Goal: Task Accomplishment & Management: Manage account settings

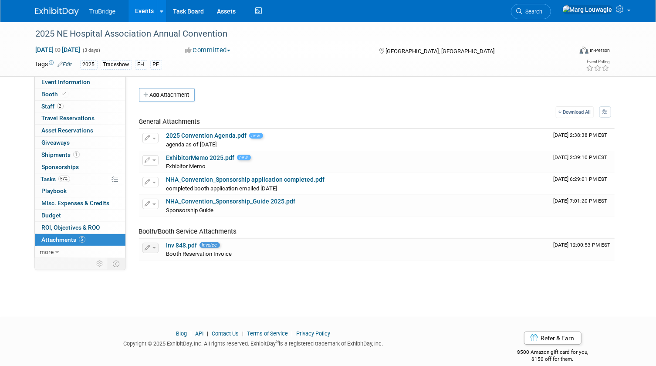
click at [144, 12] on link "Events" at bounding box center [144, 11] width 32 height 22
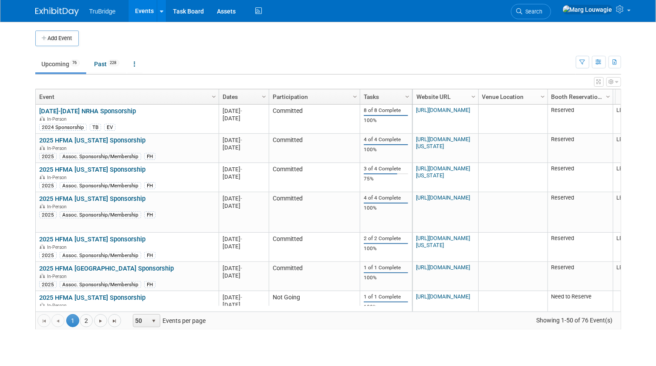
click at [619, 82] on button "button" at bounding box center [613, 82] width 15 height 10
click at [614, 64] on icon "button" at bounding box center [615, 63] width 5 height 6
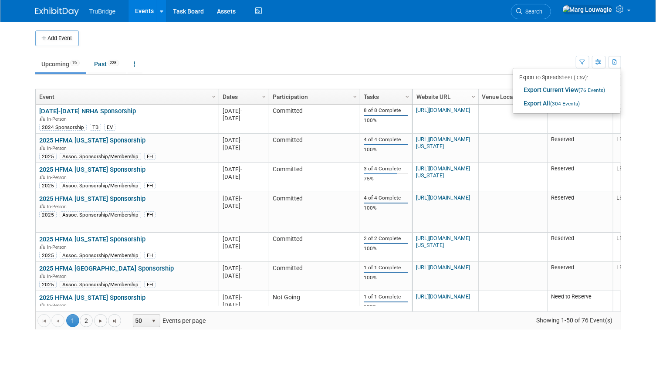
click at [516, 35] on td at bounding box center [336, 38] width 514 height 16
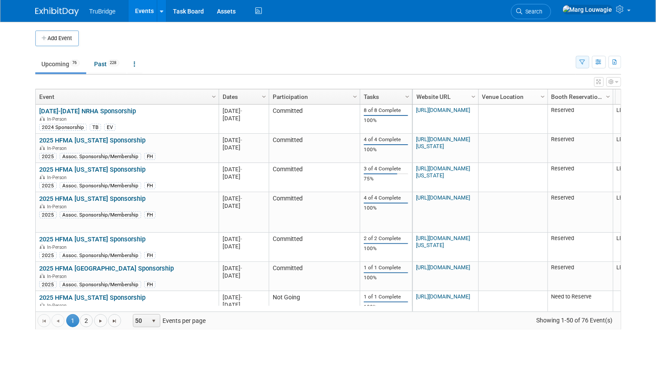
click at [583, 61] on icon "button" at bounding box center [583, 63] width 6 height 6
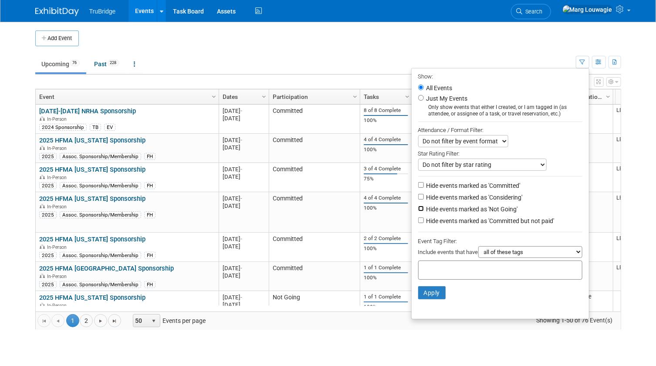
click at [418, 209] on input "Hide events marked as 'Not Going'" at bounding box center [421, 209] width 6 height 6
click at [418, 210] on input "Hide events marked as 'Not Going'" at bounding box center [421, 209] width 6 height 6
checkbox input "true"
click at [429, 294] on button "Apply" at bounding box center [432, 292] width 28 height 13
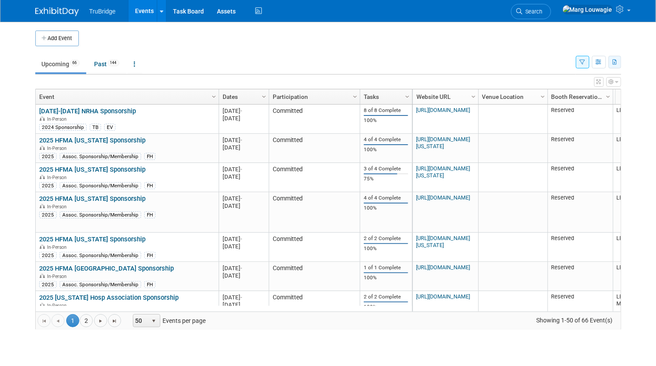
click at [615, 61] on icon "button" at bounding box center [615, 63] width 5 height 6
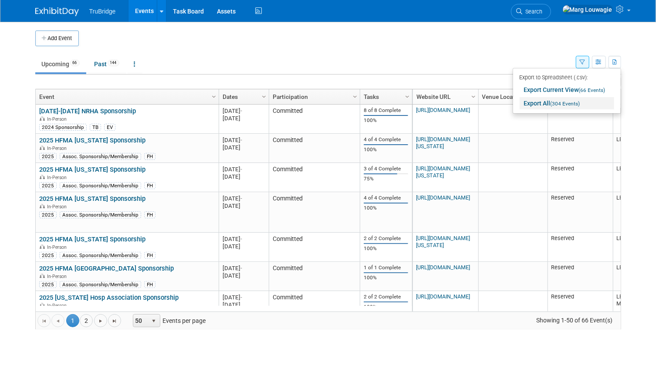
click at [566, 101] on span "(304 Events)" at bounding box center [566, 104] width 30 height 6
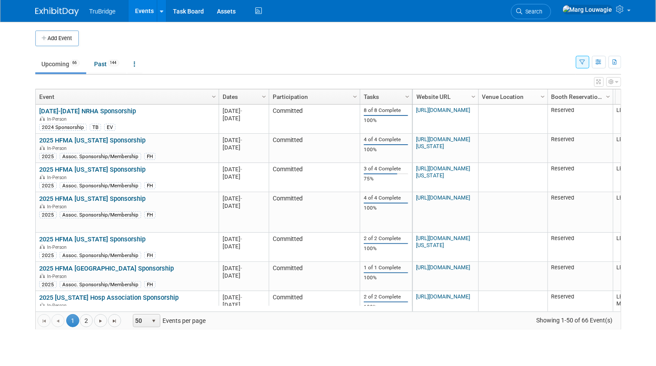
drag, startPoint x: 568, startPoint y: 10, endPoint x: 524, endPoint y: 36, distance: 50.8
click at [543, 10] on span "Search" at bounding box center [533, 11] width 20 height 7
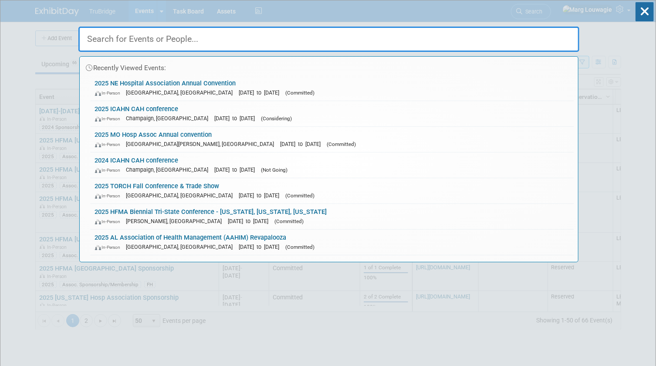
click at [497, 44] on input "text" at bounding box center [328, 39] width 501 height 25
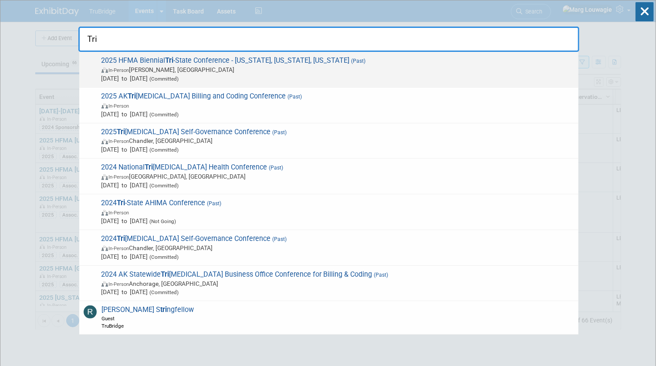
type input "Tri"
click at [222, 68] on span "In-Person Florence, IN" at bounding box center [337, 69] width 473 height 9
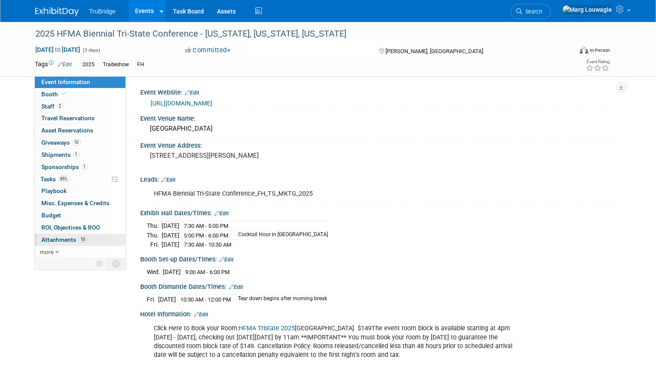
click at [64, 240] on span "Attachments 10" at bounding box center [65, 239] width 46 height 7
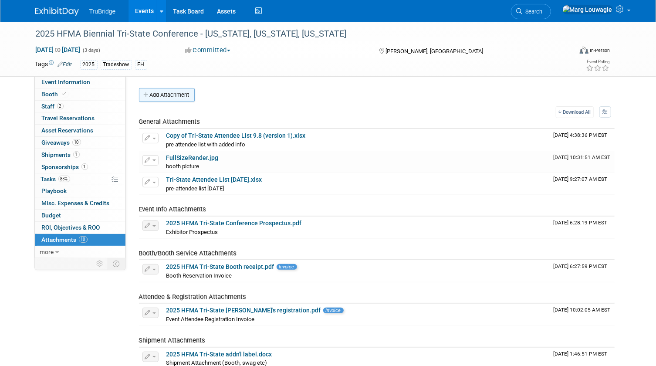
click at [179, 91] on button "Add Attachment" at bounding box center [167, 95] width 56 height 14
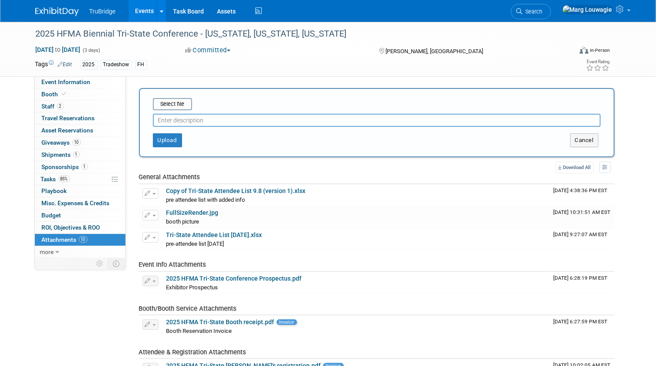
click at [196, 119] on input "text" at bounding box center [377, 120] width 448 height 13
type input "captello scans"
click at [177, 101] on input "file" at bounding box center [140, 104] width 104 height 10
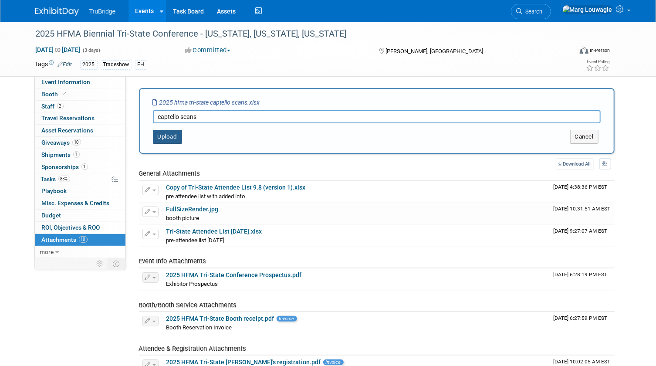
click at [172, 137] on button "Upload" at bounding box center [167, 137] width 29 height 14
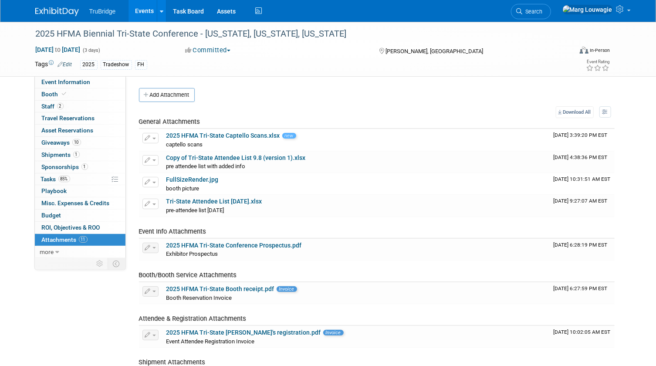
drag, startPoint x: 556, startPoint y: 9, endPoint x: 548, endPoint y: 21, distance: 14.7
click at [523, 9] on icon at bounding box center [520, 11] width 6 height 6
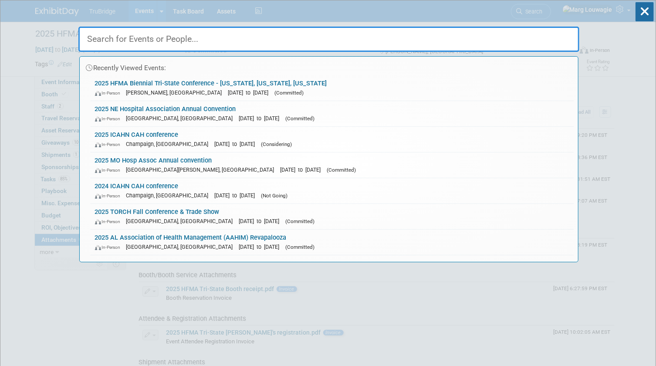
click at [445, 39] on input "text" at bounding box center [328, 39] width 501 height 25
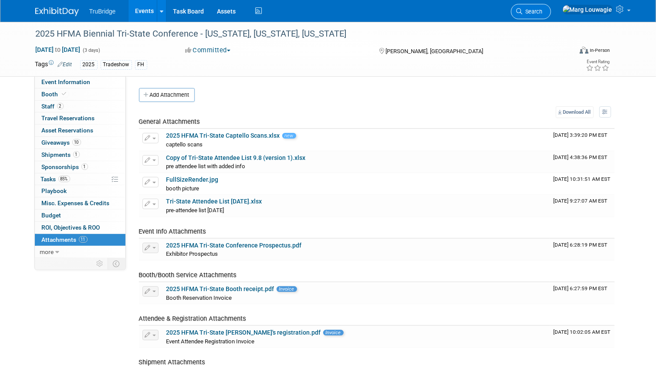
click at [543, 14] on span "Search" at bounding box center [533, 11] width 20 height 7
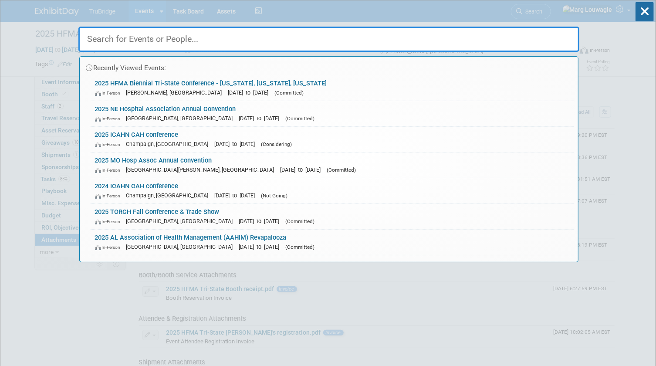
click at [514, 39] on input "text" at bounding box center [328, 39] width 501 height 25
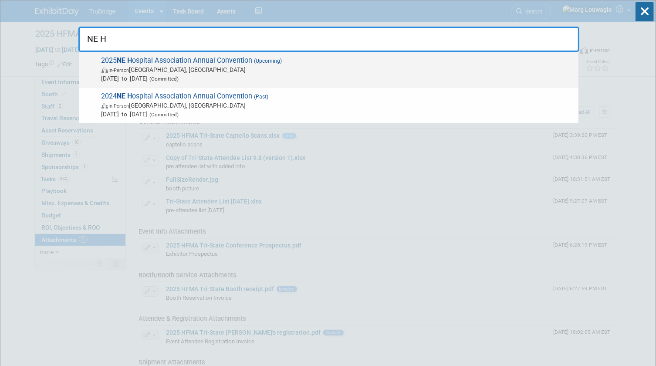
type input "NE H"
click at [188, 71] on span "In-Person La Vista, NE" at bounding box center [337, 69] width 473 height 9
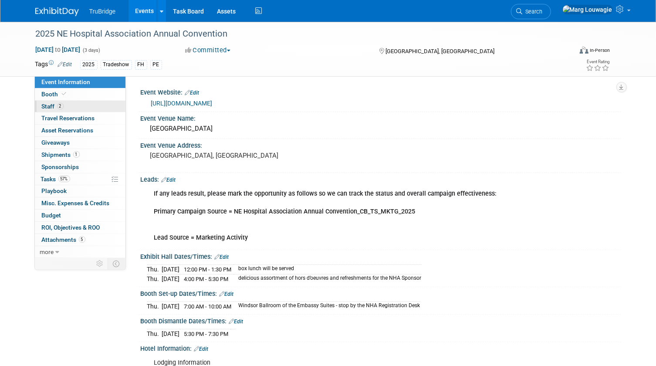
click at [73, 105] on link "2 Staff 2" at bounding box center [80, 107] width 91 height 12
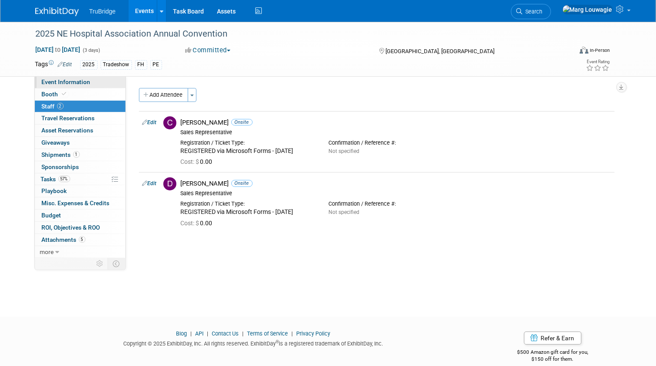
click at [78, 81] on span "Event Information" at bounding box center [66, 81] width 49 height 7
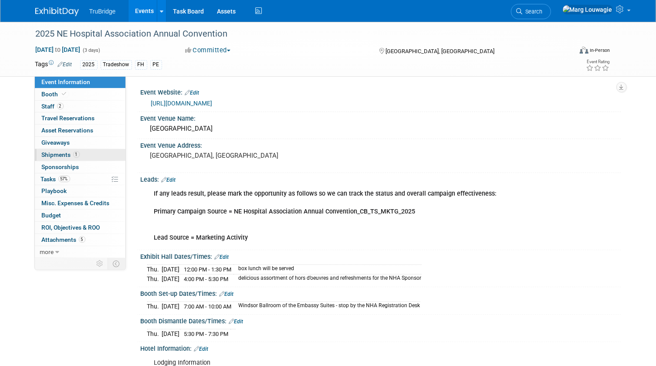
drag, startPoint x: 64, startPoint y: 153, endPoint x: 68, endPoint y: 151, distance: 4.7
click at [64, 153] on span "Shipments 1" at bounding box center [61, 154] width 38 height 7
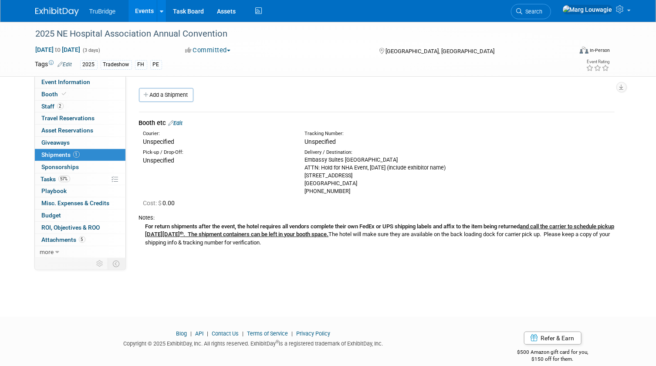
drag, startPoint x: 63, startPoint y: 84, endPoint x: 216, endPoint y: 107, distance: 155.1
click at [63, 84] on span "Event Information" at bounding box center [66, 81] width 49 height 7
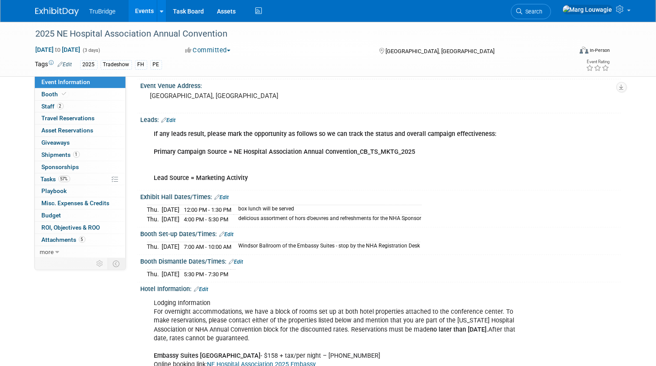
scroll to position [79, 0]
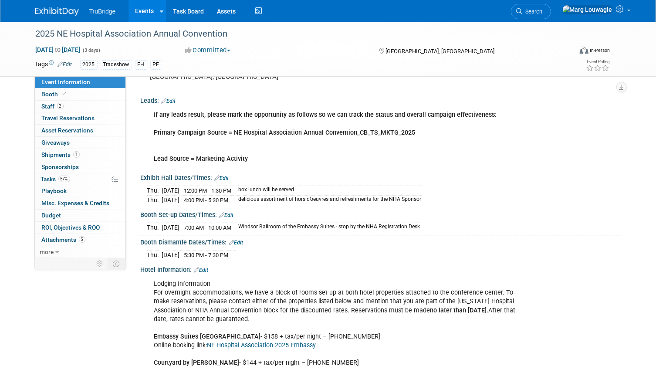
drag, startPoint x: 58, startPoint y: 95, endPoint x: 194, endPoint y: 132, distance: 140.3
click at [58, 95] on span "Booth" at bounding box center [55, 94] width 27 height 7
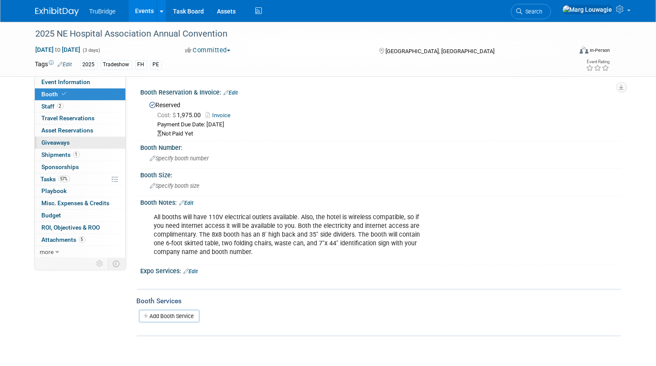
click at [57, 139] on span "Giveaways 0" at bounding box center [56, 142] width 28 height 7
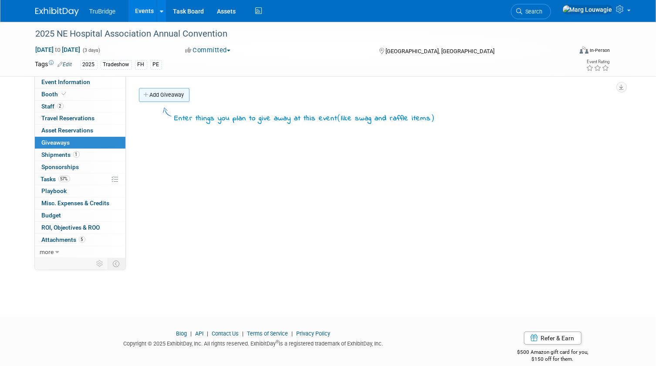
click at [179, 96] on link "Add Giveaway" at bounding box center [164, 95] width 51 height 14
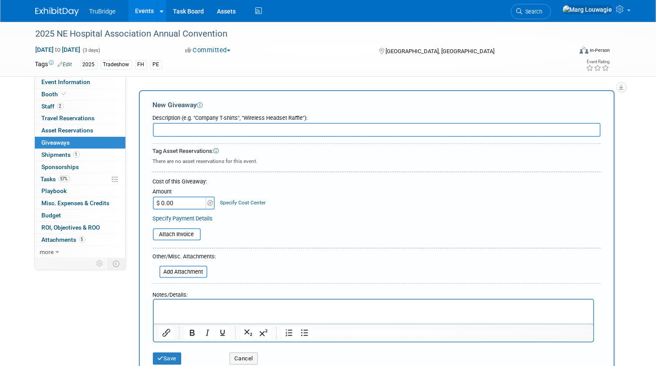
click at [175, 128] on input "text" at bounding box center [377, 130] width 448 height 14
type input "40 - pickle balls"
click at [175, 203] on input "$ 0.00" at bounding box center [180, 202] width 54 height 13
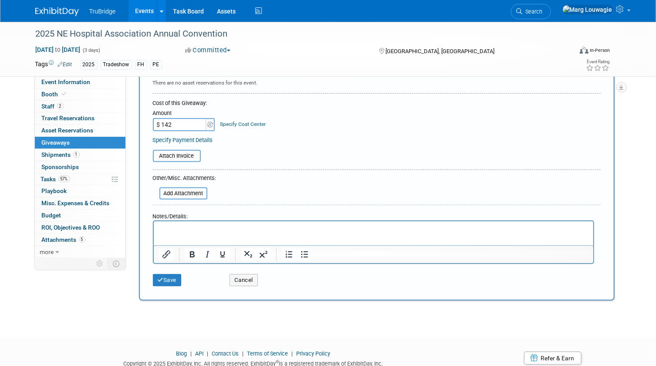
scroll to position [79, 0]
type input "$ 142.00"
click at [169, 279] on button "Save" at bounding box center [167, 280] width 29 height 12
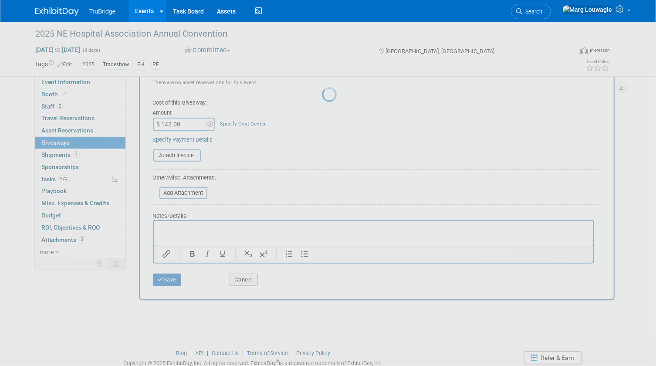
scroll to position [11, 0]
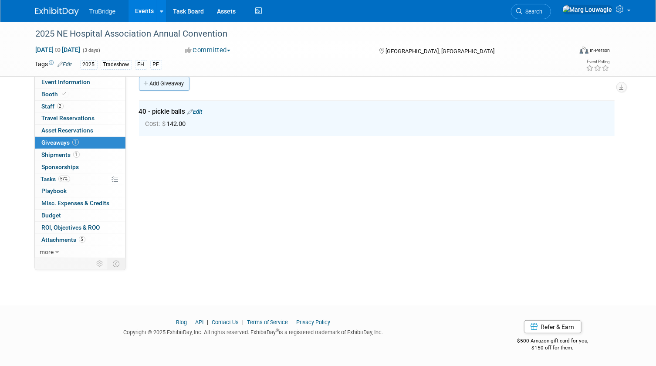
click at [165, 83] on link "Add Giveaway" at bounding box center [164, 84] width 51 height 14
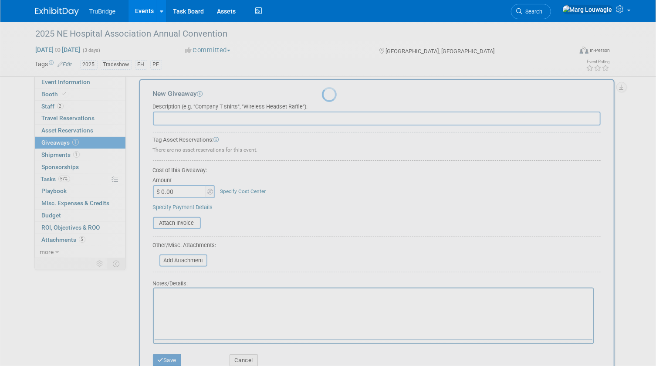
scroll to position [0, 0]
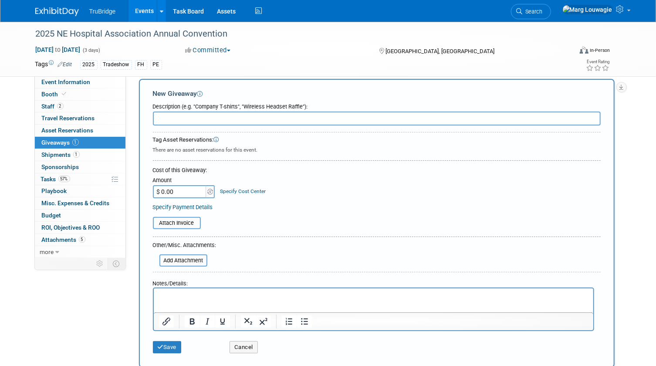
click at [173, 115] on input "text" at bounding box center [377, 119] width 448 height 14
type input "60 - manicure sets"
click at [172, 189] on input "$ 0.00" at bounding box center [180, 191] width 54 height 13
type input "$ 69.00"
drag, startPoint x: 166, startPoint y: 344, endPoint x: 204, endPoint y: 285, distance: 70.3
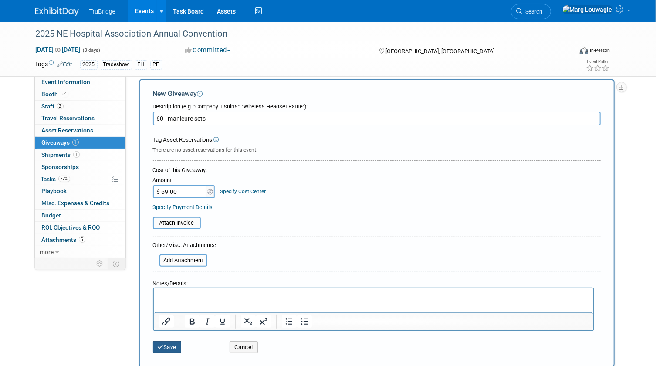
click at [169, 339] on div "Save" at bounding box center [184, 344] width 77 height 18
drag, startPoint x: 172, startPoint y: 343, endPoint x: 190, endPoint y: 307, distance: 40.7
click at [172, 341] on button "Save" at bounding box center [167, 347] width 29 height 12
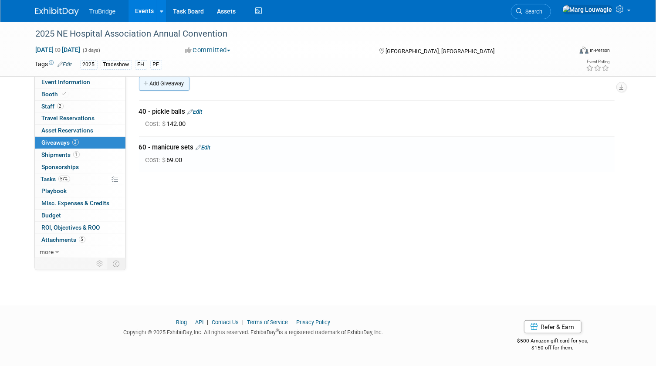
click at [166, 82] on link "Add Giveaway" at bounding box center [164, 84] width 51 height 14
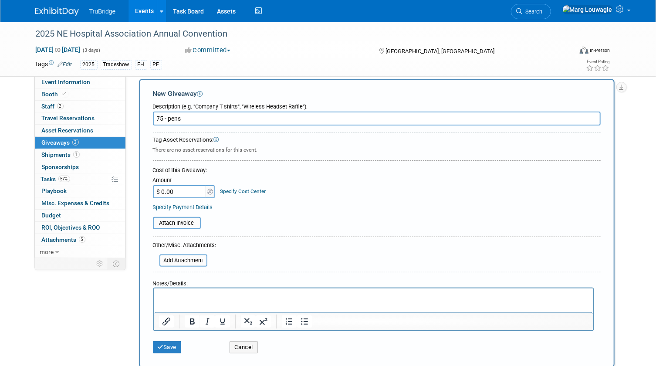
type input "75 - pens"
click at [183, 193] on input "$ 0.00" at bounding box center [180, 191] width 54 height 13
type input "$ 144.75"
click at [172, 346] on button "Save" at bounding box center [167, 347] width 29 height 12
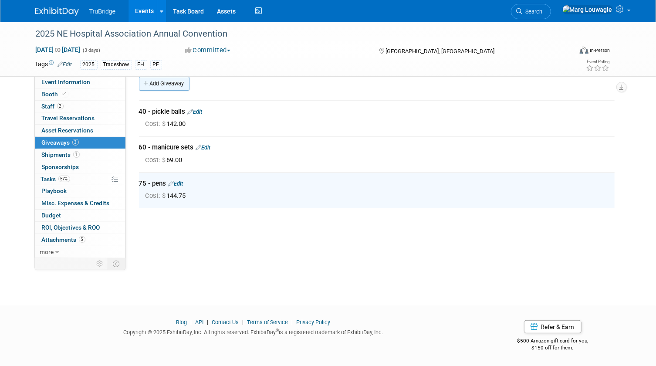
click at [159, 81] on link "Add Giveaway" at bounding box center [164, 84] width 51 height 14
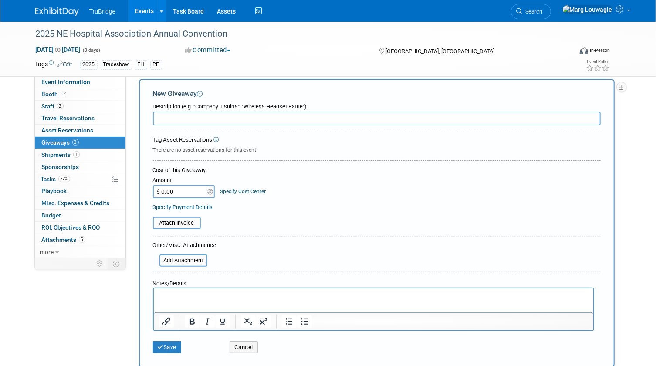
click at [159, 115] on input "text" at bounding box center [377, 119] width 448 height 14
type input "10 - fuzzy socks"
click at [169, 189] on input "$ 0.00" at bounding box center [180, 191] width 54 height 13
type input "$ 38.50"
click at [169, 345] on button "Save" at bounding box center [167, 347] width 29 height 12
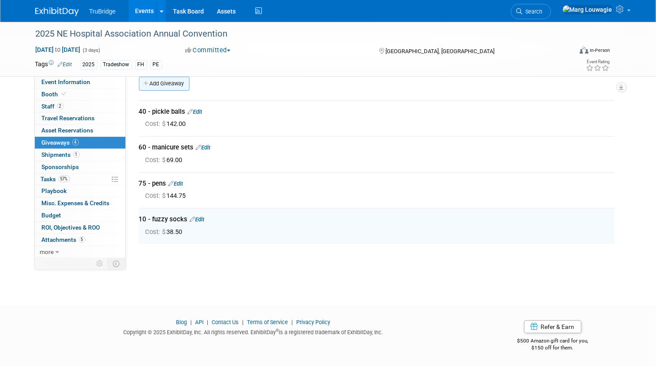
click at [162, 81] on link "Add Giveaway" at bounding box center [164, 84] width 51 height 14
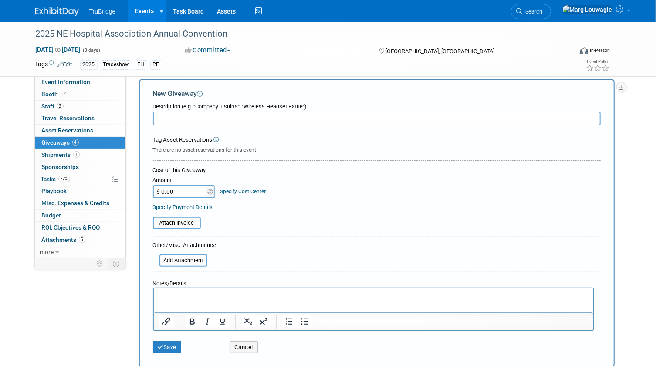
click at [175, 119] on input "text" at bounding box center [377, 119] width 448 height 14
type input "10 - dress socks"
click at [175, 192] on input "$ 0.00" at bounding box center [180, 191] width 54 height 13
type input "$ 86.00"
click at [174, 344] on button "Save" at bounding box center [167, 347] width 29 height 12
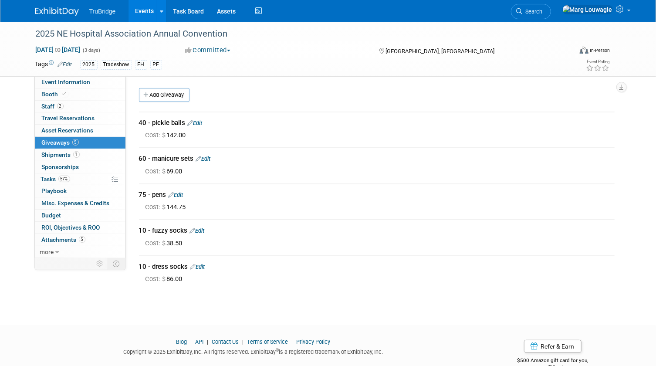
drag, startPoint x: 173, startPoint y: 95, endPoint x: 178, endPoint y: 99, distance: 6.2
click at [173, 95] on link "Add Giveaway" at bounding box center [164, 95] width 51 height 14
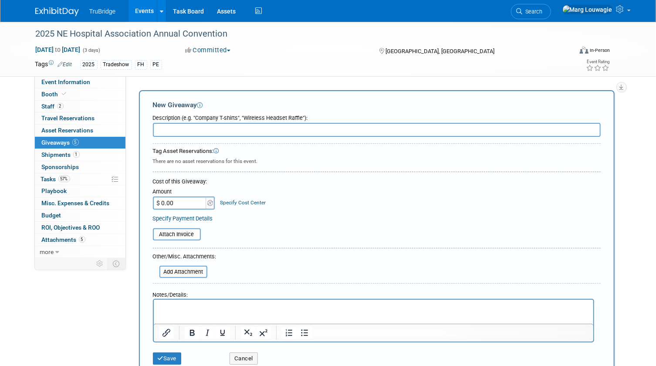
click at [194, 128] on input "text" at bounding box center [377, 130] width 448 height 14
type input "collateral"
click at [159, 304] on p "Rich Text Area. Press ALT-0 for help." at bounding box center [373, 307] width 429 height 9
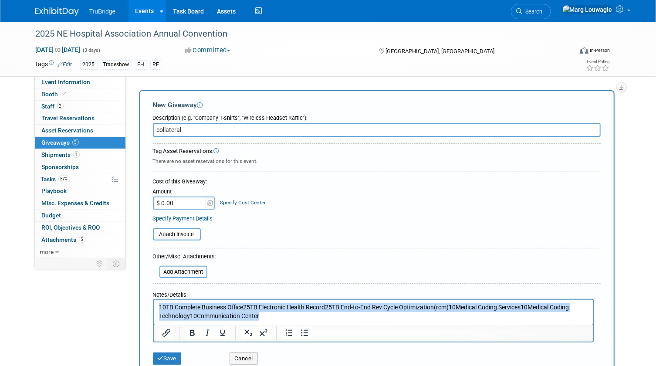
drag, startPoint x: 268, startPoint y: 316, endPoint x: 150, endPoint y: 306, distance: 118.5
click at [153, 306] on html "10TB Complete Business Office25TB Electronic Health Record25TB End-to-End Rev C…" at bounding box center [372, 310] width 439 height 20
paste body "Rich Text Area. Press ALT-0 for help."
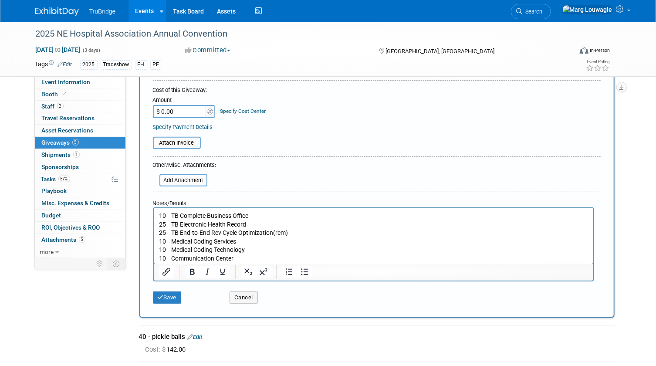
scroll to position [124, 0]
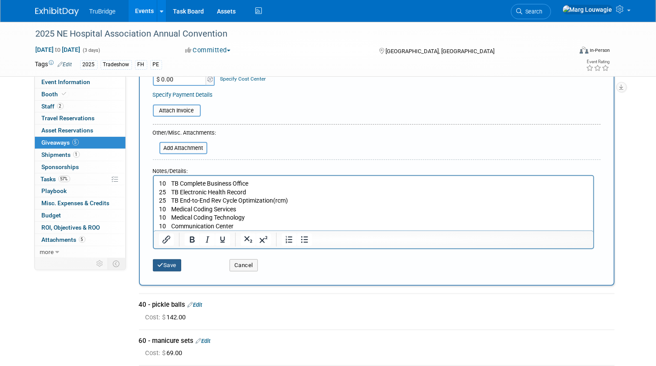
drag, startPoint x: 172, startPoint y: 264, endPoint x: 261, endPoint y: 255, distance: 88.9
click at [172, 264] on button "Save" at bounding box center [167, 265] width 29 height 12
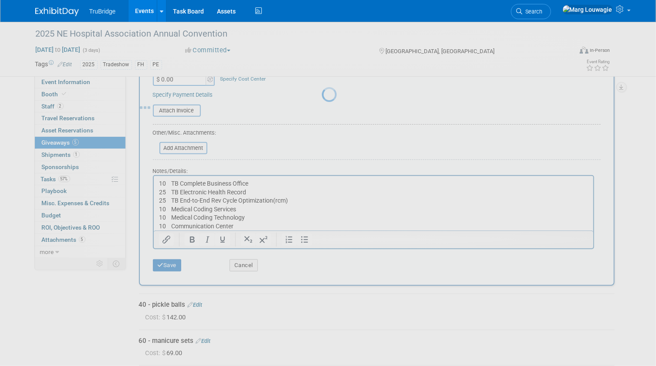
scroll to position [122, 0]
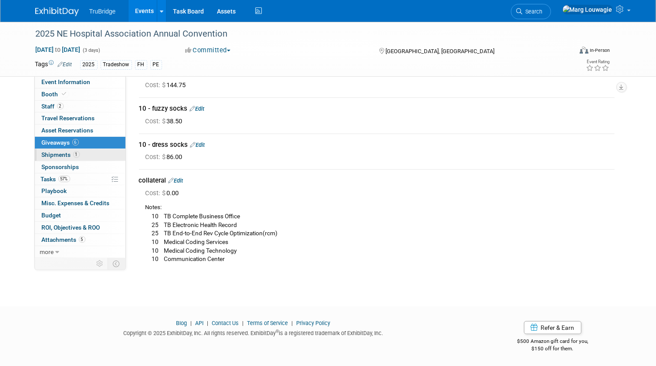
click at [60, 153] on span "Shipments 1" at bounding box center [61, 154] width 38 height 7
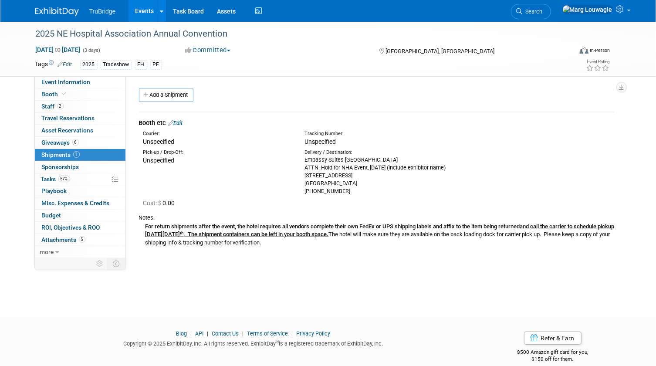
click at [179, 123] on link "Edit" at bounding box center [176, 123] width 14 height 7
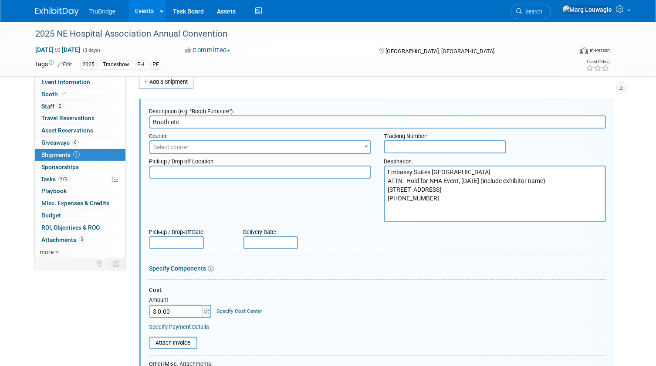
click at [251, 145] on span "Select courier" at bounding box center [260, 147] width 220 height 12
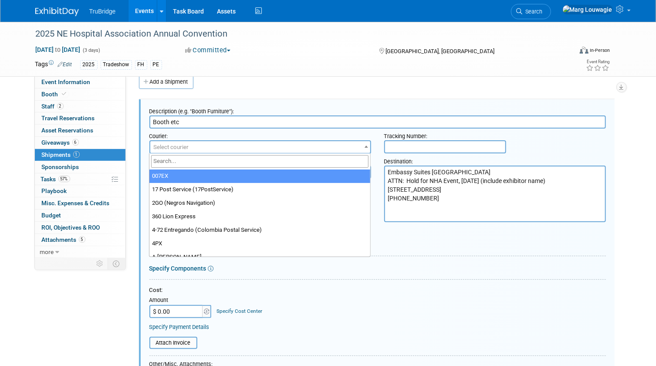
click at [246, 162] on input "search" at bounding box center [259, 161] width 217 height 13
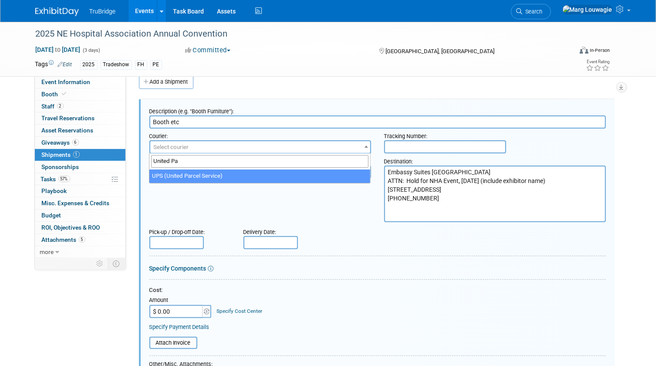
type input "United Pa"
select select "508"
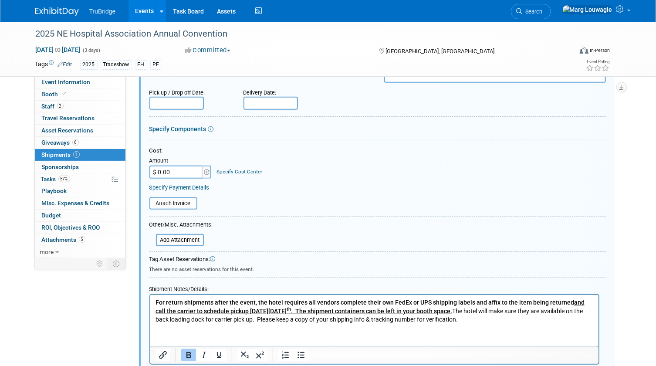
scroll to position [171, 0]
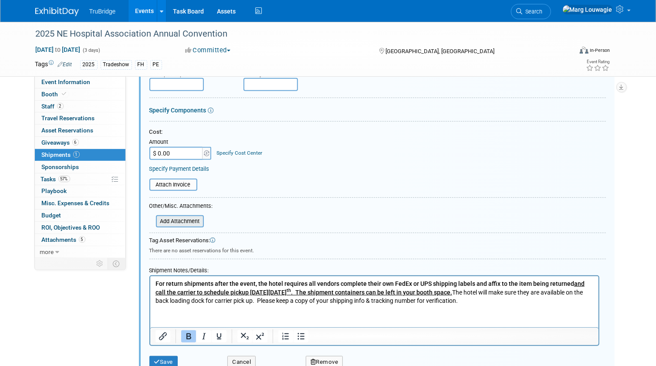
click at [196, 219] on input "file" at bounding box center [151, 221] width 104 height 10
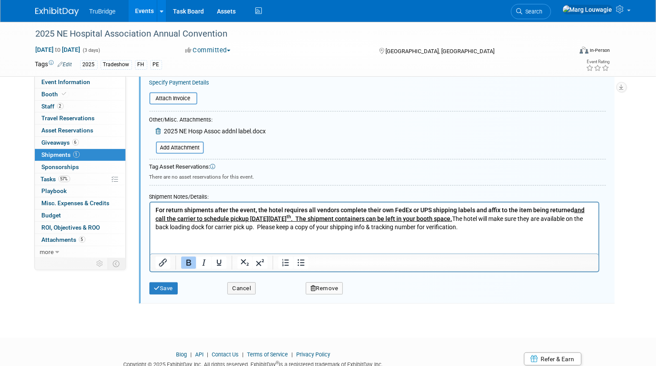
scroll to position [288, 0]
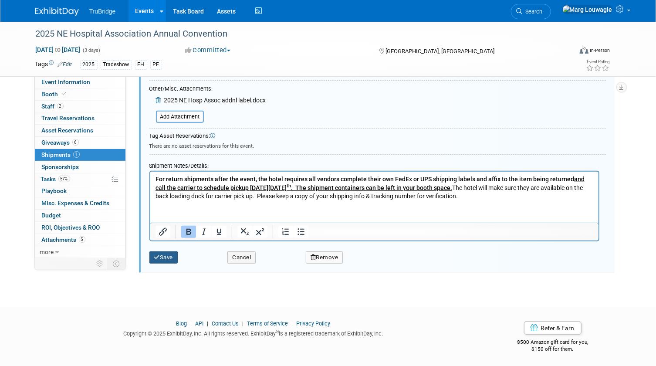
drag, startPoint x: 167, startPoint y: 255, endPoint x: 247, endPoint y: 163, distance: 122.0
click at [167, 248] on div "Save" at bounding box center [182, 255] width 78 height 18
click at [165, 254] on button "Save" at bounding box center [163, 257] width 29 height 12
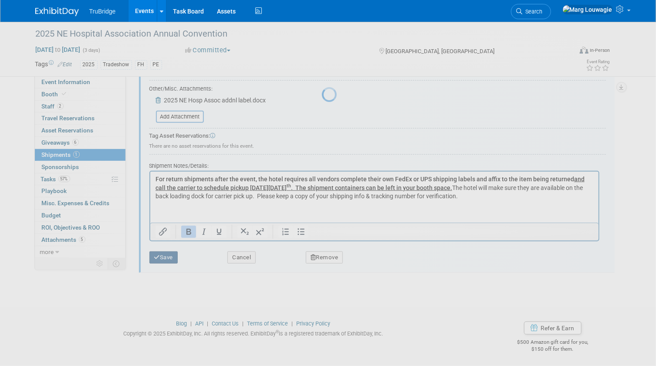
scroll to position [13, 0]
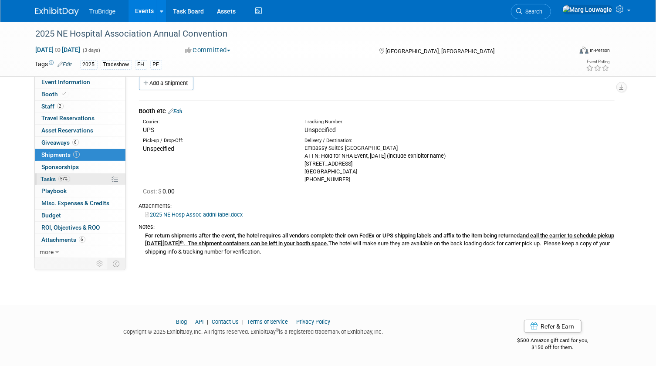
drag, startPoint x: 46, startPoint y: 179, endPoint x: 50, endPoint y: 177, distance: 4.7
click at [46, 179] on span "Tasks 57%" at bounding box center [55, 179] width 29 height 7
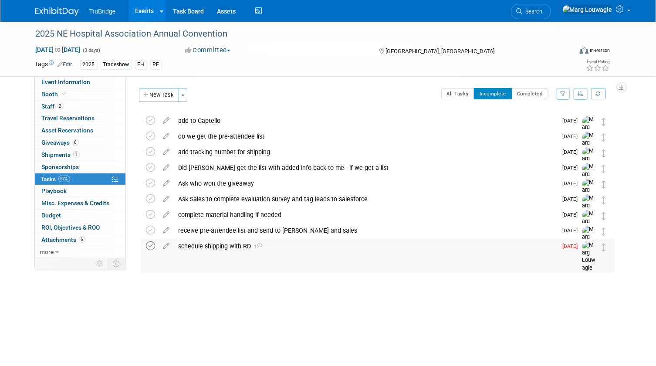
click at [149, 244] on icon at bounding box center [150, 245] width 9 height 9
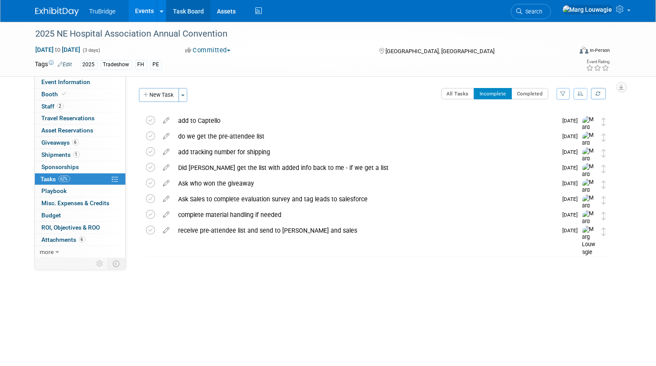
click at [195, 10] on link "Task Board" at bounding box center [188, 11] width 44 height 22
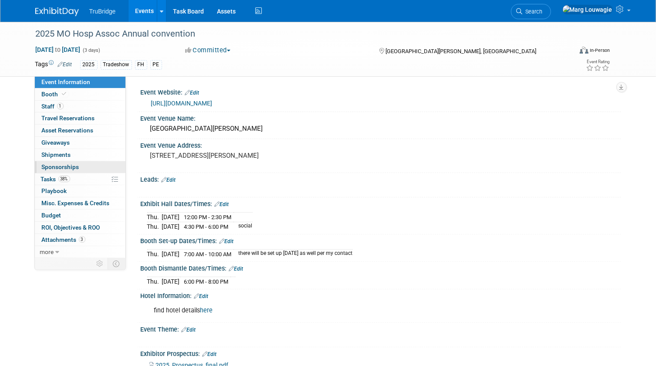
drag, startPoint x: 47, startPoint y: 175, endPoint x: 64, endPoint y: 170, distance: 17.4
click at [47, 176] on span "Tasks 38%" at bounding box center [55, 179] width 29 height 7
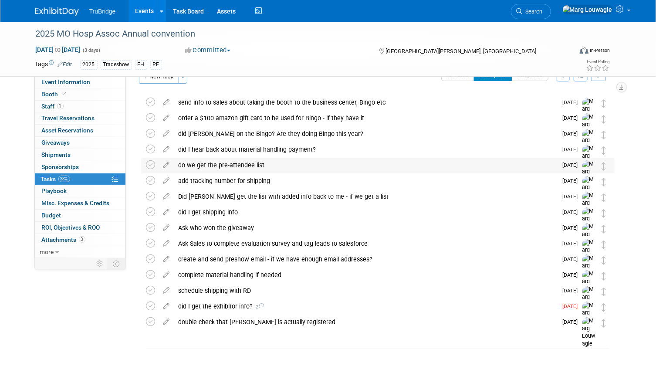
scroll to position [35, 0]
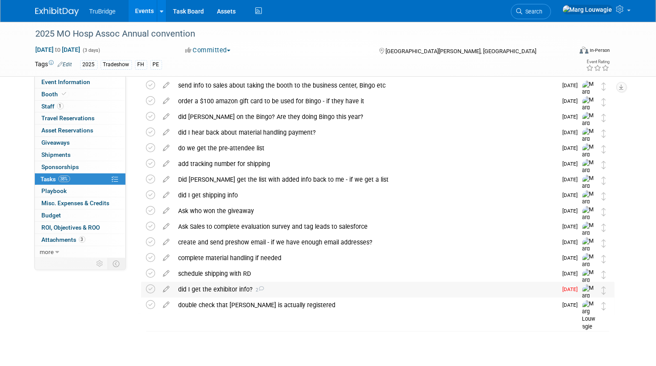
click at [226, 287] on div "did I get the exhibitor info? 2" at bounding box center [365, 289] width 383 height 15
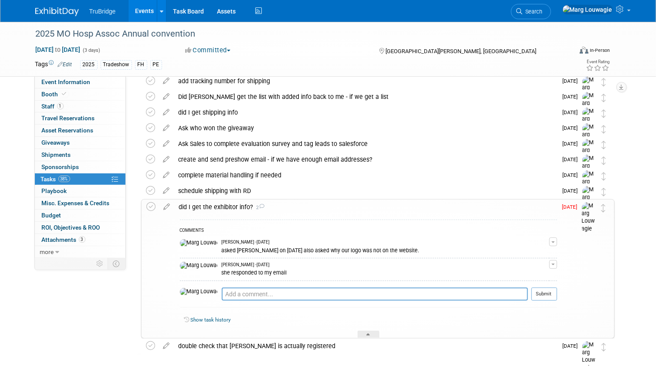
scroll to position [154, 0]
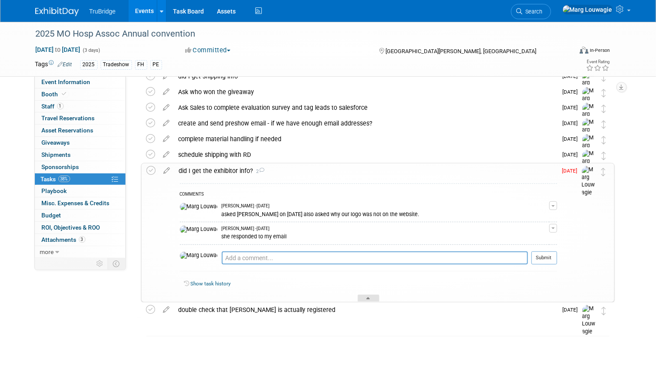
click at [367, 294] on div at bounding box center [369, 297] width 22 height 7
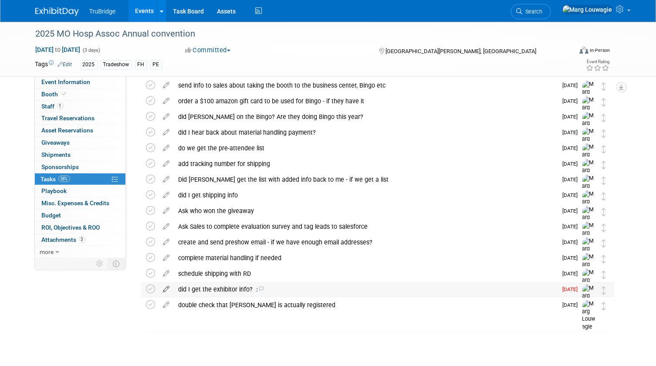
click at [167, 287] on icon at bounding box center [166, 287] width 15 height 11
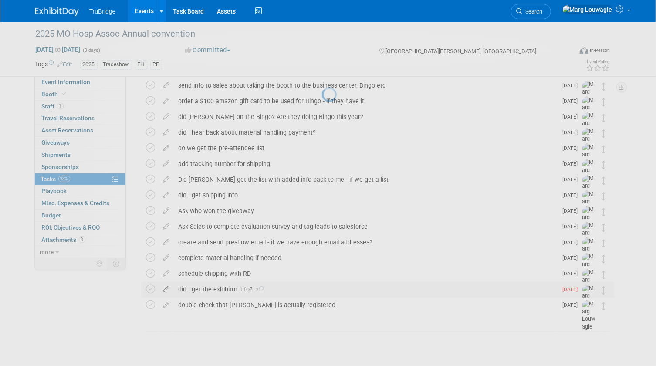
select select "8"
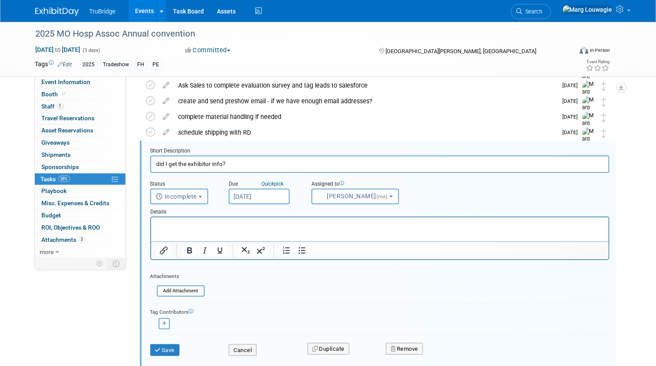
scroll to position [0, 0]
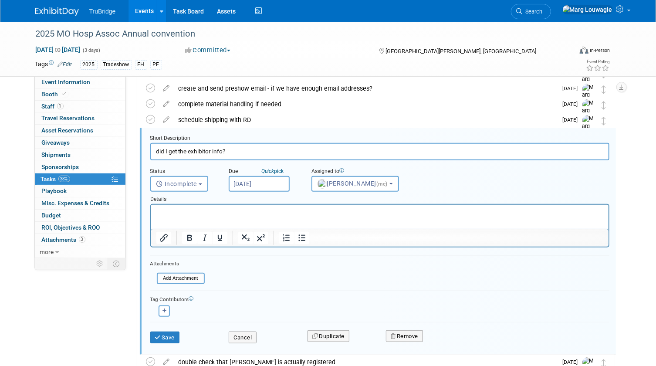
click at [260, 185] on input "[DATE]" at bounding box center [259, 184] width 61 height 16
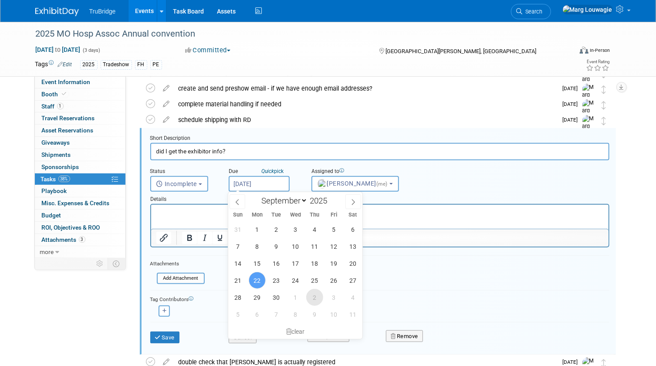
click at [317, 297] on span "2" at bounding box center [314, 297] width 17 height 17
type input "[DATE]"
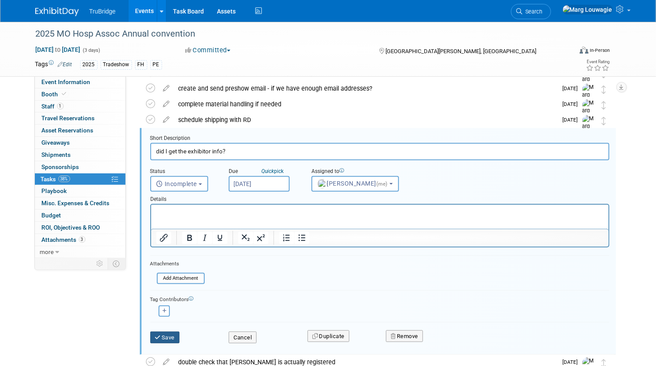
click at [172, 338] on button "Save" at bounding box center [165, 337] width 30 height 12
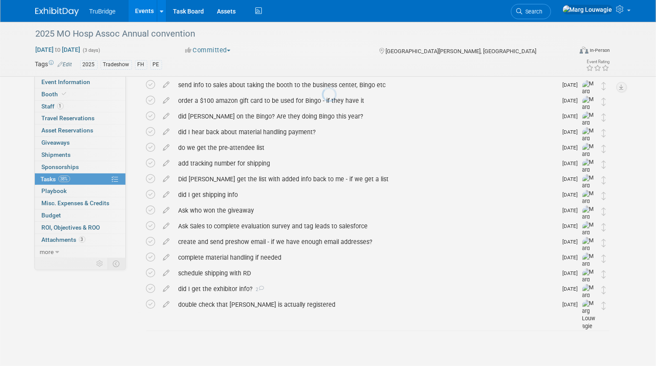
scroll to position [35, 0]
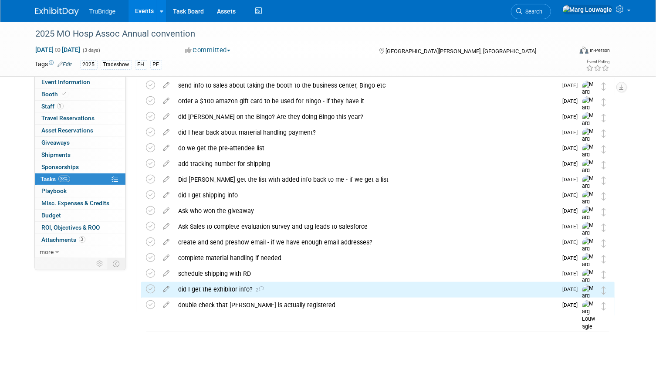
click at [543, 11] on span "Search" at bounding box center [533, 11] width 20 height 7
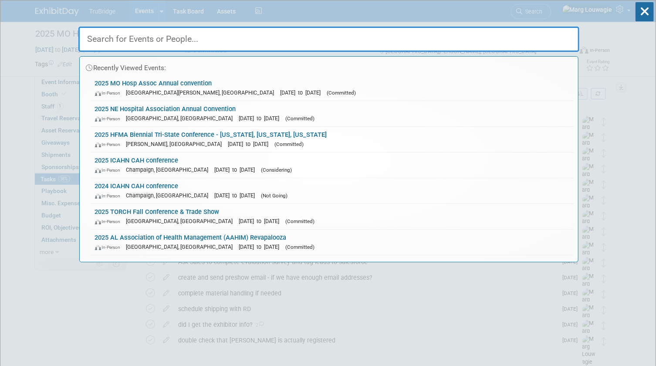
click at [510, 37] on input "text" at bounding box center [328, 39] width 501 height 25
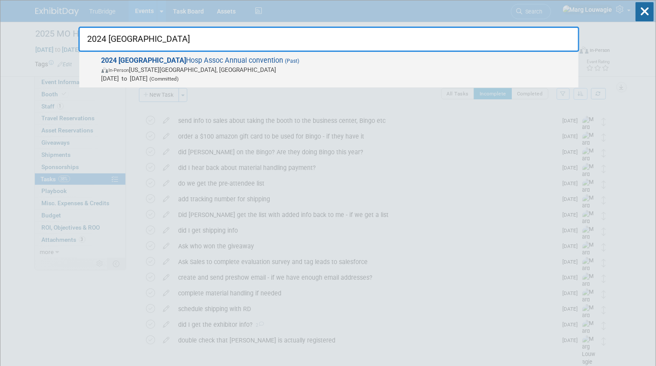
type input "2024 [GEOGRAPHIC_DATA]"
click at [180, 65] on span "2024 MO Hosp Assoc Annual convention (Past) In-Person [US_STATE][GEOGRAPHIC_DAT…" at bounding box center [336, 69] width 475 height 27
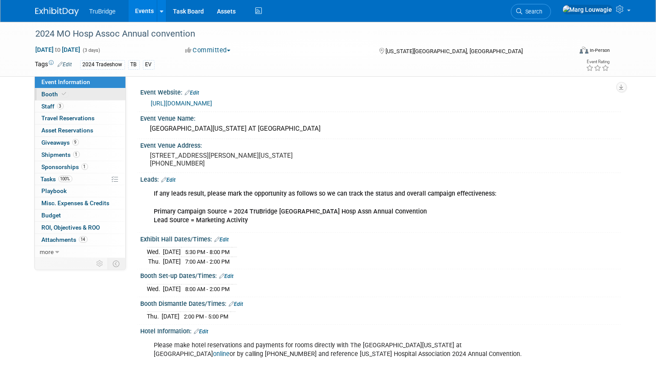
click at [74, 94] on link "Booth" at bounding box center [80, 94] width 91 height 12
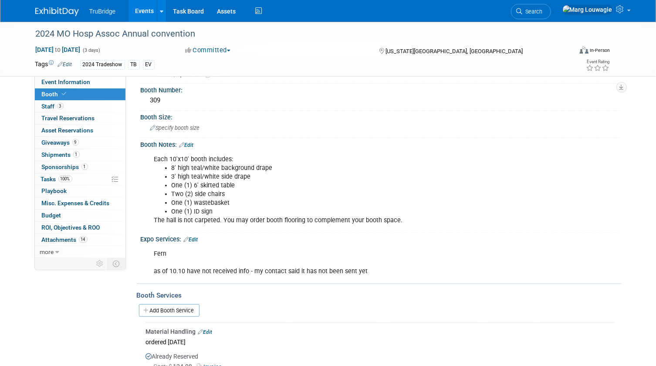
scroll to position [39, 0]
click at [191, 10] on link "Task Board" at bounding box center [188, 11] width 44 height 22
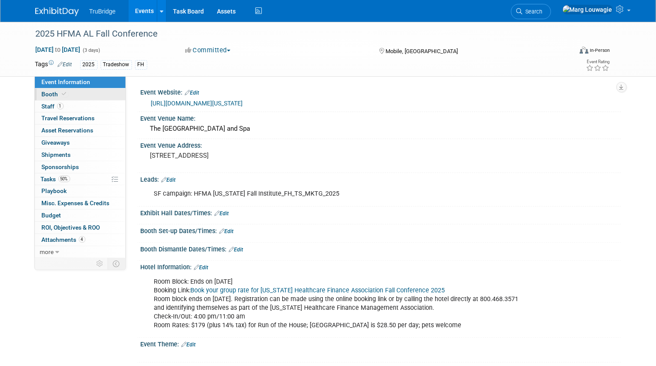
click at [77, 93] on link "Booth" at bounding box center [80, 94] width 91 height 12
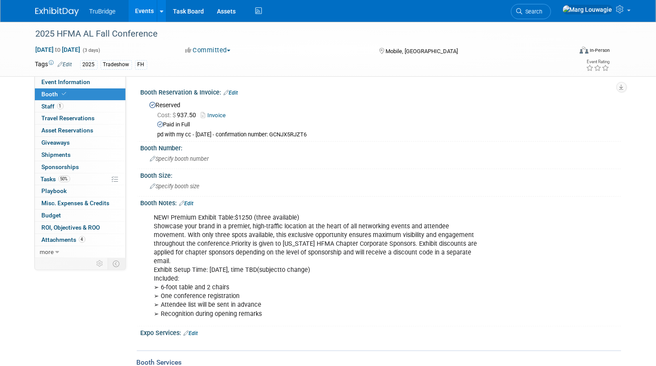
drag, startPoint x: 76, startPoint y: 79, endPoint x: 265, endPoint y: 111, distance: 192.1
click at [76, 79] on span "Event Information" at bounding box center [66, 81] width 49 height 7
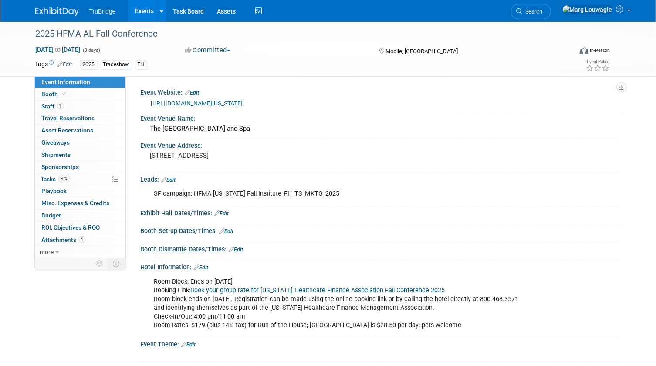
click at [233, 103] on link "[URL][DOMAIN_NAME][US_STATE]" at bounding box center [197, 103] width 92 height 7
click at [230, 230] on link "Edit" at bounding box center [227, 231] width 14 height 6
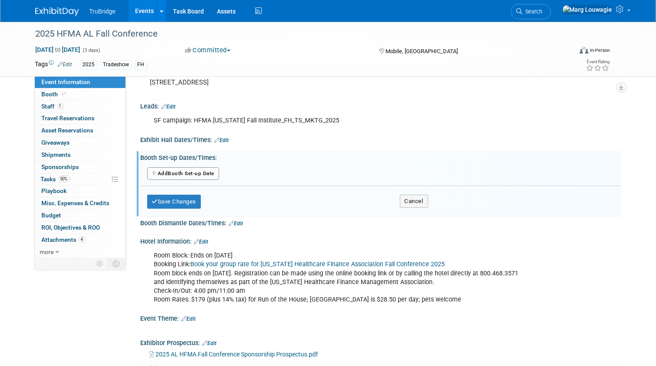
scroll to position [79, 0]
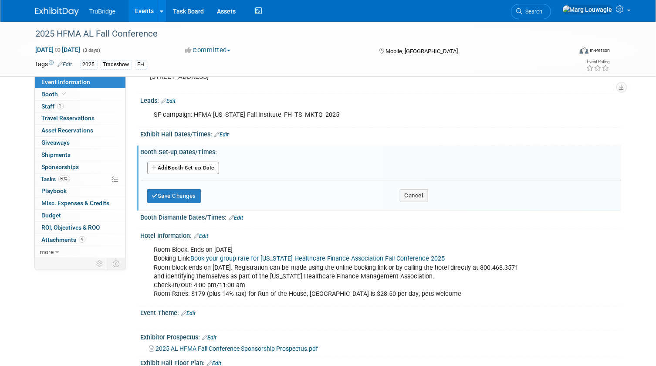
click at [207, 166] on button "Add Another Booth Set-up Date" at bounding box center [183, 168] width 72 height 13
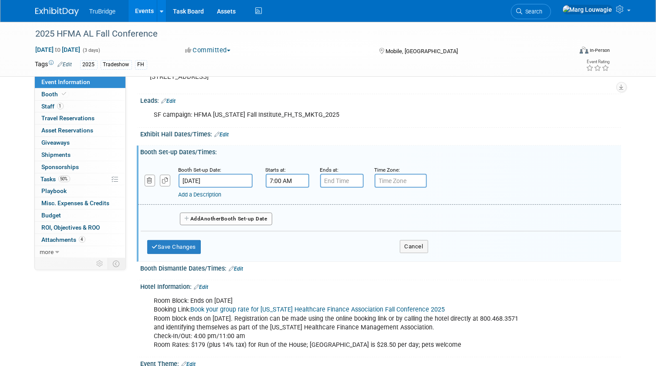
click at [277, 179] on input "7:00 AM" at bounding box center [288, 181] width 44 height 14
click at [287, 217] on span "07" at bounding box center [285, 221] width 17 height 16
click at [369, 201] on td "03" at bounding box center [366, 202] width 28 height 24
click at [360, 218] on button "AM" at bounding box center [362, 220] width 16 height 15
type input "3:00 PM"
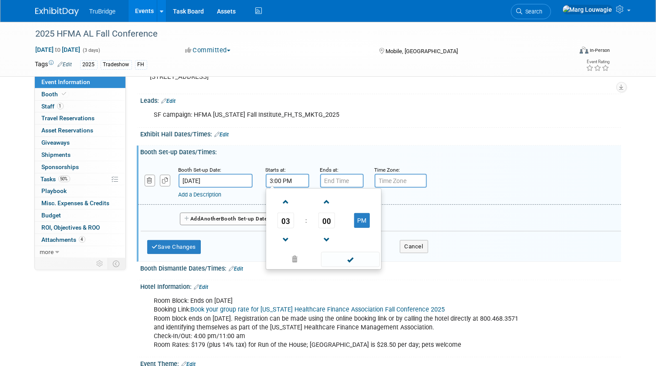
type input "7:00 PM"
click at [333, 179] on input "7:00 PM" at bounding box center [342, 181] width 44 height 14
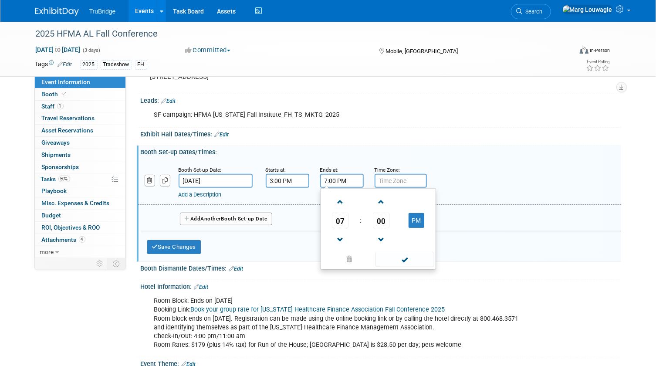
click at [405, 259] on span at bounding box center [404, 259] width 59 height 15
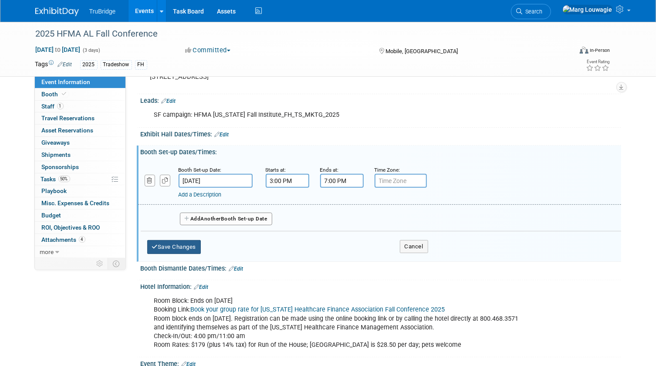
click at [193, 243] on button "Save Changes" at bounding box center [174, 247] width 54 height 14
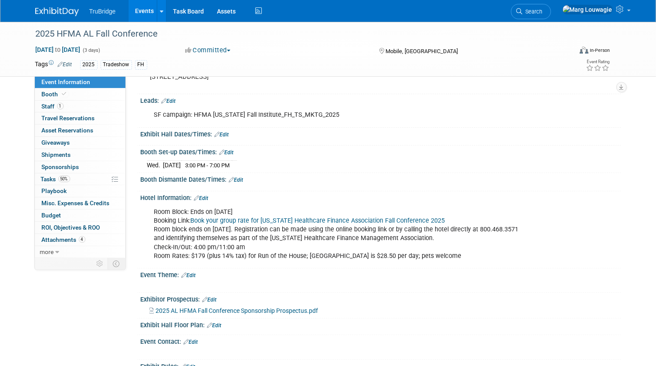
click at [223, 132] on link "Edit" at bounding box center [222, 135] width 14 height 6
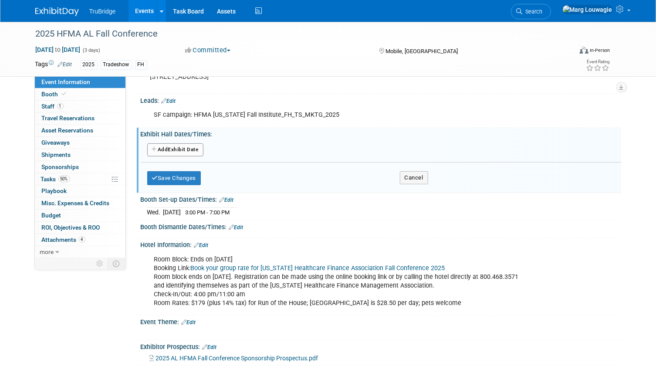
click at [192, 145] on button "Add Another Exhibit Date" at bounding box center [175, 149] width 56 height 13
select select "9"
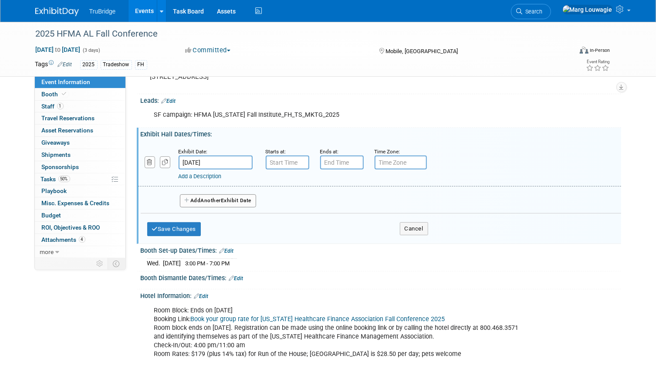
click at [195, 161] on input "[DATE]" at bounding box center [216, 162] width 74 height 14
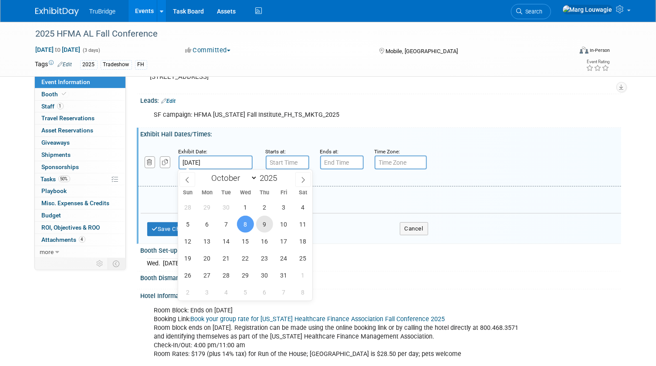
click at [267, 223] on span "9" at bounding box center [264, 224] width 17 height 17
type input "[DATE]"
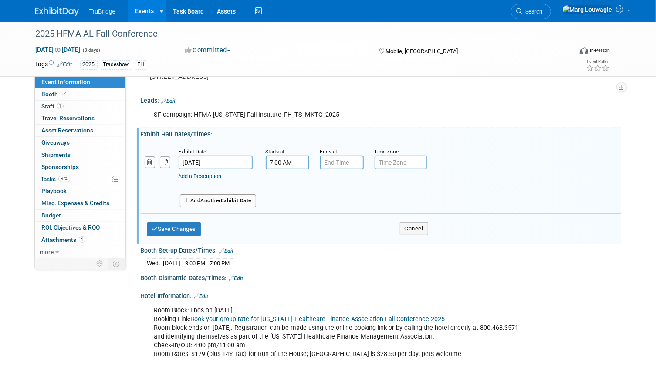
click at [277, 161] on input "7:00 AM" at bounding box center [288, 162] width 44 height 14
click at [323, 197] on span "00" at bounding box center [326, 203] width 17 height 16
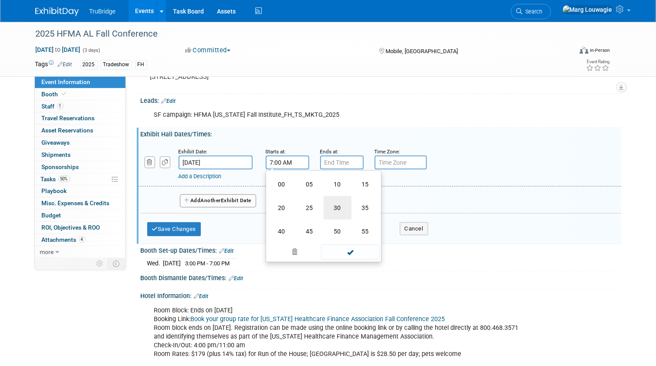
click at [335, 203] on td "30" at bounding box center [338, 208] width 28 height 24
type input "7:30 AM"
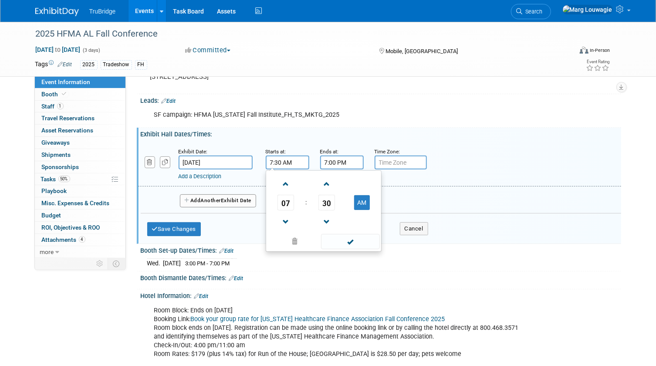
click at [327, 162] on input "7:00 PM" at bounding box center [342, 162] width 44 height 14
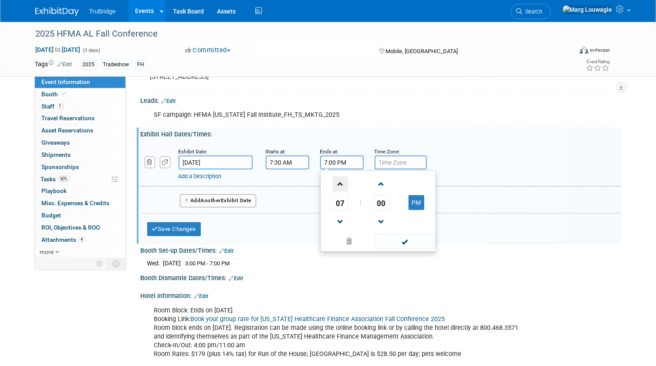
click at [338, 182] on span at bounding box center [340, 183] width 15 height 15
click at [377, 202] on span "00" at bounding box center [381, 203] width 17 height 16
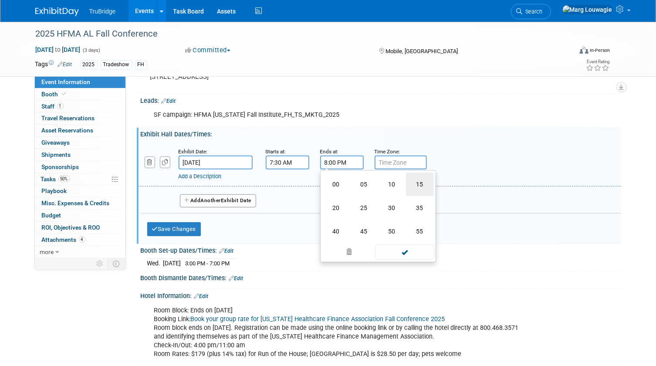
click at [414, 184] on td "15" at bounding box center [420, 184] width 28 height 24
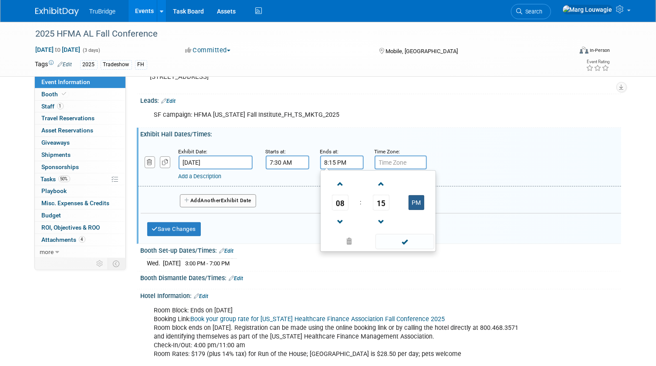
click at [415, 203] on button "PM" at bounding box center [417, 202] width 16 height 15
type input "8:15 AM"
click at [209, 174] on link "Add a Description" at bounding box center [200, 176] width 43 height 7
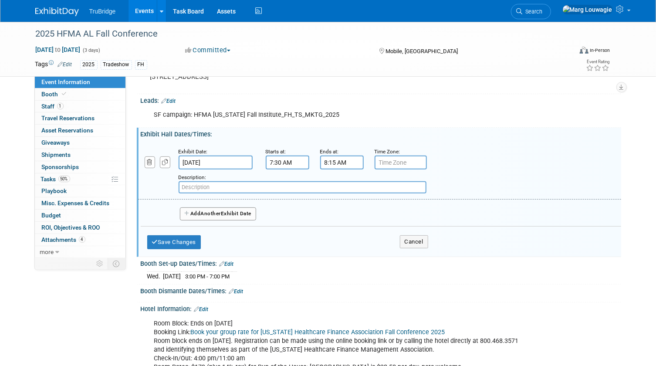
click at [210, 186] on input "text" at bounding box center [303, 187] width 248 height 12
type input "Breakfast & Networking"
click at [228, 212] on button "Add Another Exhibit Date" at bounding box center [218, 213] width 77 height 13
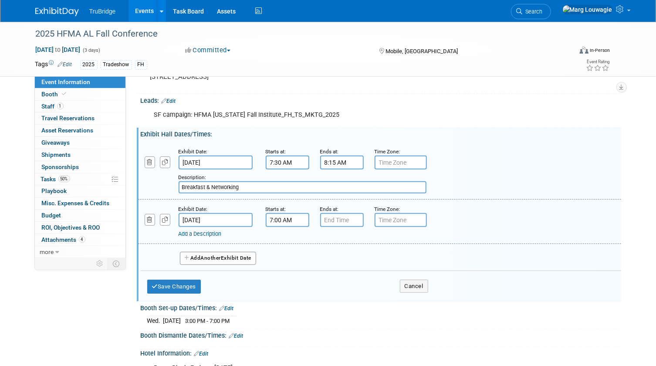
click at [277, 217] on input "7:00 AM" at bounding box center [288, 220] width 44 height 14
click at [285, 258] on span "07" at bounding box center [285, 260] width 17 height 16
click at [335, 285] on td "10" at bounding box center [338, 289] width 28 height 24
click at [321, 260] on span "00" at bounding box center [326, 260] width 17 height 16
click at [330, 260] on td "30" at bounding box center [338, 265] width 28 height 24
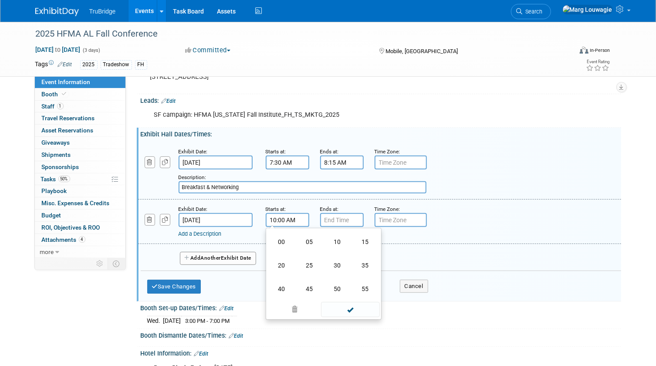
type input "10:30 AM"
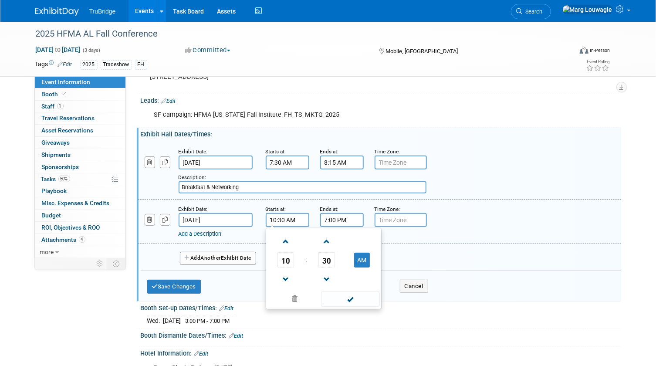
click at [331, 223] on input "7:00 PM" at bounding box center [342, 220] width 44 height 14
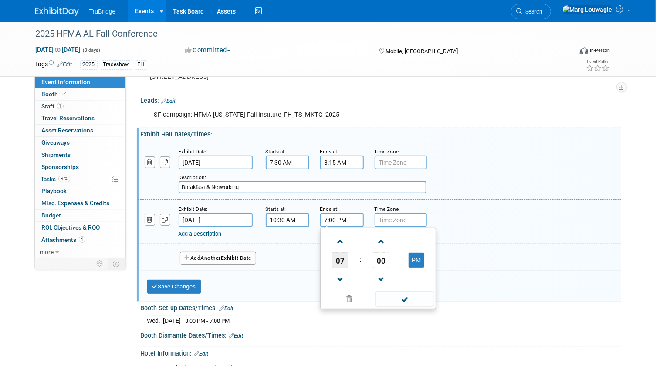
click at [341, 261] on span "07" at bounding box center [340, 260] width 17 height 16
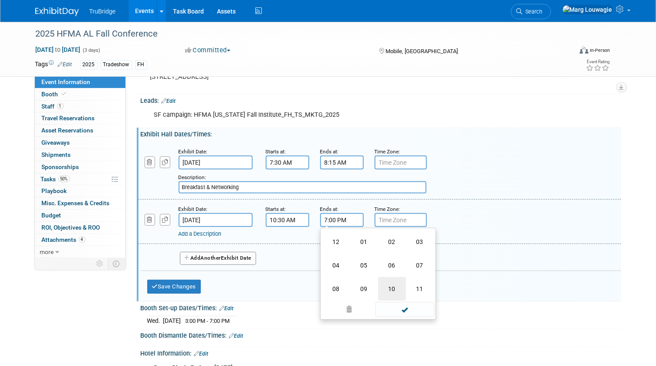
click at [387, 283] on td "10" at bounding box center [392, 289] width 28 height 24
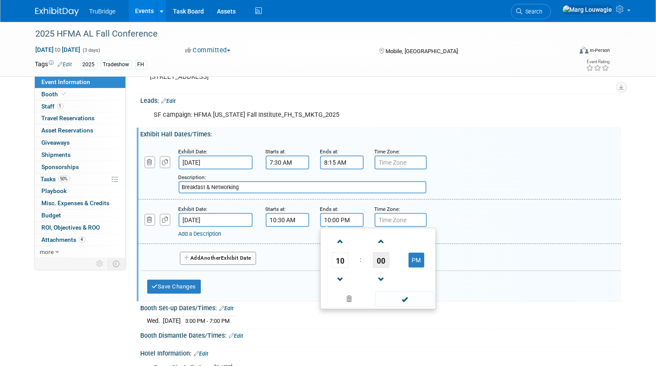
click at [382, 258] on span "00" at bounding box center [381, 260] width 17 height 16
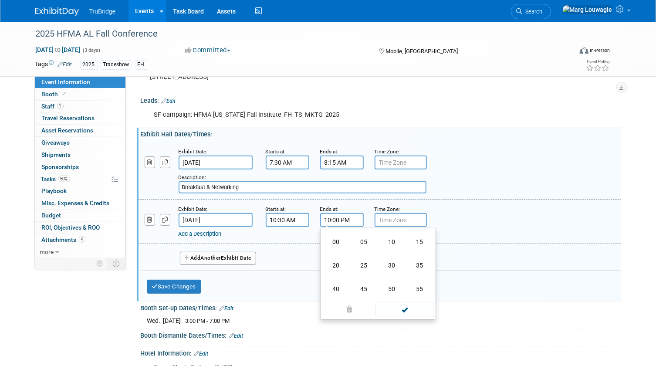
drag, startPoint x: 365, startPoint y: 283, endPoint x: 377, endPoint y: 264, distance: 22.5
click at [365, 279] on td "45" at bounding box center [364, 289] width 28 height 24
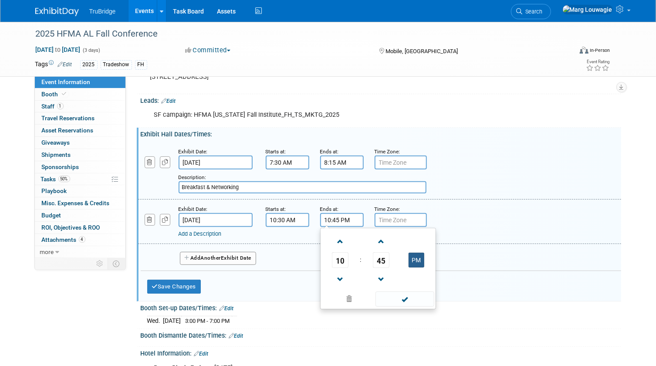
click at [412, 256] on button "PM" at bounding box center [417, 260] width 16 height 15
type input "10:45 AM"
click at [405, 300] on span at bounding box center [404, 298] width 59 height 15
click at [212, 232] on link "Add a Description" at bounding box center [200, 233] width 43 height 7
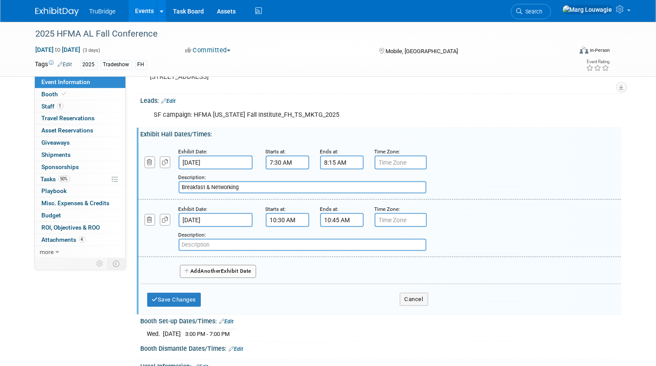
click at [211, 243] on input "text" at bounding box center [303, 245] width 248 height 12
type input "Morning Break & Networking"
click at [241, 269] on button "Add Another Exhibit Date" at bounding box center [218, 271] width 77 height 13
select select "9"
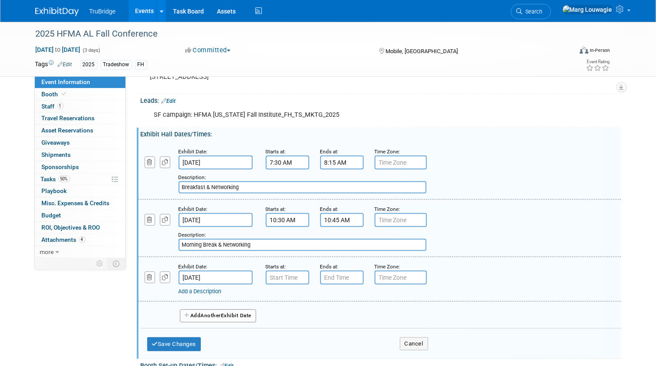
click at [196, 275] on input "Oct 11, 2025" at bounding box center [216, 277] width 74 height 14
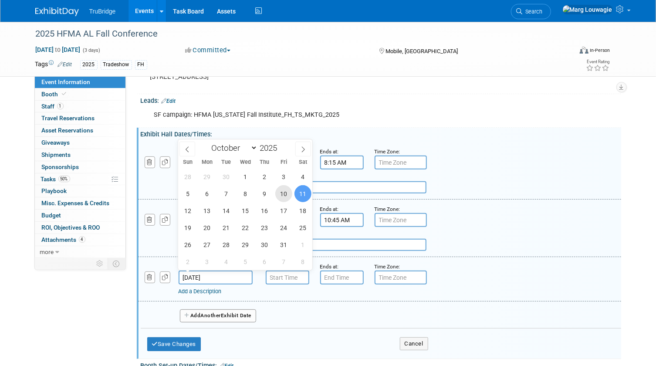
click at [283, 194] on span "10" at bounding box center [283, 193] width 17 height 17
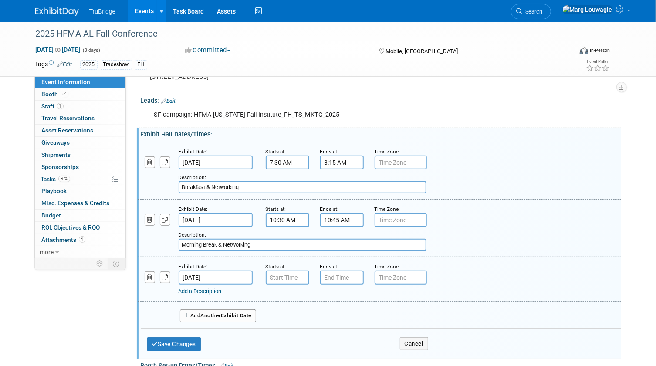
click at [202, 275] on input "Oct 10, 2025" at bounding box center [216, 277] width 74 height 14
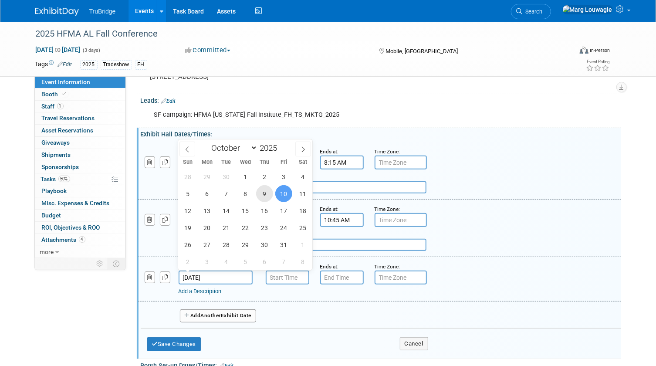
drag, startPoint x: 267, startPoint y: 196, endPoint x: 268, endPoint y: 200, distance: 5.0
click at [266, 198] on span "9" at bounding box center [264, 193] width 17 height 17
type input "Oct 9, 2025"
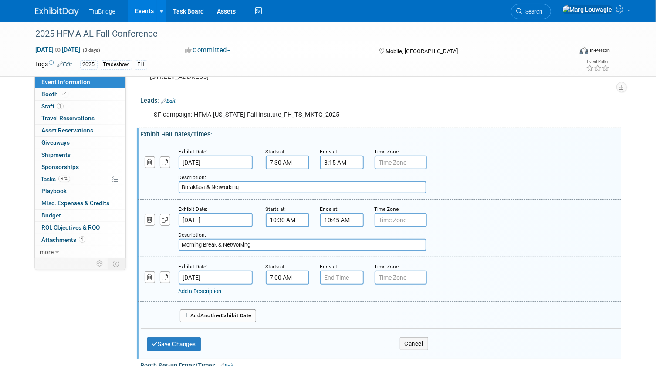
click at [284, 277] on input "7:00 AM" at bounding box center [288, 277] width 44 height 14
click at [290, 313] on span "07" at bounding box center [285, 318] width 17 height 16
click at [367, 344] on td "11" at bounding box center [366, 347] width 28 height 24
click at [326, 315] on span "00" at bounding box center [326, 318] width 17 height 16
click at [305, 339] on td "45" at bounding box center [310, 347] width 28 height 24
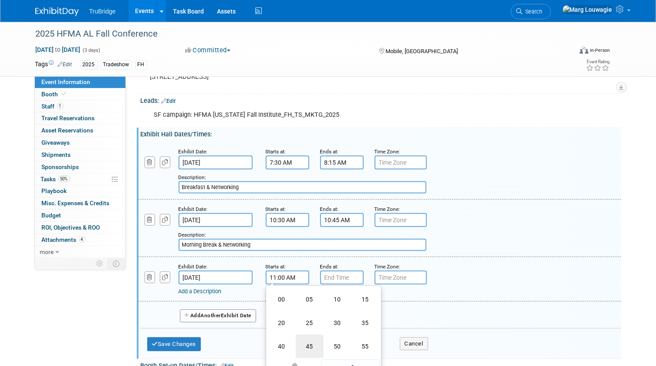
type input "11:45 AM"
click at [329, 274] on input "7:00 PM" at bounding box center [342, 277] width 44 height 14
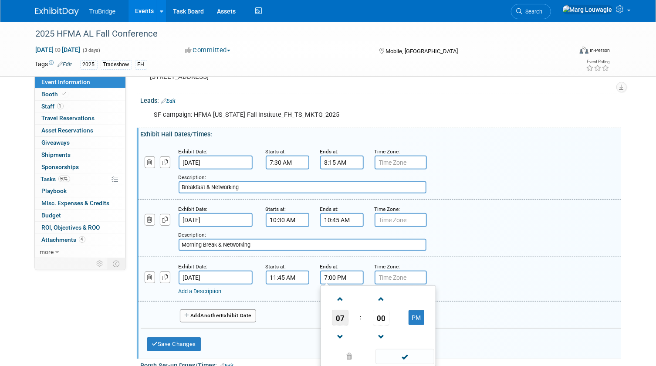
click at [341, 314] on span "07" at bounding box center [340, 318] width 17 height 16
click at [338, 301] on td "12" at bounding box center [336, 299] width 28 height 24
type input "12:00 PM"
click at [205, 288] on link "Add a Description" at bounding box center [200, 291] width 43 height 7
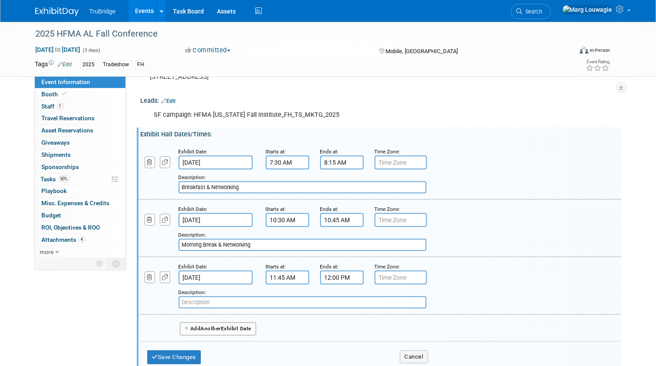
click at [208, 297] on input "text" at bounding box center [303, 302] width 248 height 12
type input "Networking"
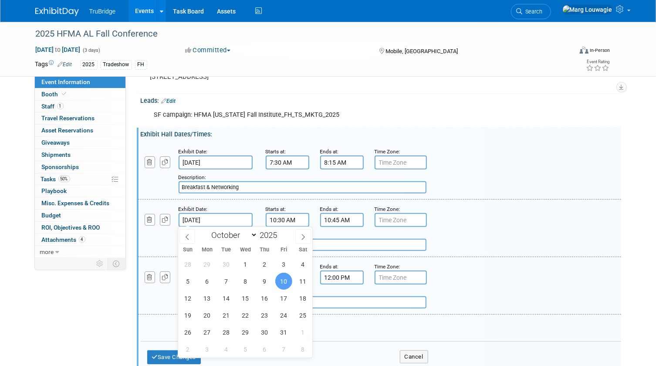
click at [204, 216] on input "Oct 10, 2025" at bounding box center [216, 220] width 74 height 14
click at [261, 279] on span "9" at bounding box center [264, 281] width 17 height 17
type input "Oct 9, 2025"
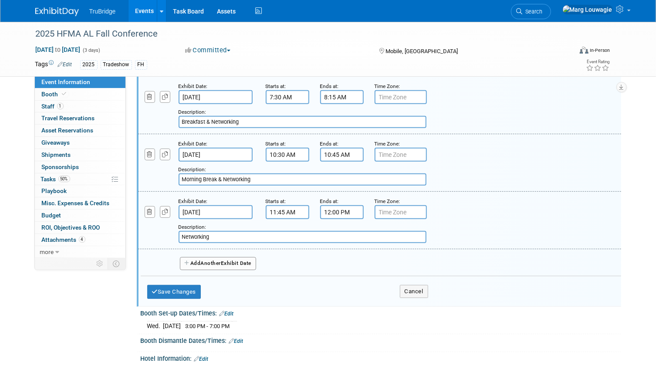
scroll to position [158, 0]
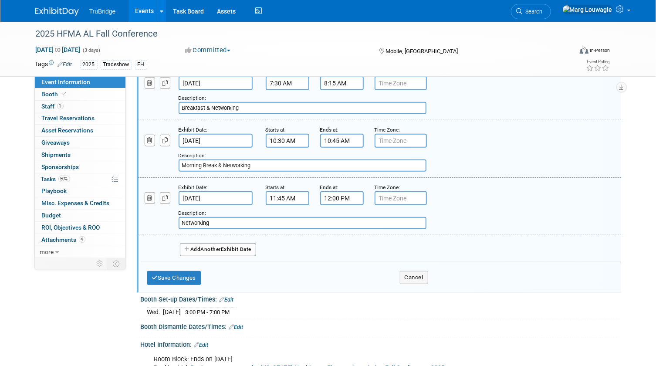
click at [238, 248] on button "Add Another Exhibit Date" at bounding box center [218, 249] width 77 height 13
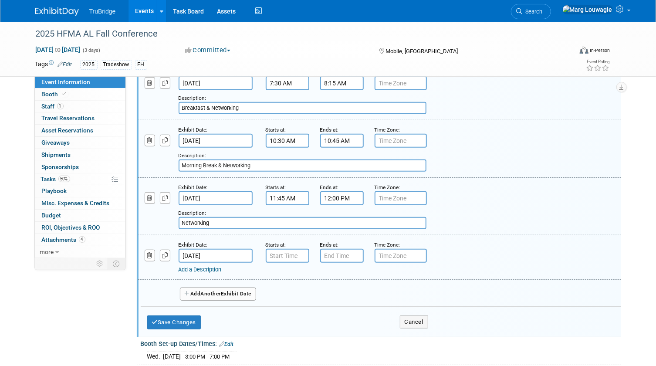
click at [226, 253] on input "Oct 10, 2025" at bounding box center [216, 256] width 74 height 14
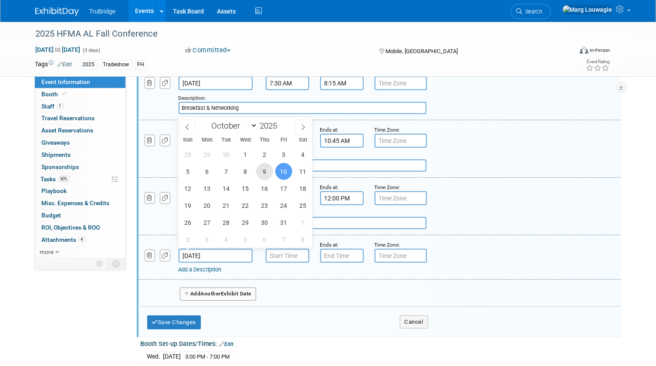
drag, startPoint x: 266, startPoint y: 168, endPoint x: 279, endPoint y: 209, distance: 42.6
click at [266, 168] on span "9" at bounding box center [264, 171] width 17 height 17
type input "Oct 9, 2025"
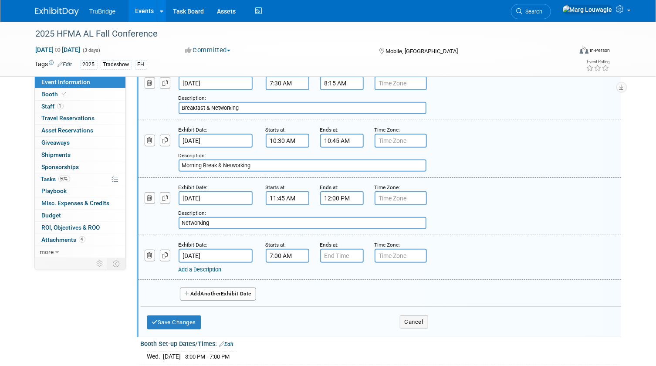
click at [290, 253] on input "7:00 AM" at bounding box center [288, 256] width 44 height 14
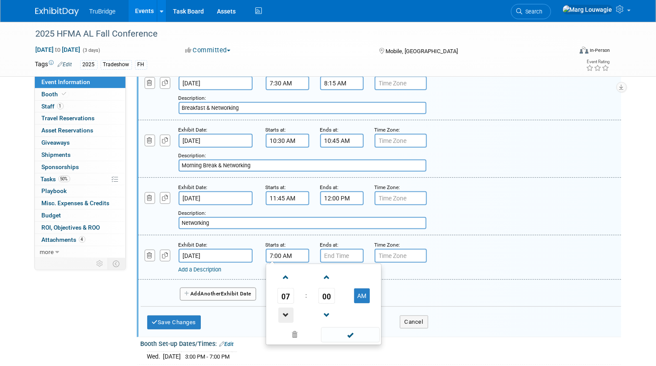
click at [285, 312] on span at bounding box center [285, 315] width 15 height 15
click at [285, 311] on span at bounding box center [285, 315] width 15 height 15
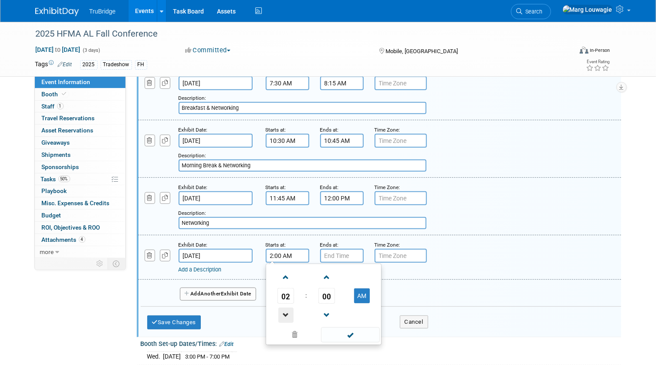
click at [285, 311] on span at bounding box center [285, 315] width 15 height 15
drag, startPoint x: 357, startPoint y: 292, endPoint x: 345, endPoint y: 270, distance: 25.7
click at [356, 288] on button "AM" at bounding box center [362, 295] width 16 height 15
type input "1:00 PM"
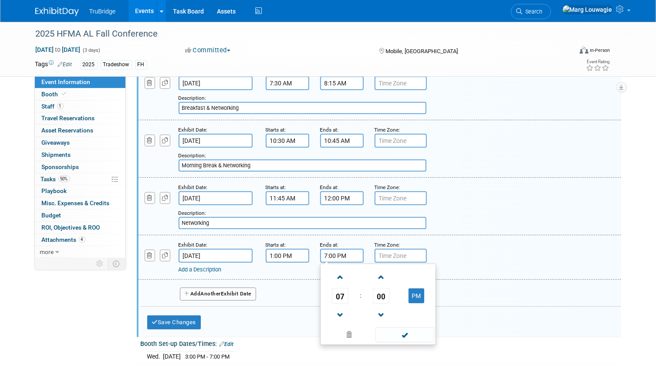
click at [343, 253] on input "7:00 PM" at bounding box center [342, 256] width 44 height 14
click at [338, 310] on span at bounding box center [340, 315] width 15 height 15
click at [338, 309] on span at bounding box center [340, 315] width 15 height 15
click at [338, 308] on span at bounding box center [340, 315] width 15 height 15
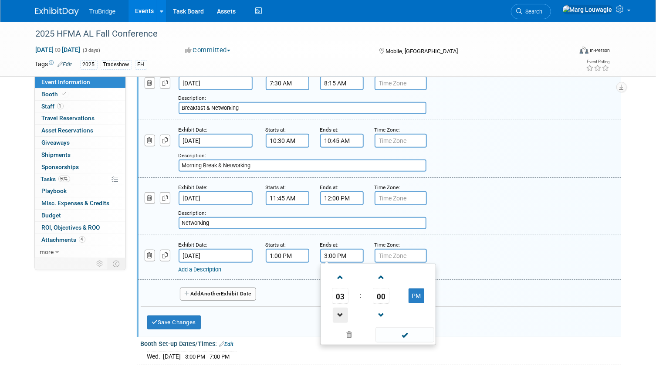
click at [338, 308] on span at bounding box center [340, 315] width 15 height 15
click at [381, 292] on span "00" at bounding box center [381, 296] width 17 height 16
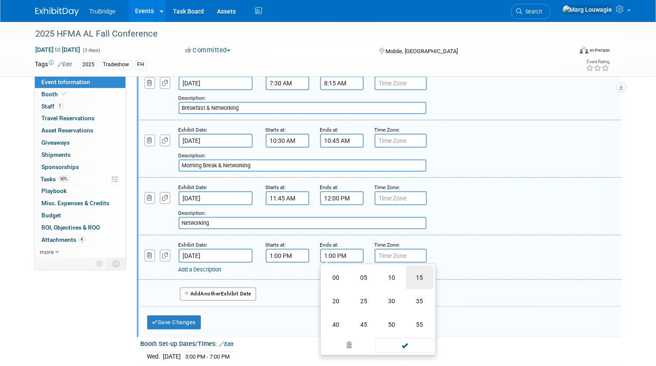
click at [422, 275] on td "15" at bounding box center [420, 278] width 28 height 24
type input "1:15 PM"
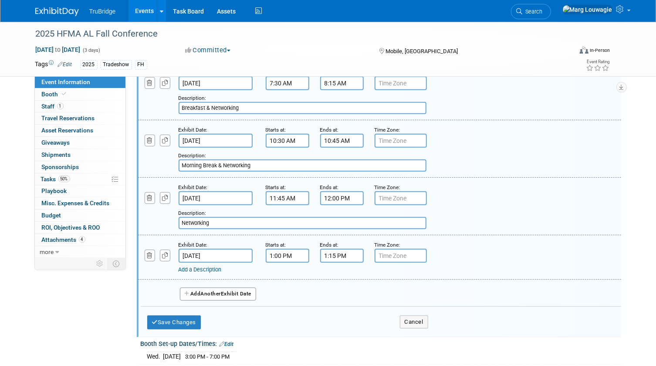
click at [218, 267] on link "Add a Description" at bounding box center [200, 269] width 43 height 7
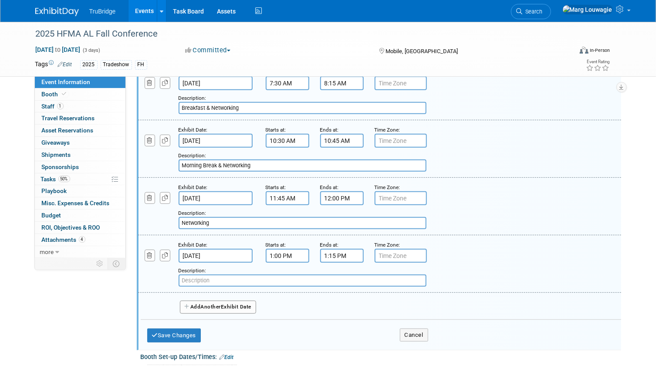
click at [215, 279] on input "text" at bounding box center [303, 280] width 248 height 12
type input "Networking break"
click at [242, 303] on button "Add Another Exhibit Date" at bounding box center [218, 307] width 77 height 13
select select "9"
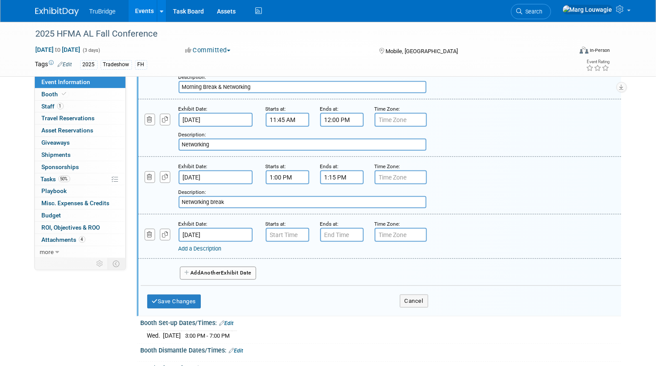
scroll to position [237, 0]
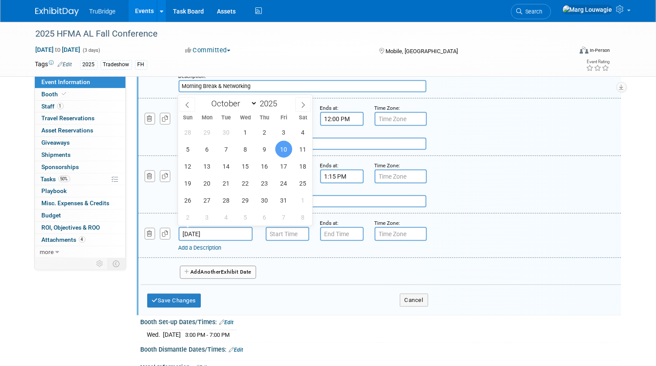
click at [224, 232] on input "[DATE]" at bounding box center [216, 234] width 74 height 14
drag, startPoint x: 260, startPoint y: 148, endPoint x: 267, endPoint y: 162, distance: 15.4
click at [267, 162] on div "28 29 30 1 2 3 4 5 6 7 8 9 10 11 12 13 14 15 16 17 18 19 20 21 22 23 24 25 26 2…" at bounding box center [245, 175] width 134 height 102
type input "7:00 AM"
drag, startPoint x: 277, startPoint y: 234, endPoint x: 250, endPoint y: 238, distance: 26.8
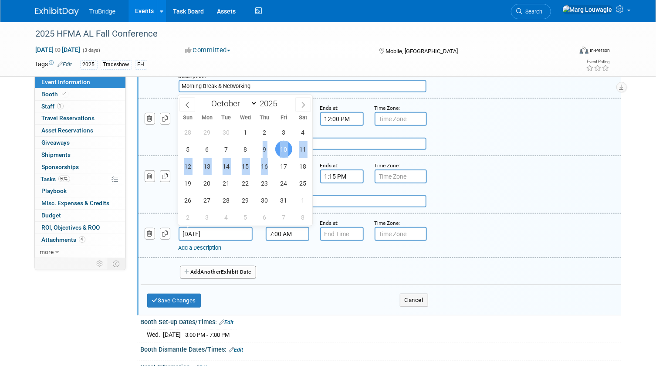
click at [276, 234] on input "7:00 AM" at bounding box center [288, 234] width 44 height 14
click at [227, 231] on input "[DATE]" at bounding box center [216, 234] width 74 height 14
drag, startPoint x: 261, startPoint y: 149, endPoint x: 301, endPoint y: 200, distance: 64.2
click at [261, 150] on span "9" at bounding box center [264, 149] width 17 height 17
type input "[DATE]"
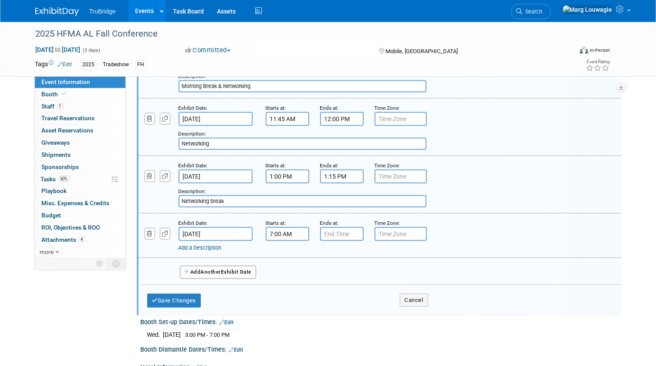
click at [287, 230] on input "7:00 AM" at bounding box center [288, 234] width 44 height 14
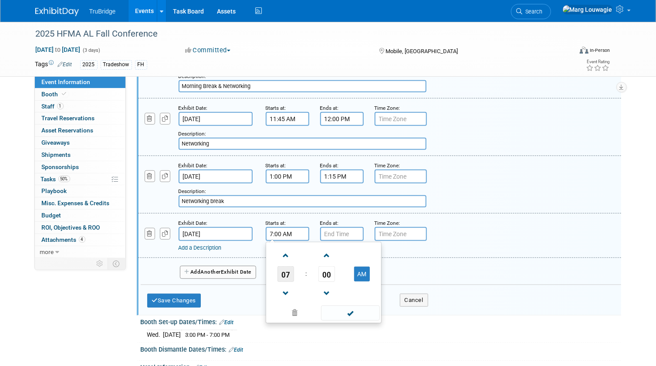
click at [285, 270] on span "07" at bounding box center [285, 274] width 17 height 16
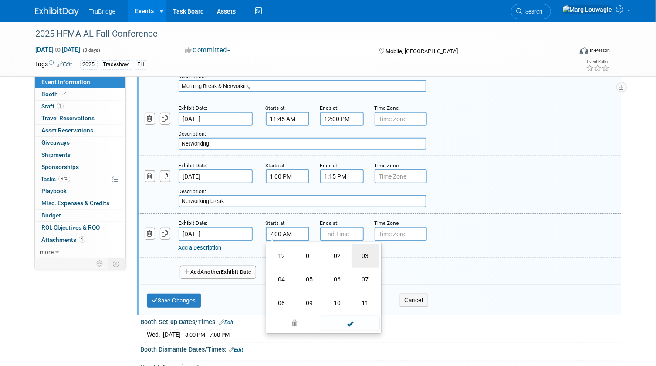
click at [362, 253] on td "03" at bounding box center [366, 256] width 28 height 24
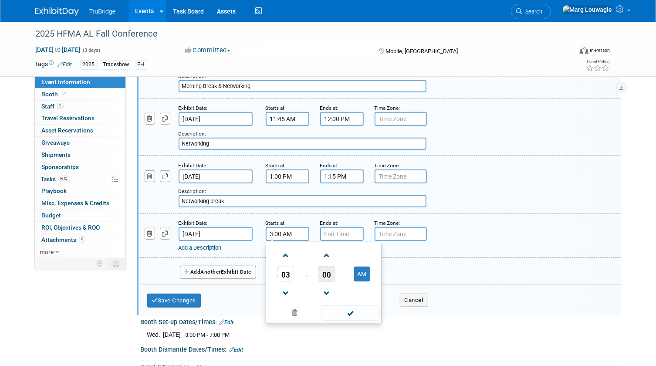
click at [324, 272] on span "00" at bounding box center [326, 274] width 17 height 16
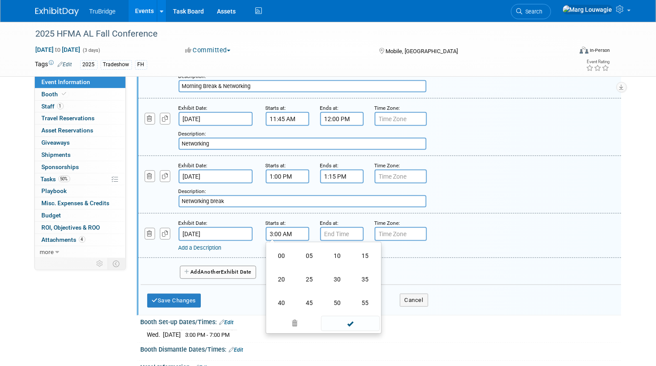
drag, startPoint x: 345, startPoint y: 274, endPoint x: 324, endPoint y: 272, distance: 20.5
click at [344, 274] on td "30" at bounding box center [338, 279] width 28 height 24
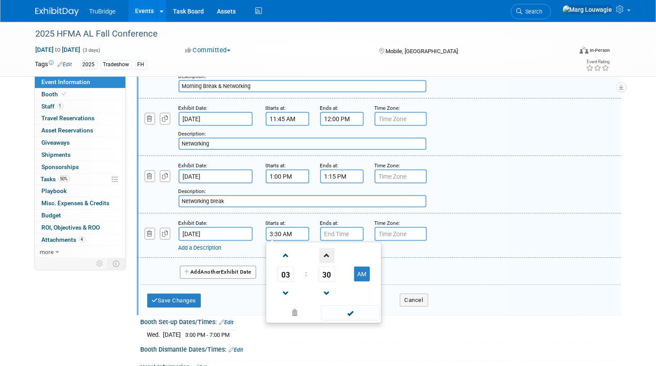
drag, startPoint x: 358, startPoint y: 270, endPoint x: 333, endPoint y: 251, distance: 31.4
click at [357, 269] on button "AM" at bounding box center [362, 274] width 16 height 15
type input "3:30 PM"
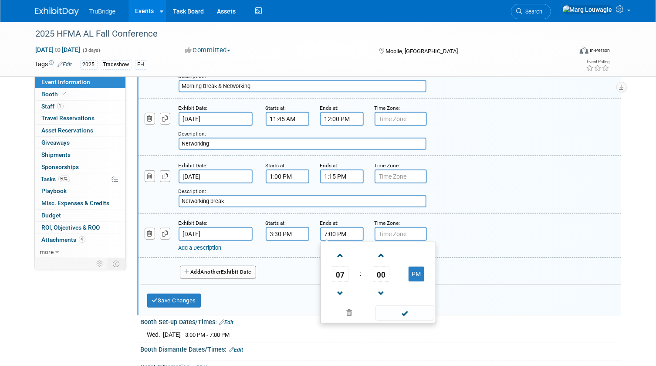
click at [329, 232] on input "7:00 PM" at bounding box center [342, 234] width 44 height 14
click at [337, 270] on span "07" at bounding box center [340, 274] width 17 height 16
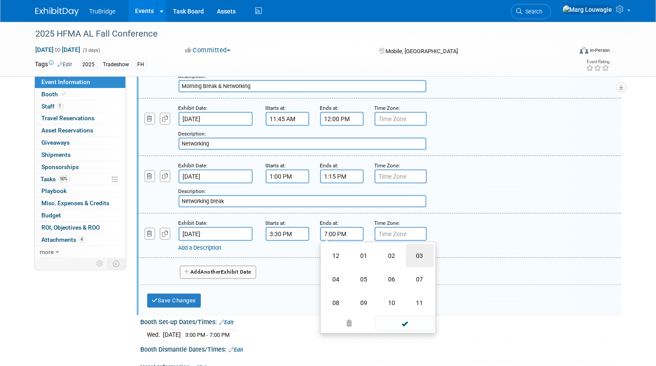
click at [417, 254] on td "03" at bounding box center [420, 256] width 28 height 24
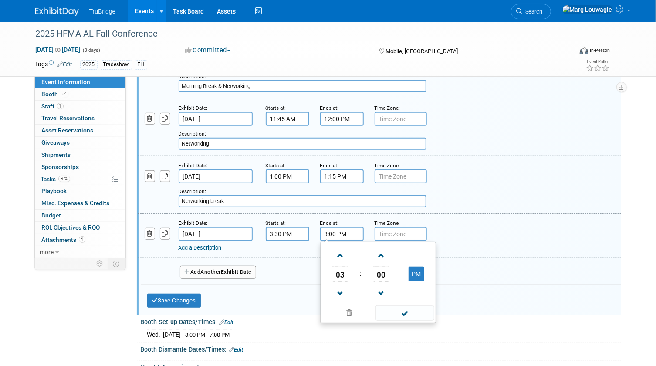
click at [380, 270] on span "00" at bounding box center [381, 274] width 17 height 16
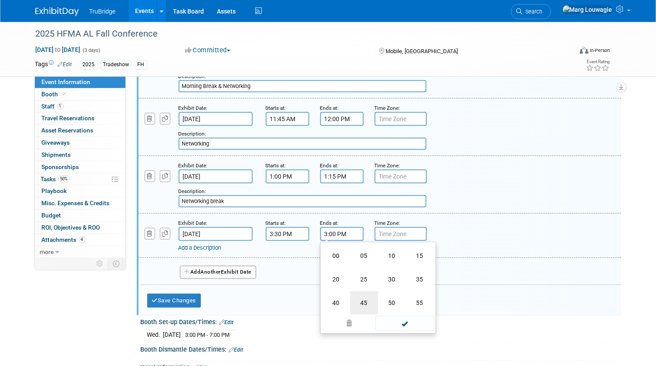
click at [368, 296] on td "45" at bounding box center [364, 303] width 28 height 24
type input "3:45 PM"
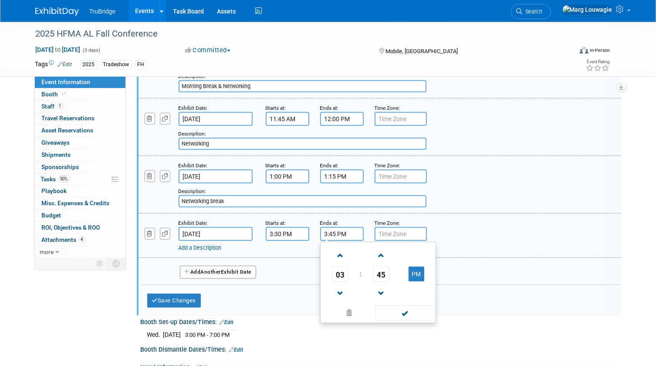
click at [199, 245] on link "Add a Description" at bounding box center [200, 247] width 43 height 7
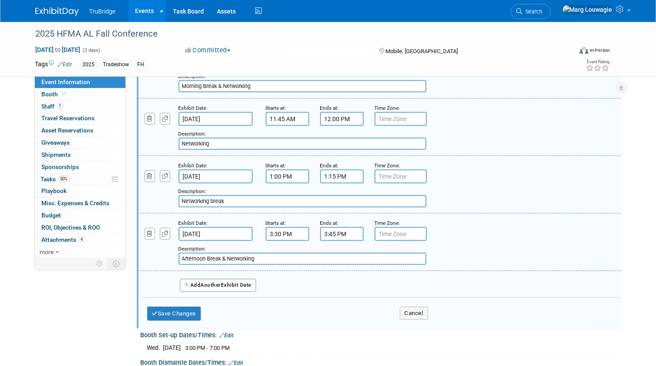
type input "Afternoon Break & Networking"
click at [216, 284] on span "Another" at bounding box center [211, 285] width 20 height 6
select select "9"
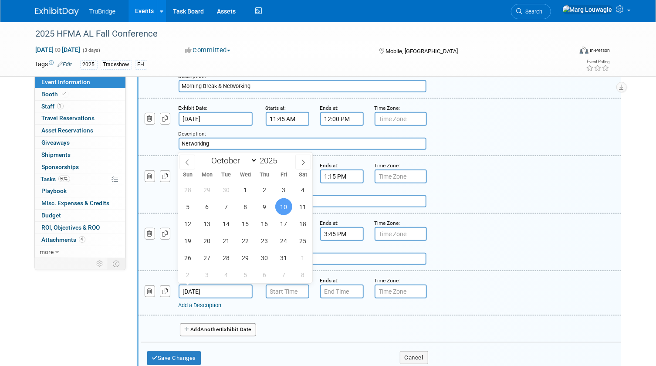
click at [196, 287] on input "[DATE]" at bounding box center [216, 291] width 74 height 14
drag, startPoint x: 268, startPoint y: 210, endPoint x: 281, endPoint y: 264, distance: 55.1
click at [267, 213] on span "9" at bounding box center [264, 206] width 17 height 17
type input "[DATE]"
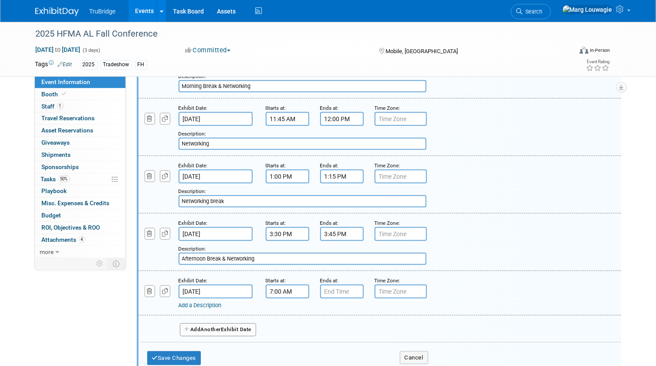
click at [277, 287] on input "7:00 AM" at bounding box center [288, 291] width 44 height 14
click at [290, 329] on span "07" at bounding box center [285, 332] width 17 height 16
click at [307, 331] on td "05" at bounding box center [310, 337] width 28 height 24
click at [363, 327] on button "AM" at bounding box center [362, 331] width 16 height 15
type input "5:00 PM"
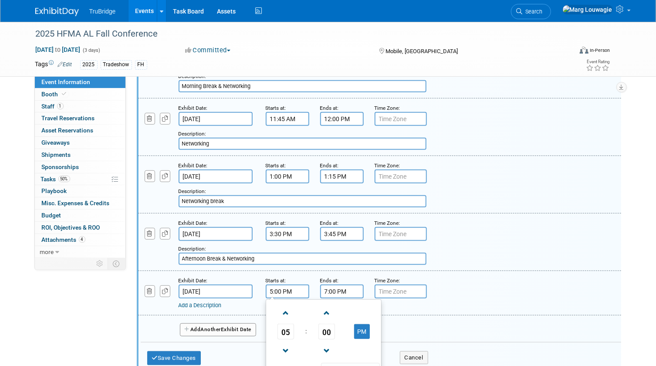
click at [340, 289] on input "7:00 PM" at bounding box center [342, 291] width 44 height 14
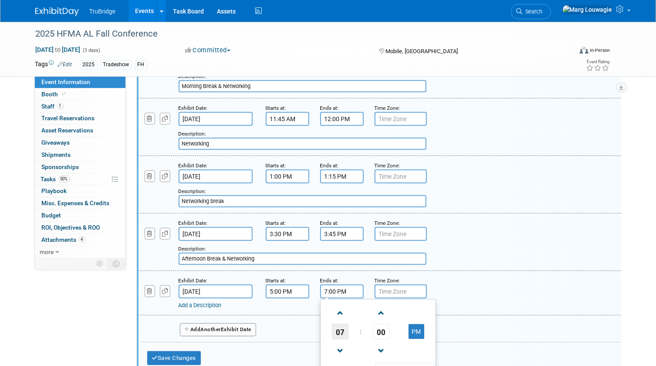
click at [337, 330] on span "07" at bounding box center [340, 332] width 17 height 16
click at [385, 332] on td "06" at bounding box center [392, 337] width 28 height 24
type input "6:00 PM"
click at [206, 302] on link "Add a Description" at bounding box center [200, 305] width 43 height 7
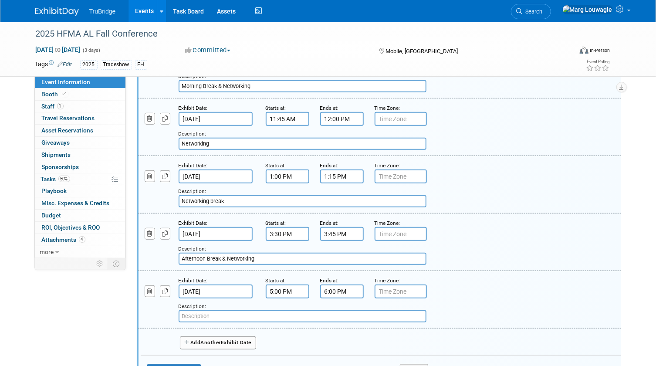
click at [204, 312] on input "text" at bounding box center [303, 316] width 248 height 12
type input "c"
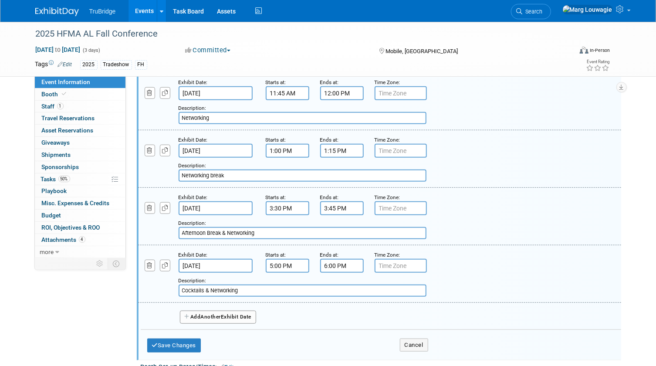
scroll to position [277, 0]
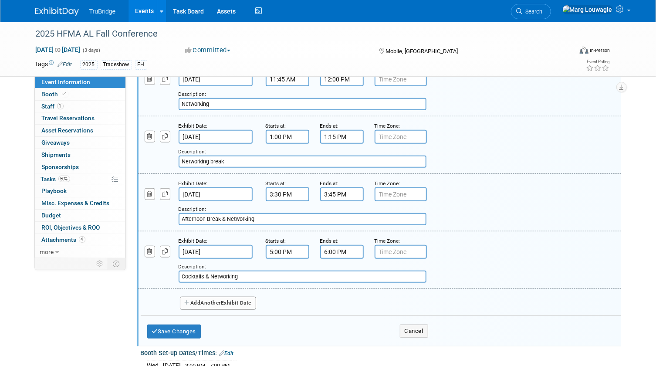
type input "Cocktails & Networking"
click at [244, 300] on button "Add Another Exhibit Date" at bounding box center [218, 303] width 77 height 13
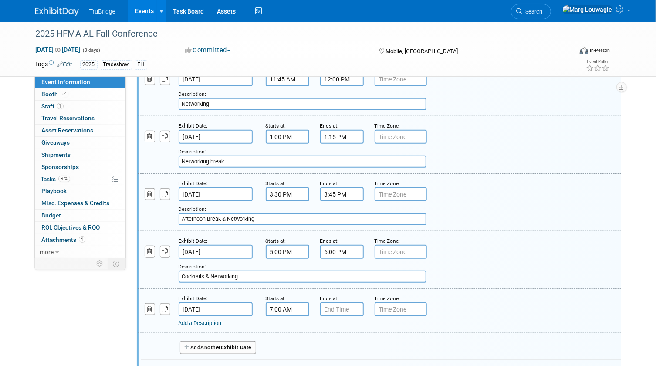
click at [291, 304] on input "7:00 AM" at bounding box center [288, 309] width 44 height 14
click at [326, 345] on span "00" at bounding box center [326, 349] width 17 height 16
click at [338, 347] on td "30" at bounding box center [338, 355] width 28 height 24
type input "7:30 AM"
click at [213, 320] on link "Add a Description" at bounding box center [200, 323] width 43 height 7
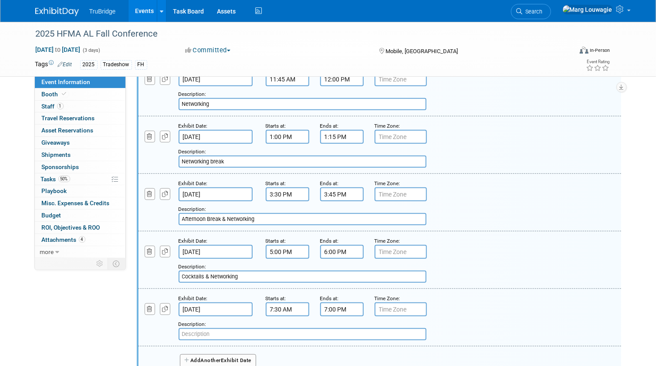
click at [340, 309] on input "7:00 PM" at bounding box center [342, 309] width 44 height 14
click at [338, 346] on span "07" at bounding box center [340, 349] width 17 height 16
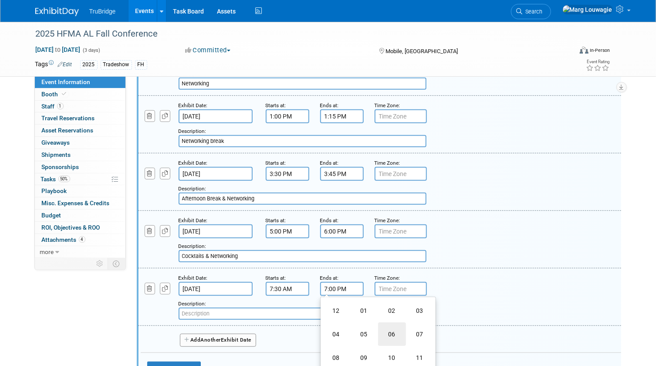
scroll to position [317, 0]
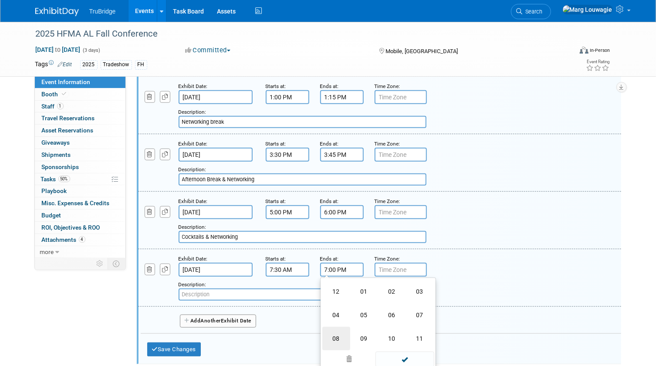
click at [335, 333] on td "08" at bounding box center [336, 339] width 28 height 24
drag, startPoint x: 419, startPoint y: 307, endPoint x: 289, endPoint y: 322, distance: 131.2
click at [418, 307] on button "PM" at bounding box center [417, 309] width 16 height 15
type input "8:00 AM"
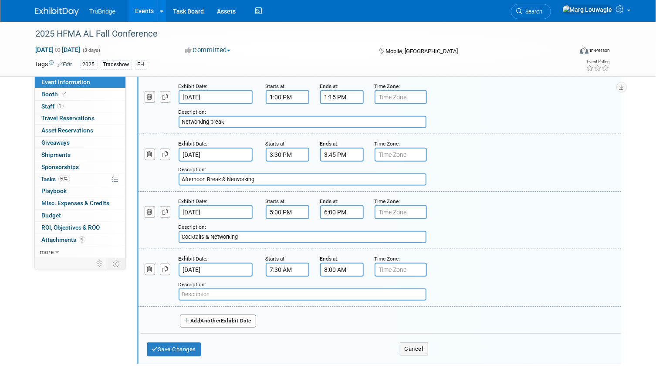
click at [203, 288] on input "text" at bounding box center [303, 294] width 248 height 12
type input "Breakfast & Networking"
click at [216, 318] on span "Another" at bounding box center [211, 321] width 20 height 6
select select "9"
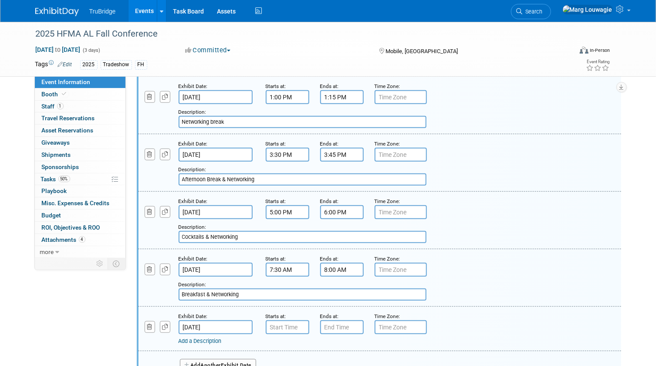
click at [219, 323] on input "[DATE]" at bounding box center [216, 327] width 74 height 14
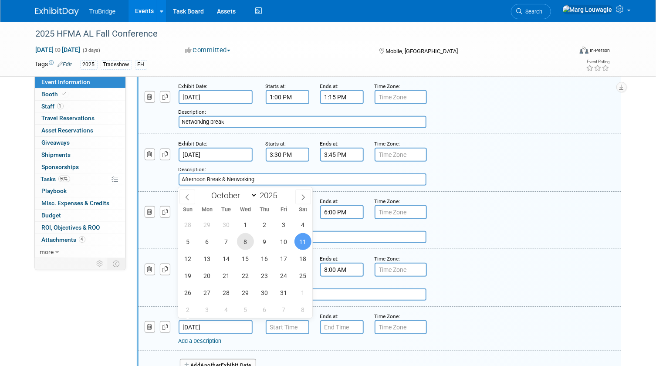
click at [243, 245] on span "8" at bounding box center [245, 241] width 17 height 17
type input "Oct 8, 2025"
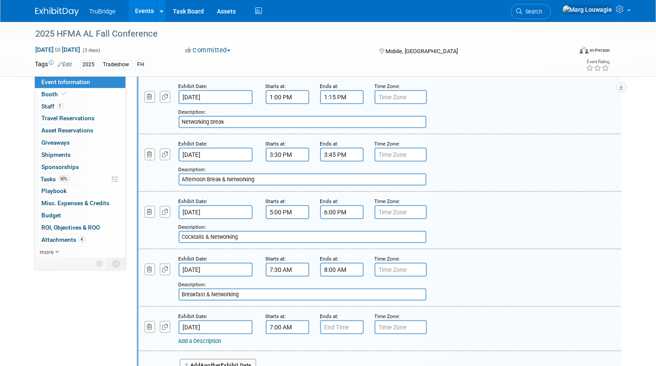
click at [287, 322] on input "7:00 AM" at bounding box center [288, 327] width 44 height 14
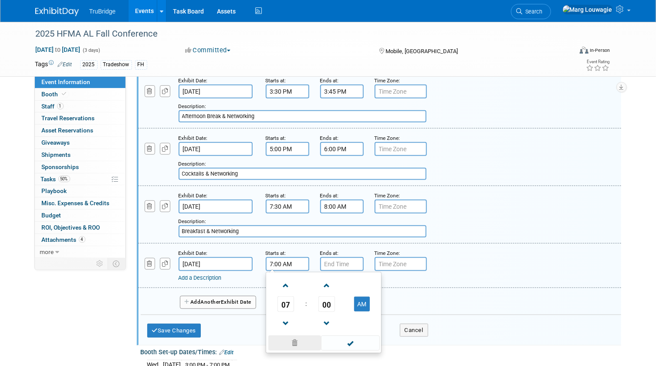
scroll to position [396, 0]
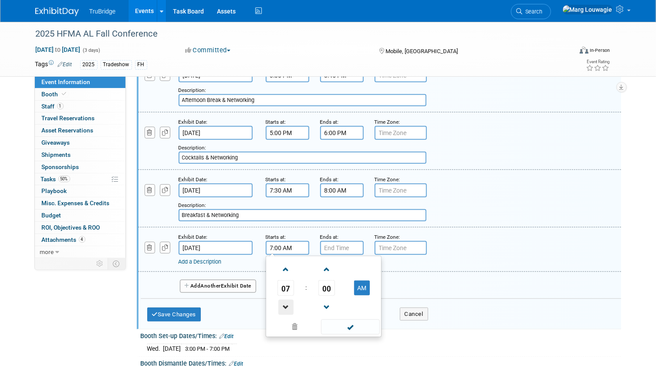
click at [284, 306] on span at bounding box center [285, 307] width 15 height 15
click at [358, 284] on button "AM" at bounding box center [362, 288] width 16 height 15
type input "5:00 PM"
click at [332, 243] on input "7:00 PM" at bounding box center [342, 248] width 44 height 14
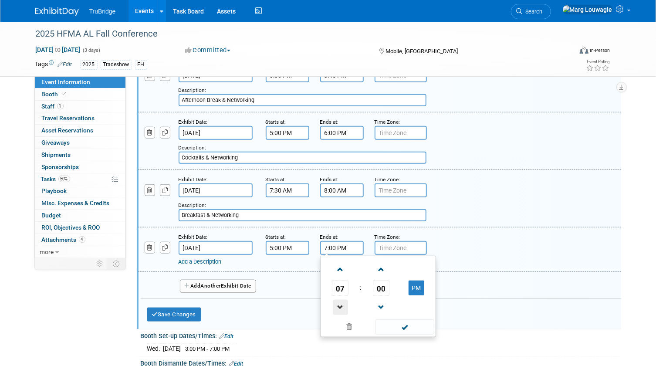
click at [333, 305] on span at bounding box center [340, 307] width 15 height 15
type input "6:00 PM"
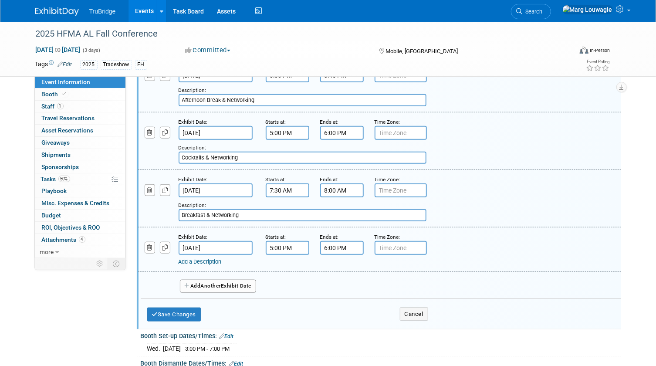
click at [218, 258] on link "Add a Description" at bounding box center [200, 261] width 43 height 7
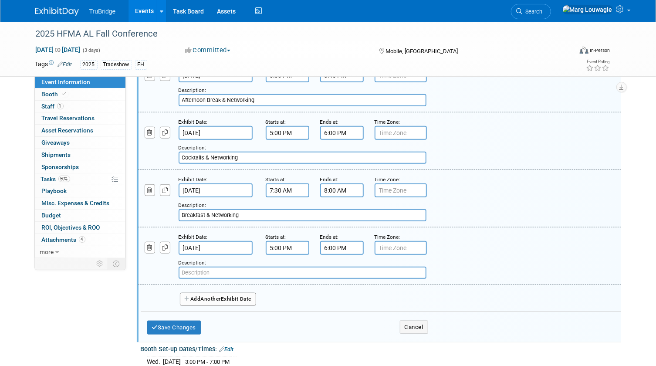
click at [216, 269] on input "text" at bounding box center [303, 273] width 248 height 12
type input "Opening Reception and Networking"
drag, startPoint x: 193, startPoint y: 321, endPoint x: 249, endPoint y: 275, distance: 72.4
click at [193, 321] on button "Save Changes" at bounding box center [174, 328] width 54 height 14
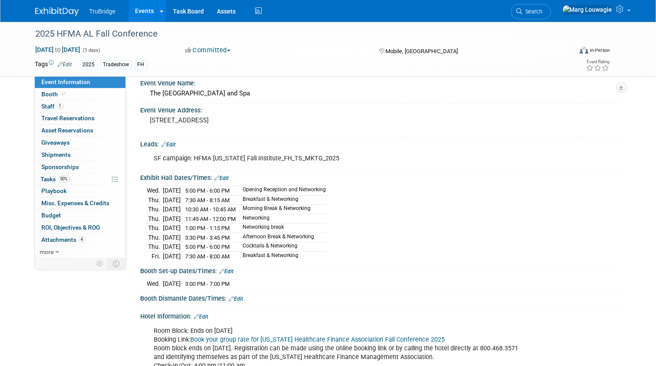
scroll to position [35, 0]
click at [240, 296] on link "Edit" at bounding box center [236, 299] width 14 height 6
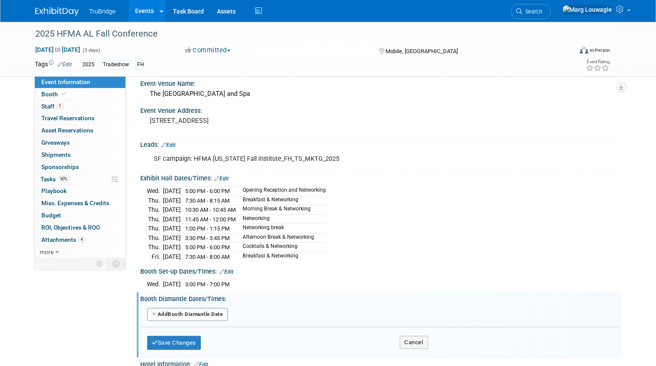
click at [207, 309] on button "Add Another Booth Dismantle Date" at bounding box center [187, 314] width 81 height 13
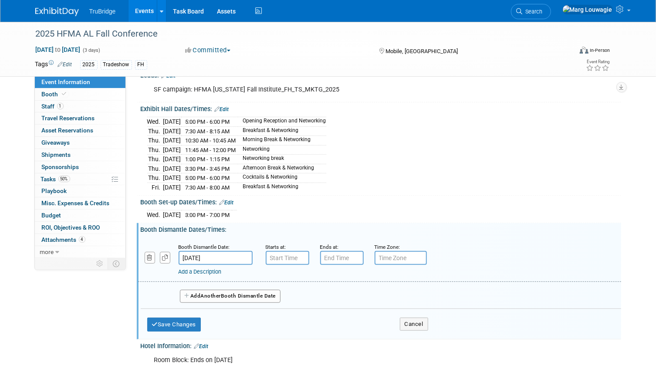
scroll to position [114, 0]
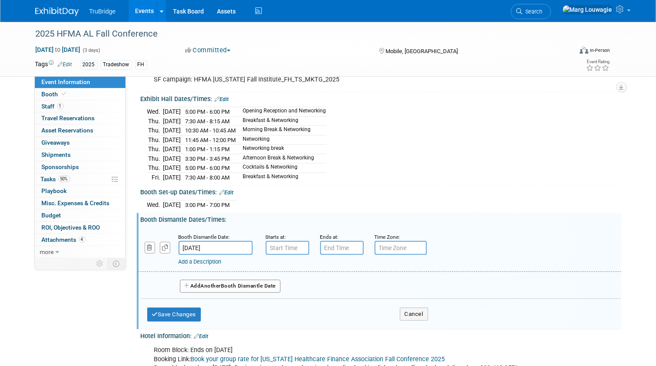
click at [224, 246] on input "Oct 10, 2025" at bounding box center [216, 248] width 74 height 14
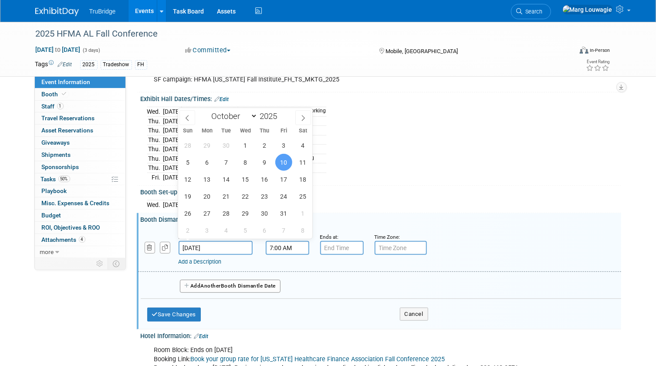
click at [284, 247] on input "7:00 AM" at bounding box center [288, 248] width 44 height 14
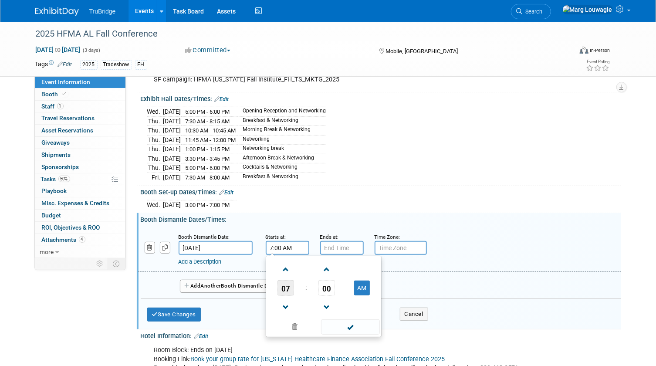
click at [288, 282] on span "07" at bounding box center [285, 288] width 17 height 16
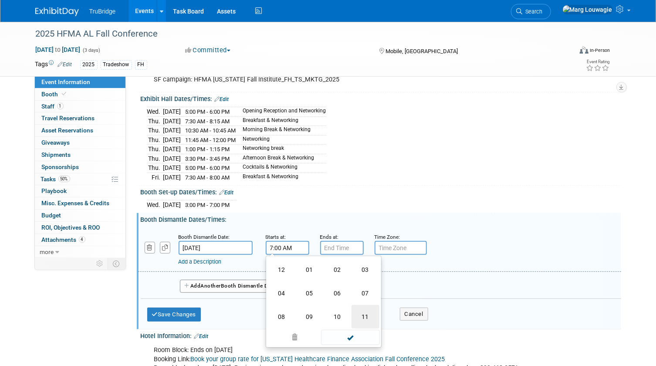
click at [362, 308] on td "11" at bounding box center [366, 317] width 28 height 24
type input "11:00 AM"
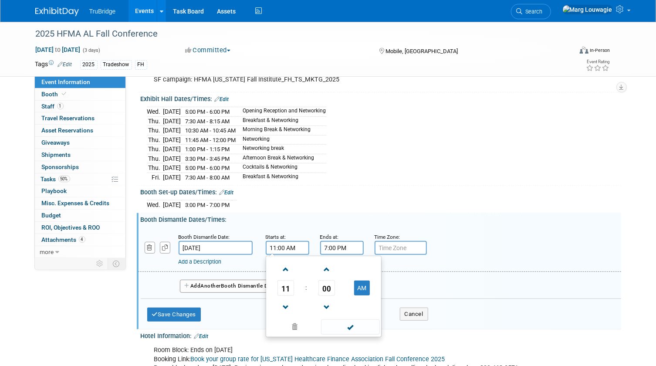
click at [334, 242] on input "7:00 PM" at bounding box center [342, 248] width 44 height 14
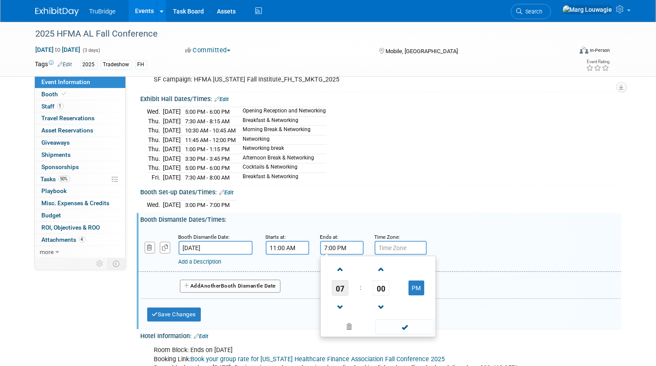
click at [341, 284] on span "07" at bounding box center [340, 288] width 17 height 16
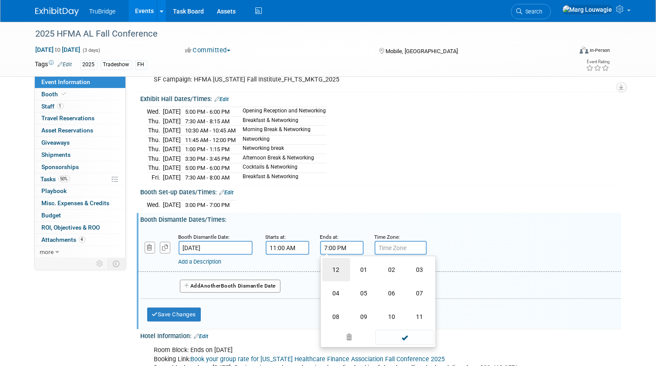
click at [337, 262] on td "12" at bounding box center [336, 270] width 28 height 24
type input "12:00 PM"
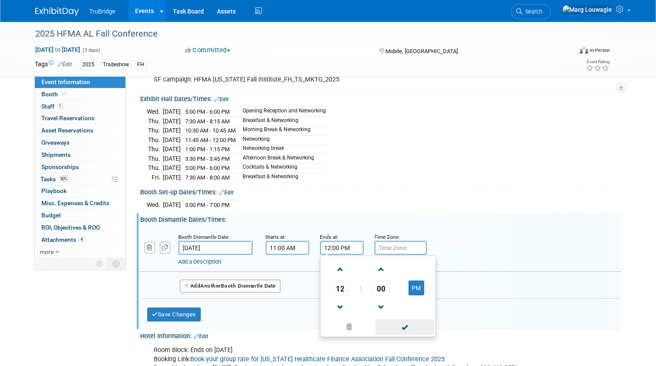
click at [407, 321] on span at bounding box center [404, 326] width 59 height 15
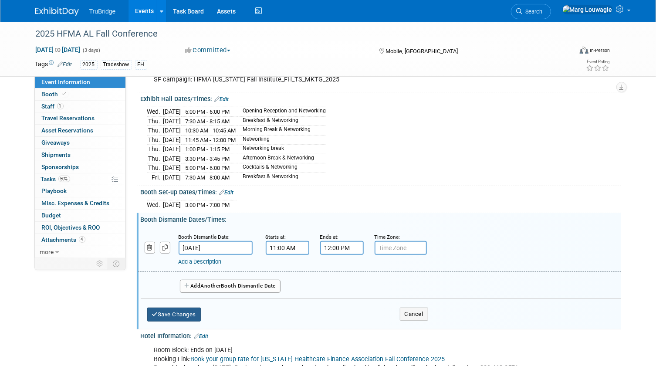
drag, startPoint x: 191, startPoint y: 311, endPoint x: 222, endPoint y: 284, distance: 41.0
click at [192, 309] on button "Save Changes" at bounding box center [174, 315] width 54 height 14
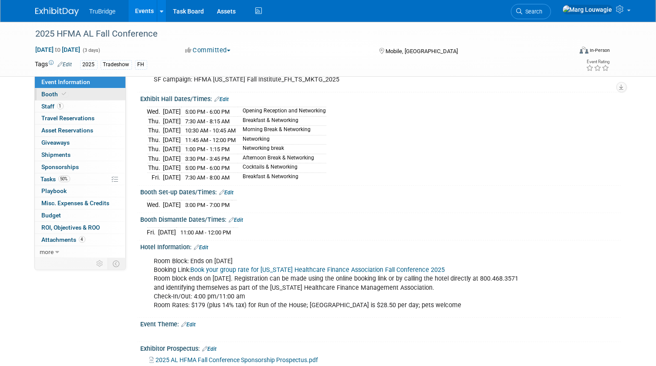
click at [63, 95] on icon at bounding box center [64, 93] width 4 height 5
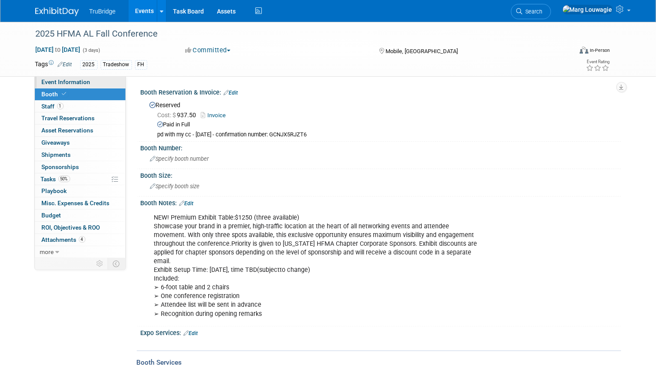
click at [98, 81] on link "Event Information" at bounding box center [80, 82] width 91 height 12
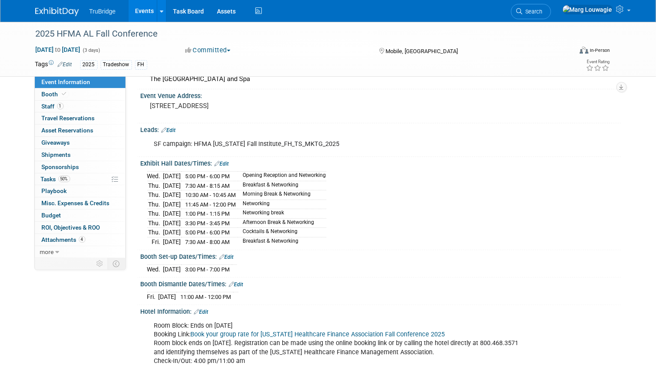
scroll to position [79, 0]
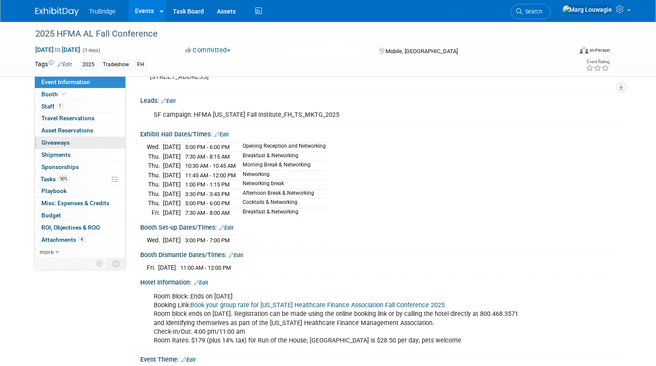
click at [68, 144] on span "Giveaways 0" at bounding box center [56, 142] width 28 height 7
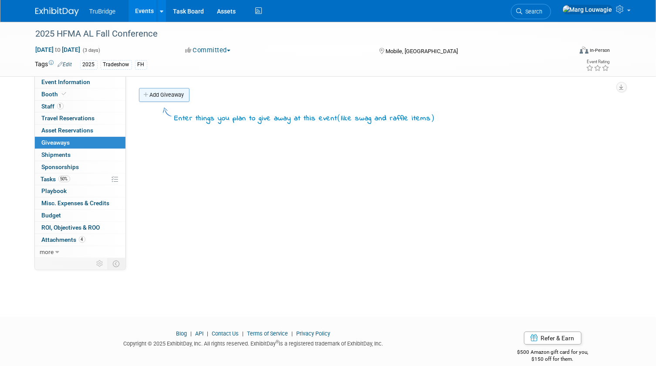
click at [170, 96] on link "Add Giveaway" at bounding box center [164, 95] width 51 height 14
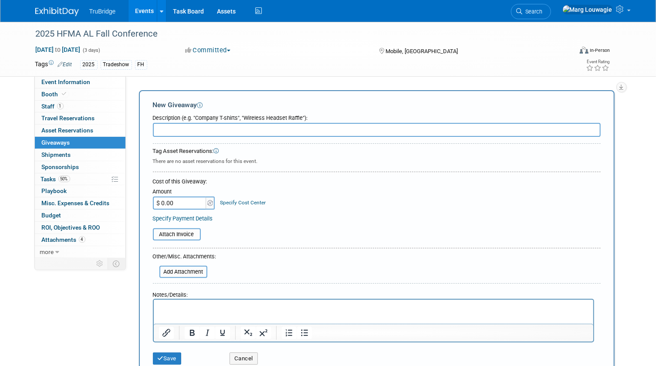
click at [183, 128] on input "text" at bounding box center [377, 130] width 448 height 14
type input "2"
click at [175, 130] on input "text" at bounding box center [377, 130] width 448 height 14
type input "50 - post it notes"
click at [168, 199] on input "$ 0.00" at bounding box center [180, 202] width 54 height 13
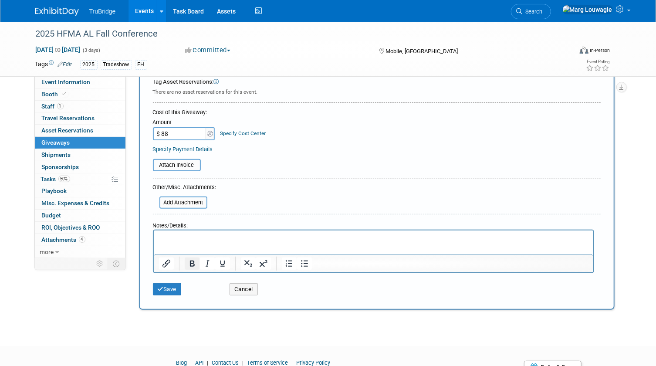
scroll to position [79, 0]
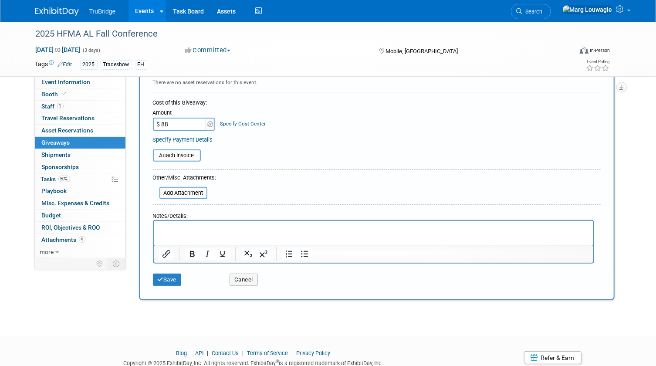
type input "$ 88.00"
click at [177, 276] on button "Save" at bounding box center [167, 280] width 29 height 12
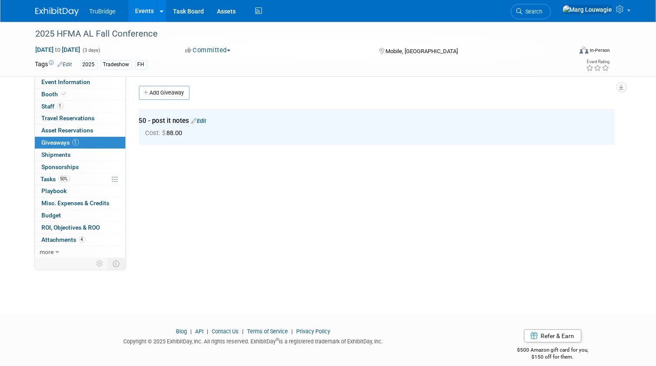
scroll to position [0, 0]
click at [163, 94] on link "Add Giveaway" at bounding box center [164, 95] width 51 height 14
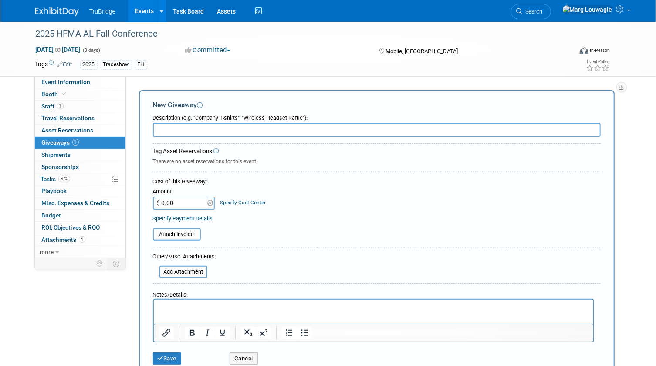
click at [169, 128] on input "text" at bounding box center [377, 130] width 448 height 14
type input "15 - lapel pins"
click at [181, 201] on input "$ 0.00" at bounding box center [180, 202] width 54 height 13
type input "$ 39.75"
drag, startPoint x: 178, startPoint y: 357, endPoint x: 193, endPoint y: 257, distance: 101.7
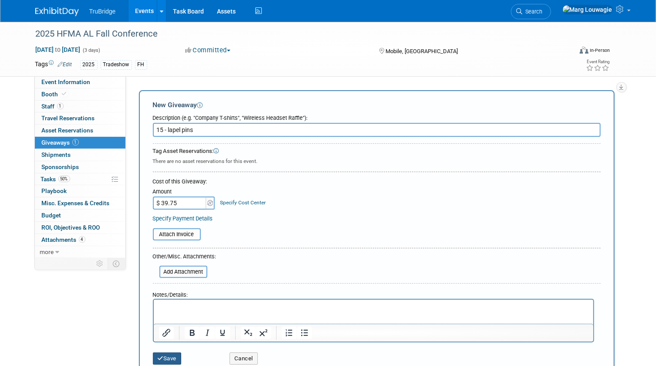
click at [178, 353] on button "Save" at bounding box center [167, 358] width 29 height 12
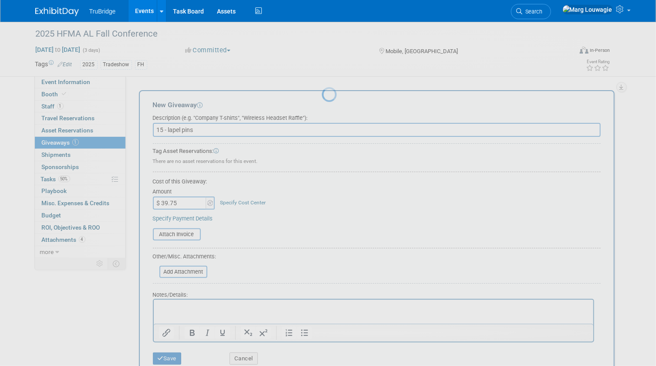
scroll to position [11, 0]
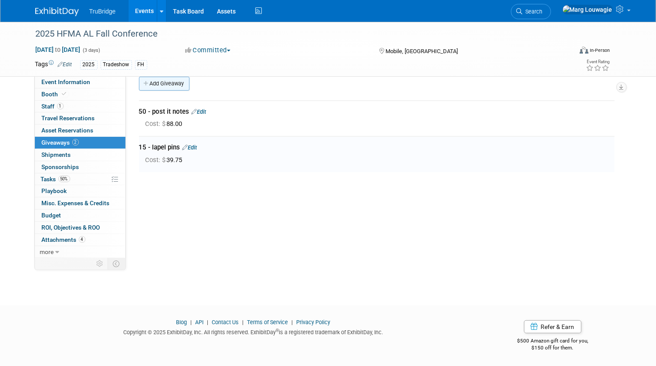
click at [167, 83] on link "Add Giveaway" at bounding box center [164, 84] width 51 height 14
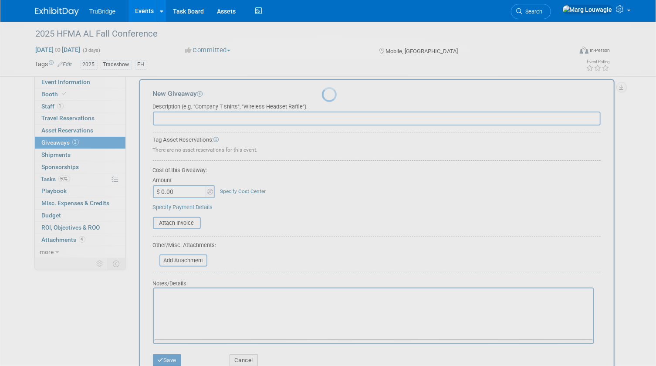
scroll to position [0, 0]
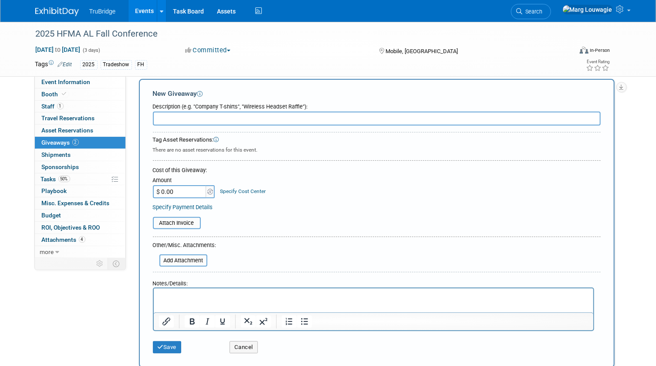
click at [168, 118] on input "text" at bounding box center [377, 119] width 448 height 14
type input "50 - first aid kits"
click at [168, 189] on input "$ 0.00" at bounding box center [180, 191] width 54 height 13
type input "$ 86.00"
click at [174, 345] on button "Save" at bounding box center [167, 347] width 29 height 12
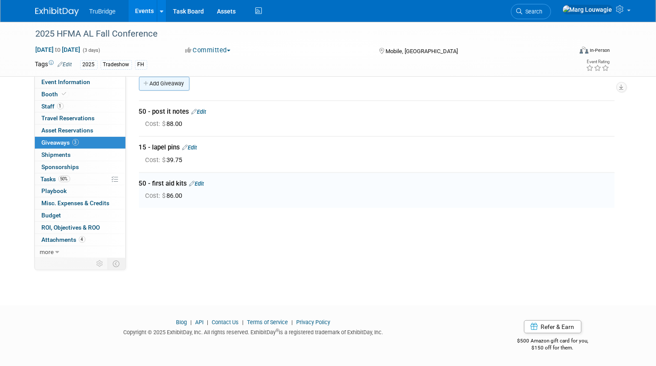
click at [164, 83] on link "Add Giveaway" at bounding box center [164, 84] width 51 height 14
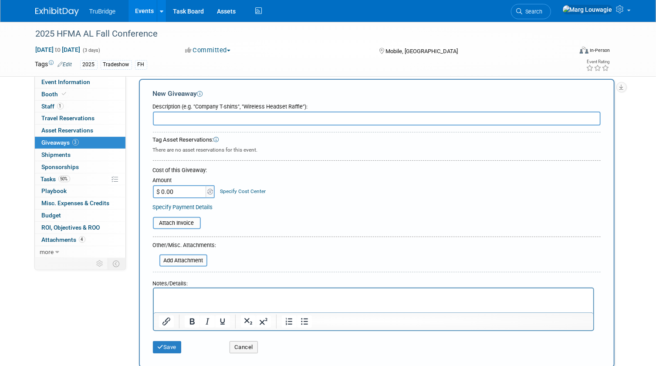
click at [174, 116] on input "text" at bounding box center [377, 119] width 448 height 14
type input "15 - dress socks"
click at [181, 192] on input "$ 0.00" at bounding box center [180, 191] width 54 height 13
type input "$ 131.55"
click at [173, 346] on button "Save" at bounding box center [167, 347] width 29 height 12
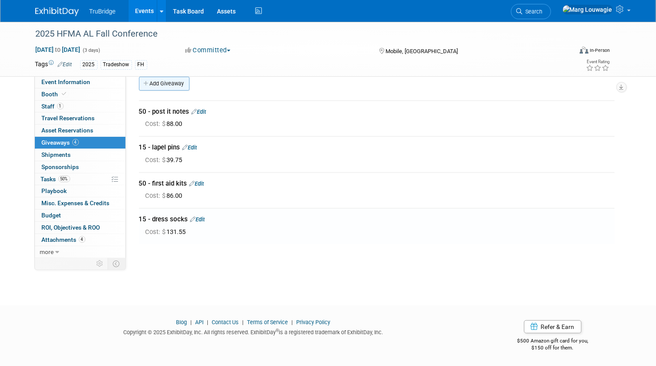
click at [159, 84] on link "Add Giveaway" at bounding box center [164, 84] width 51 height 14
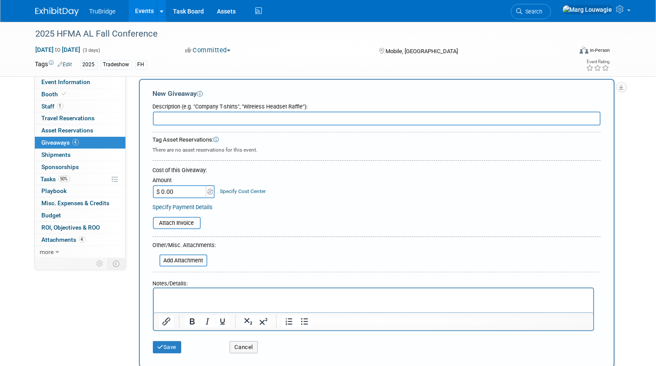
click at [173, 116] on input "text" at bounding box center [377, 119] width 448 height 14
type input "50 - Bic Pens"
click at [181, 191] on input "$ 0.00" at bounding box center [180, 191] width 54 height 13
type input "$ 90.00"
drag, startPoint x: 179, startPoint y: 344, endPoint x: 201, endPoint y: 265, distance: 82.0
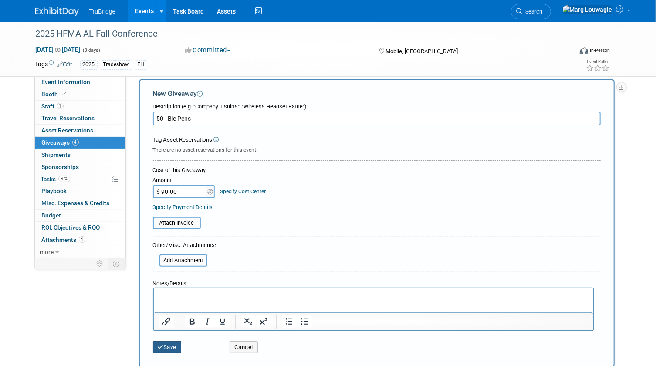
click at [179, 341] on button "Save" at bounding box center [167, 347] width 29 height 12
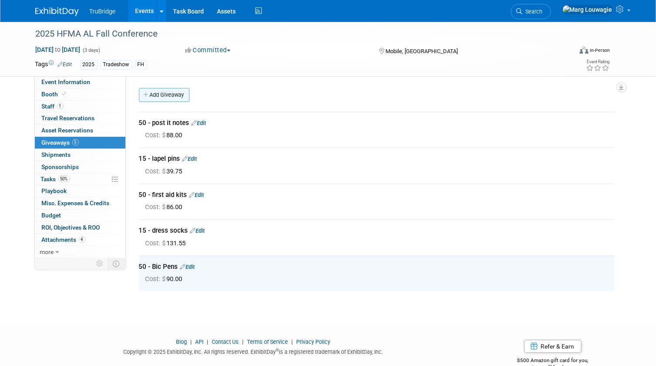
click at [170, 95] on link "Add Giveaway" at bounding box center [164, 95] width 51 height 14
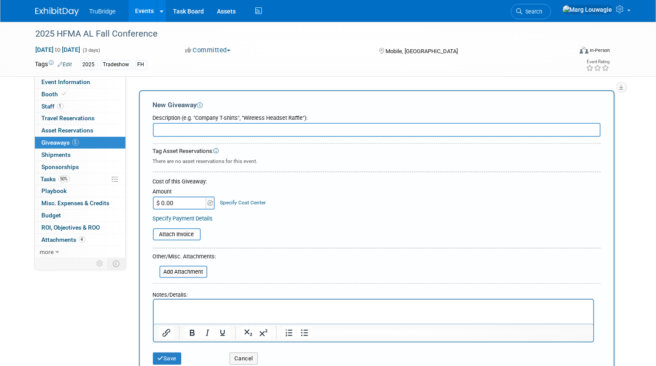
click at [172, 129] on input "text" at bounding box center [377, 130] width 448 height 14
type input "portable lap top charger"
click at [175, 203] on input "$ 0.00" at bounding box center [180, 202] width 54 height 13
type input "$ 100.00"
click at [175, 356] on button "Save" at bounding box center [167, 358] width 29 height 12
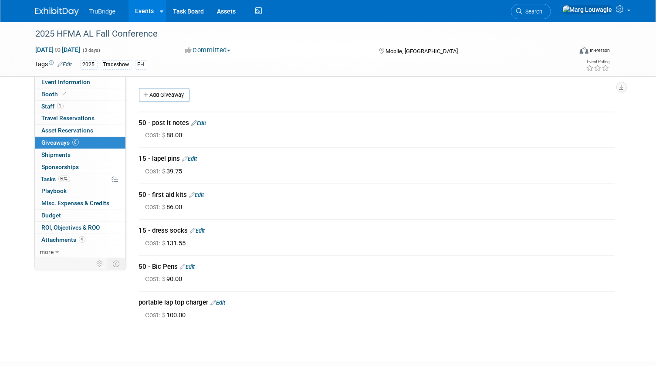
click at [168, 94] on link "Add Giveaway" at bounding box center [164, 95] width 51 height 14
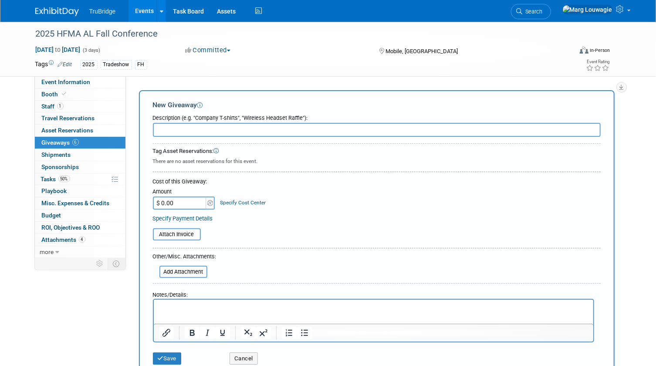
click at [199, 128] on input "text" at bounding box center [377, 130] width 448 height 14
type input "collateral"
click at [171, 306] on p "Rich Text Area. Press ALT-0 for help." at bounding box center [373, 307] width 429 height 9
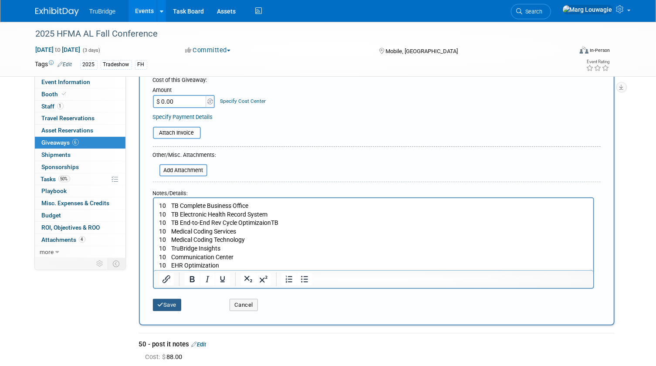
drag, startPoint x: 175, startPoint y: 305, endPoint x: 195, endPoint y: 279, distance: 33.2
click at [175, 305] on button "Save" at bounding box center [167, 305] width 29 height 12
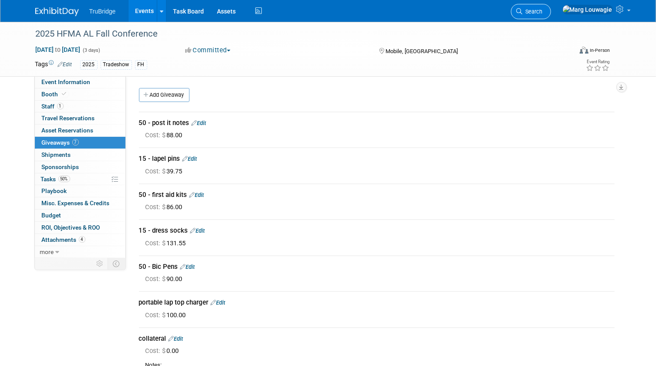
click at [543, 9] on span "Search" at bounding box center [533, 11] width 20 height 7
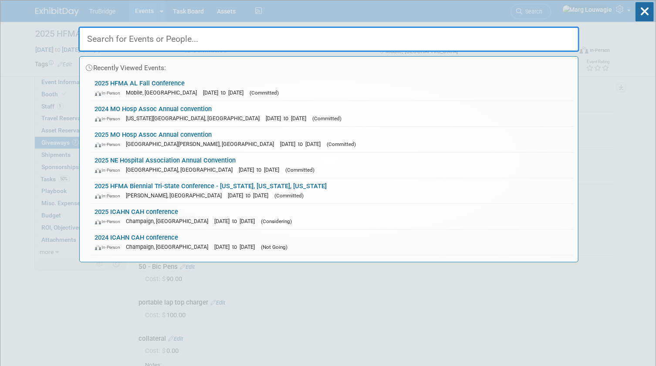
click at [525, 42] on input "text" at bounding box center [328, 39] width 501 height 25
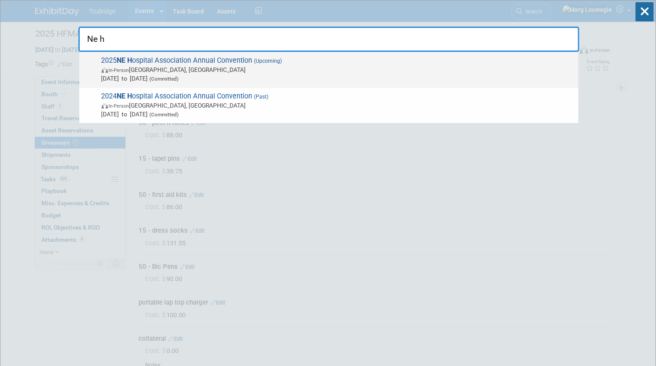
type input "Ne h"
click at [304, 69] on span "In-Person La Vista, NE" at bounding box center [337, 69] width 473 height 9
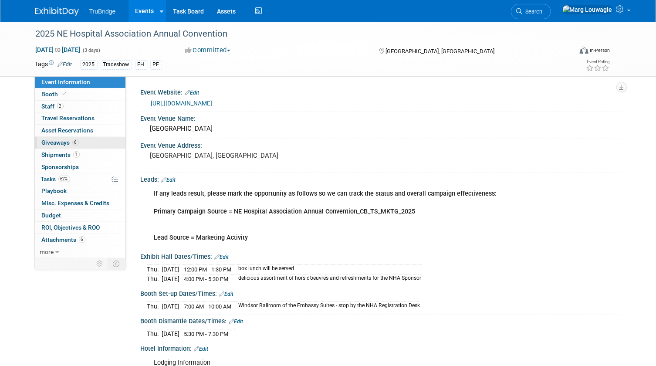
click at [64, 139] on span "Giveaways 6" at bounding box center [60, 142] width 37 height 7
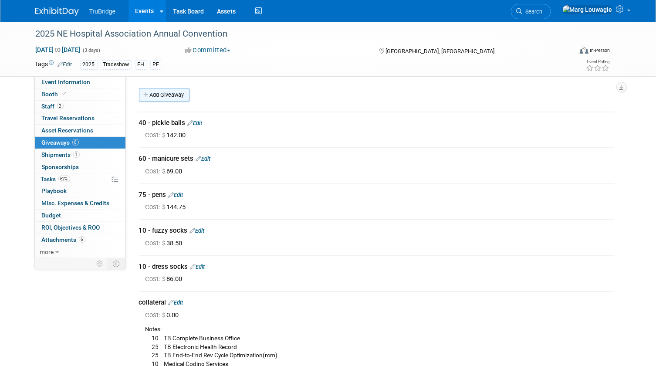
click at [170, 91] on link "Add Giveaway" at bounding box center [164, 95] width 51 height 14
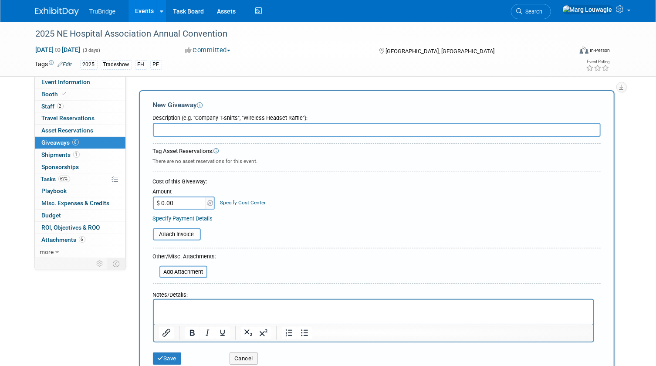
click at [178, 128] on input "text" at bounding box center [377, 130] width 448 height 14
type input "portable lap top charger"
click at [187, 202] on input "$ 0.00" at bounding box center [180, 202] width 54 height 13
type input "$ 100.00"
drag, startPoint x: 174, startPoint y: 354, endPoint x: 205, endPoint y: 322, distance: 44.0
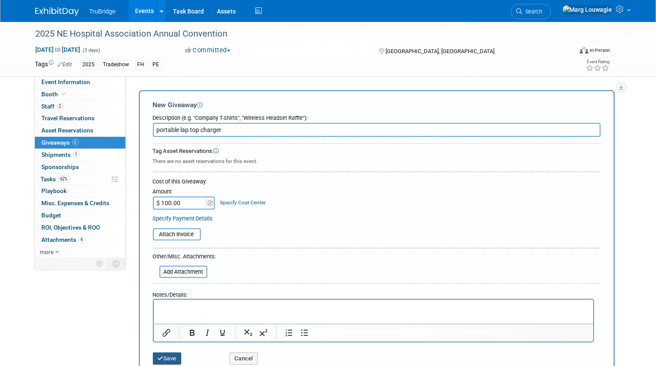
click at [174, 353] on button "Save" at bounding box center [167, 358] width 29 height 12
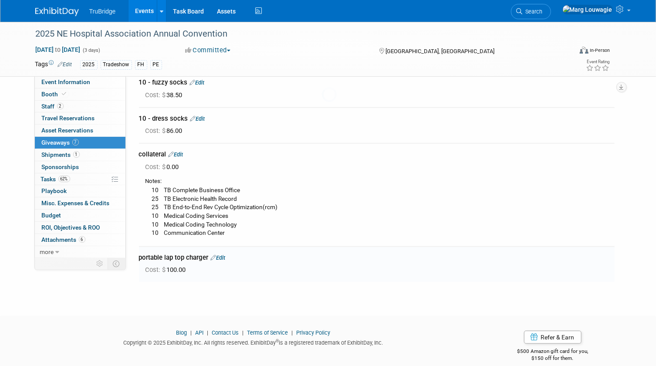
scroll to position [158, 0]
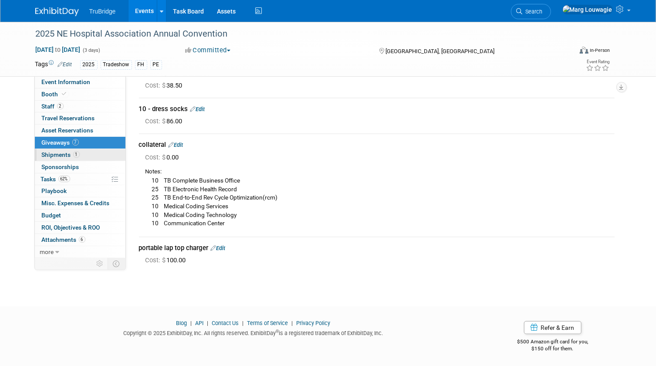
click at [53, 152] on span "Shipments 1" at bounding box center [61, 154] width 38 height 7
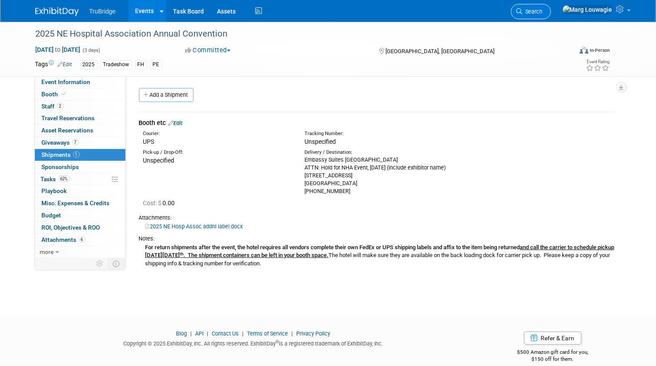
click at [543, 10] on span "Search" at bounding box center [533, 11] width 20 height 7
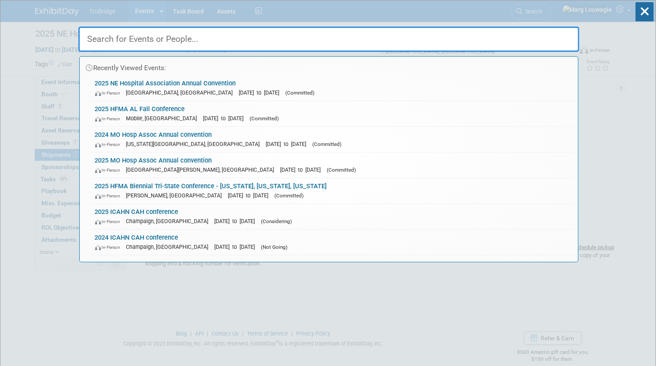
click at [544, 35] on input "text" at bounding box center [328, 39] width 501 height 25
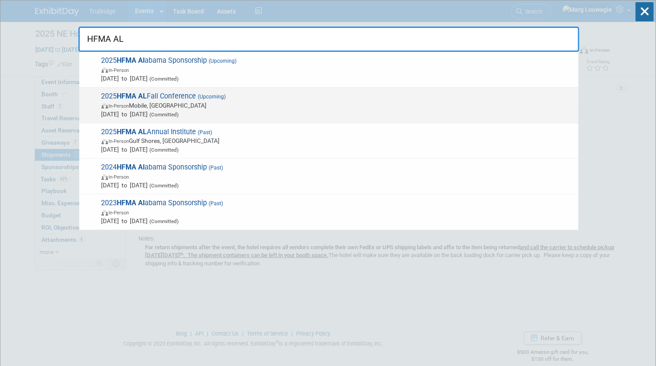
type input "HFMA AL"
click at [208, 97] on span "(Upcoming)" at bounding box center [211, 97] width 30 height 6
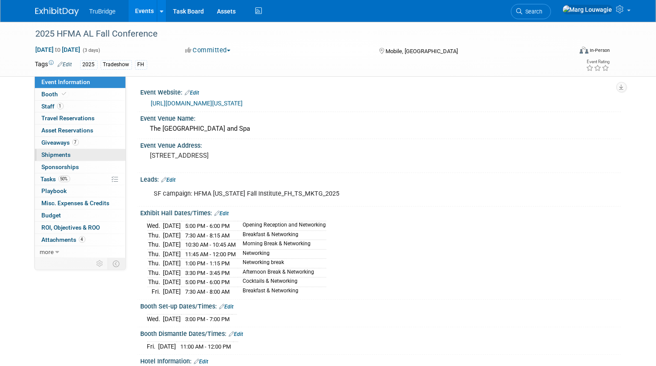
click at [65, 155] on span "Shipments 0" at bounding box center [56, 154] width 29 height 7
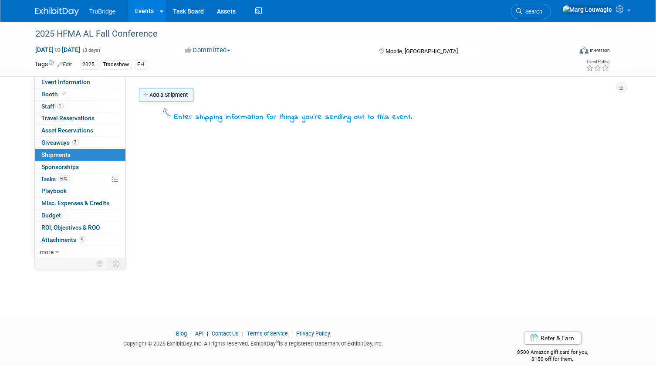
click at [162, 93] on link "Add a Shipment" at bounding box center [166, 95] width 54 height 14
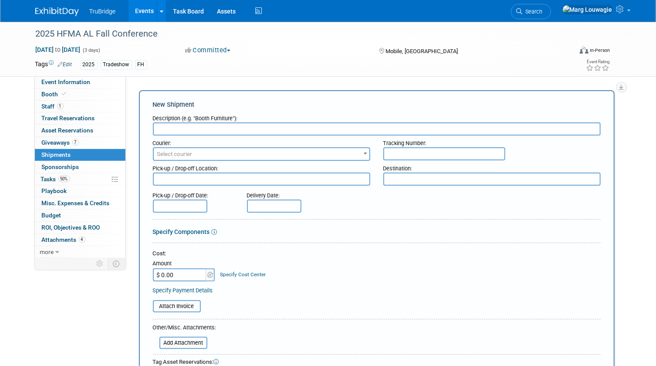
click at [286, 126] on input "text" at bounding box center [377, 128] width 448 height 13
type input "booth, swag etc"
click at [412, 179] on textarea at bounding box center [491, 178] width 217 height 13
paste textarea "/O TruBridge The Battle House Renaissance Mobile Hotel and Spa 26 North Royal S…"
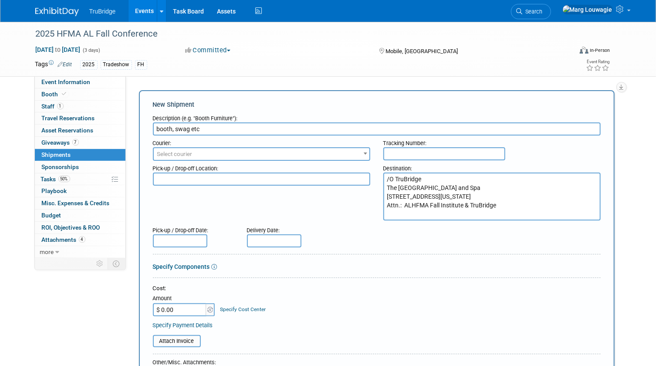
click at [386, 177] on textarea "/O TruBridge The Battle House Renaissance Mobile Hotel and Spa 26 North Royal S…" at bounding box center [491, 196] width 217 height 48
type textarea "C/O TruBridge The Battle House Renaissance Mobile Hotel and Spa 26 North Royal …"
click at [342, 247] on form "Description (e.g. "Booth Furniture"): booth, swag etc Courier: 007EX 17 Post Se…" at bounding box center [377, 306] width 448 height 391
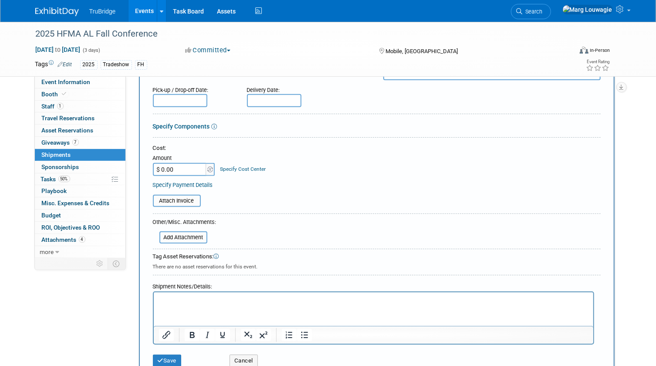
scroll to position [158, 0]
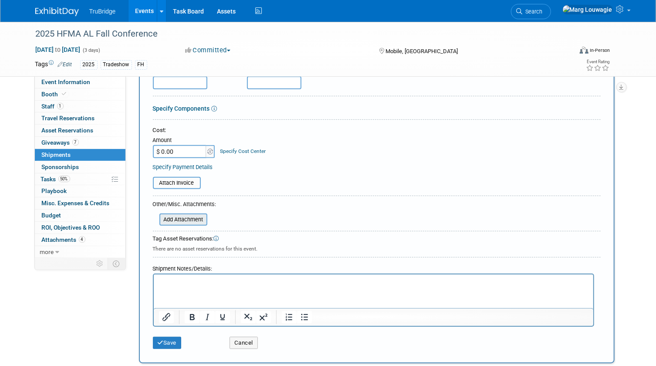
click at [191, 217] on input "file" at bounding box center [155, 219] width 104 height 10
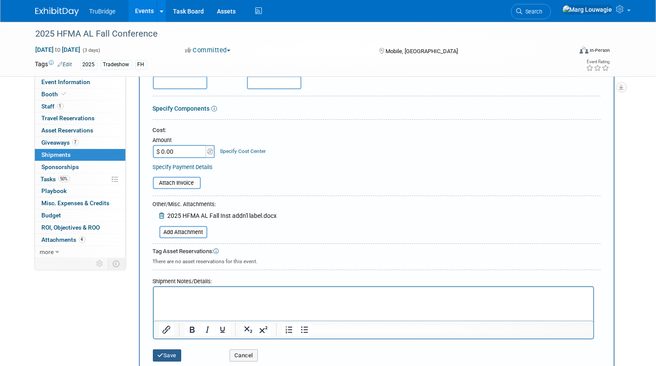
click at [170, 354] on button "Save" at bounding box center [167, 355] width 29 height 12
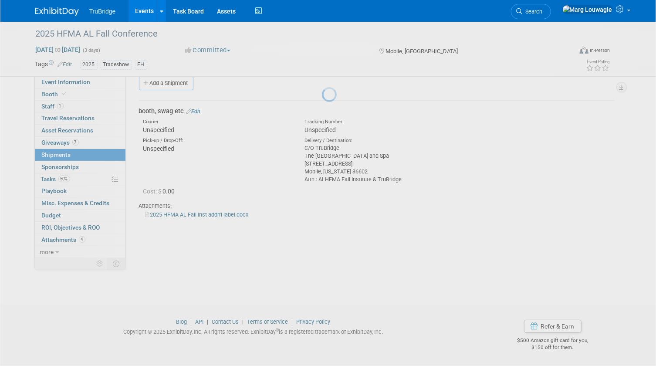
scroll to position [11, 0]
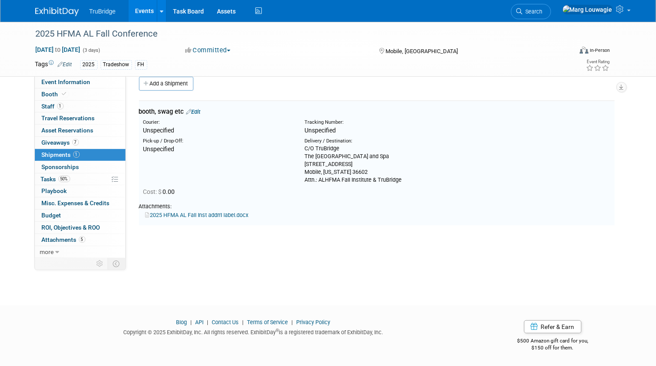
drag, startPoint x: 50, startPoint y: 178, endPoint x: 136, endPoint y: 183, distance: 86.0
click at [50, 178] on span "Tasks 50%" at bounding box center [55, 179] width 29 height 7
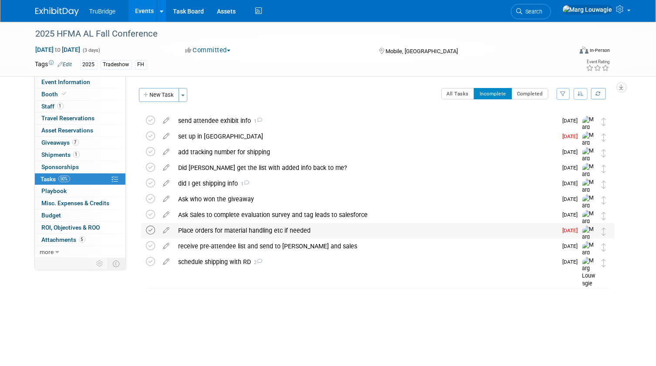
click at [149, 231] on icon at bounding box center [150, 230] width 9 height 9
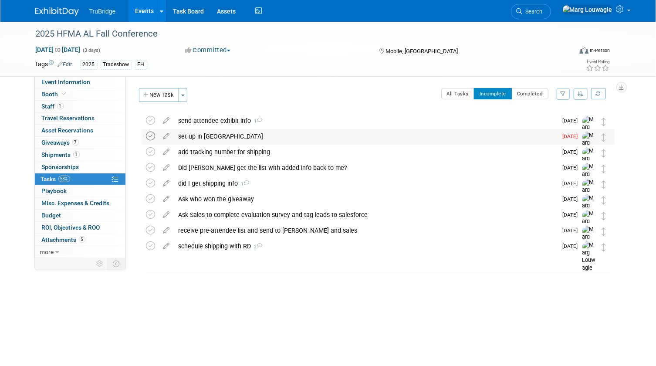
click at [152, 137] on icon at bounding box center [150, 136] width 9 height 9
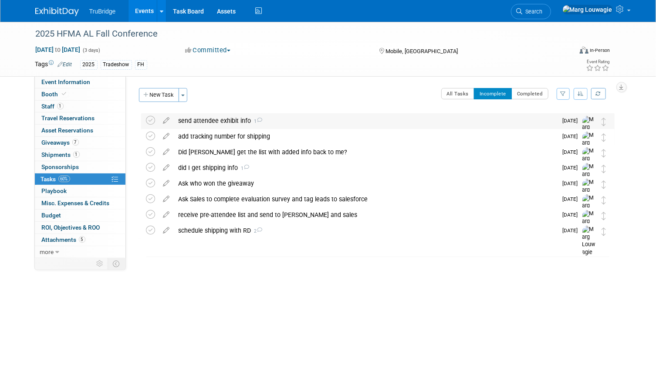
click at [228, 118] on div "send attendee exhibit info 1" at bounding box center [365, 120] width 383 height 15
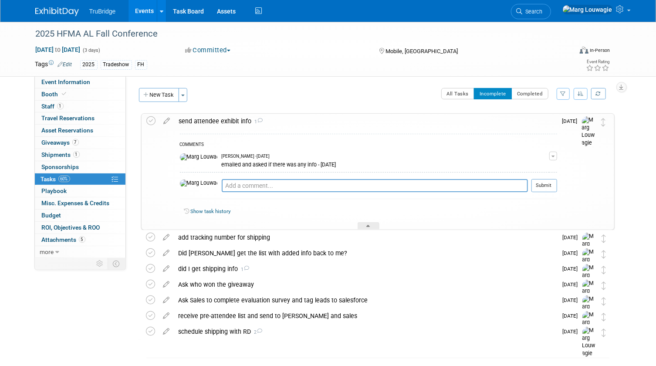
click at [235, 119] on div "send attendee exhibit info 1" at bounding box center [366, 121] width 382 height 15
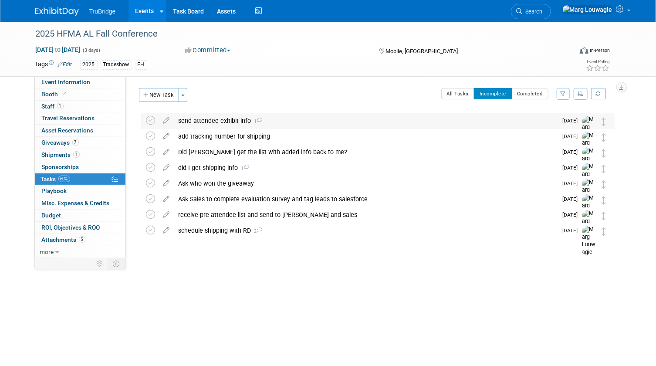
click at [235, 119] on div "send attendee exhibit info 1" at bounding box center [365, 120] width 383 height 15
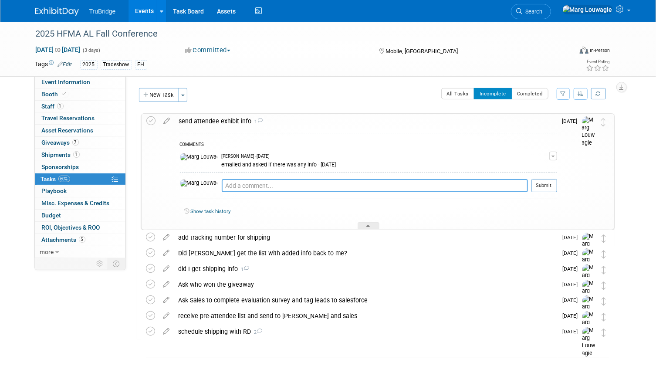
click at [231, 185] on textarea at bounding box center [375, 185] width 306 height 13
type textarea "Michael got the info with the exhibitor info."
click at [550, 184] on button "Submit" at bounding box center [544, 185] width 26 height 13
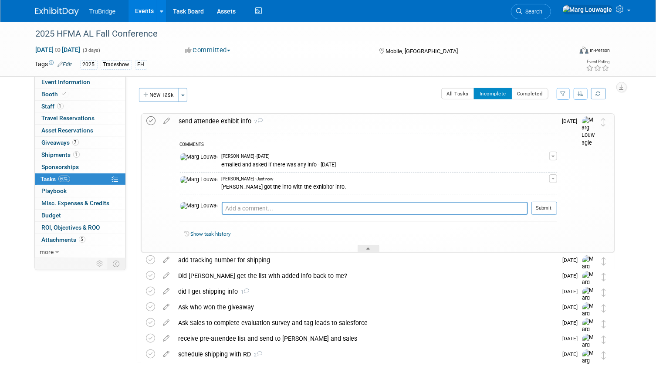
click at [149, 120] on icon at bounding box center [151, 120] width 9 height 9
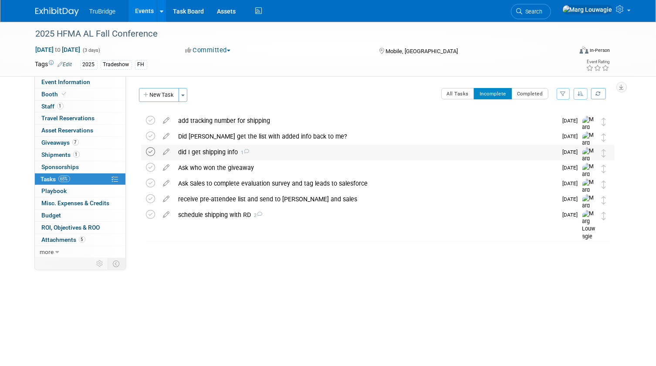
click at [150, 151] on icon at bounding box center [150, 151] width 9 height 9
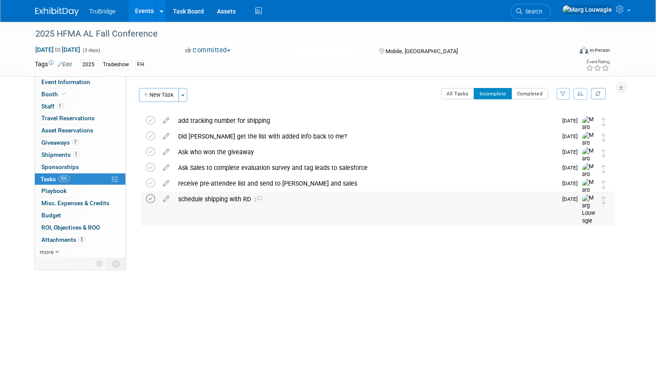
click at [152, 199] on icon at bounding box center [150, 198] width 9 height 9
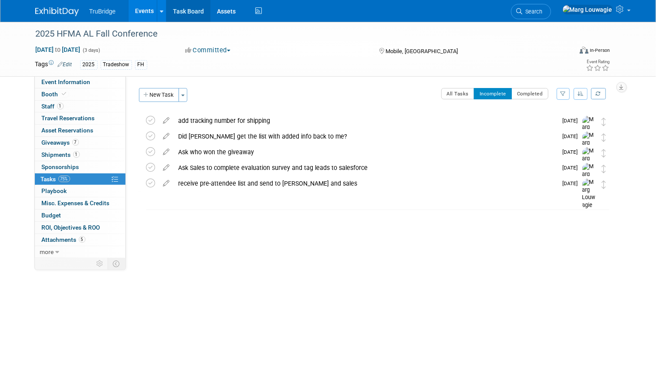
click at [196, 10] on link "Task Board" at bounding box center [188, 11] width 44 height 22
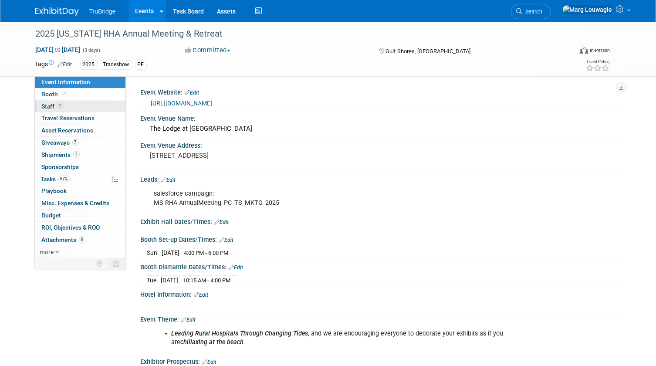
click at [68, 105] on link "1 Staff 1" at bounding box center [80, 107] width 91 height 12
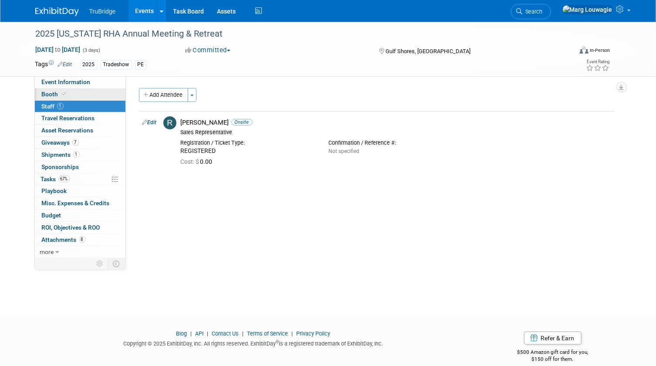
click at [65, 92] on span at bounding box center [65, 94] width 8 height 7
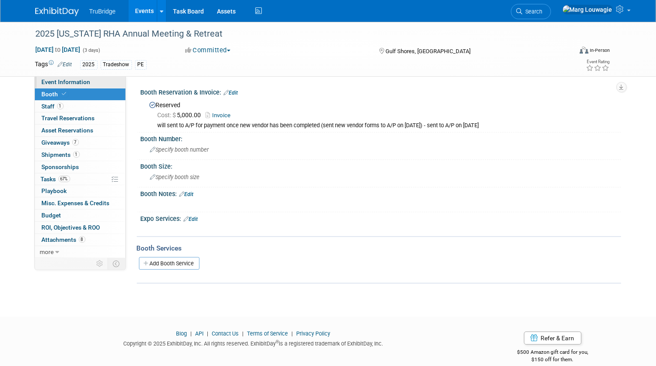
drag, startPoint x: 65, startPoint y: 81, endPoint x: 111, endPoint y: 95, distance: 47.7
click at [66, 81] on span "Event Information" at bounding box center [66, 81] width 49 height 7
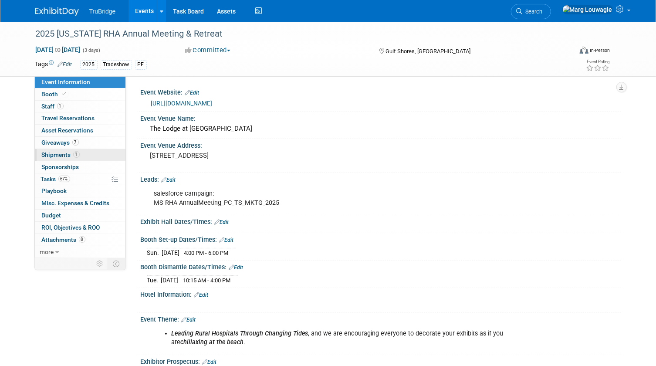
click at [60, 152] on span "Shipments 1" at bounding box center [61, 154] width 38 height 7
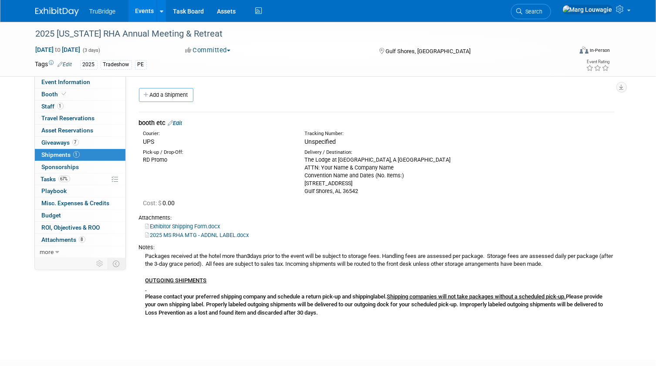
drag, startPoint x: 304, startPoint y: 156, endPoint x: 405, endPoint y: 191, distance: 107.2
click at [405, 191] on div "Delivery / Destination: The Lodge at Gulf State Park, A Hilton Hotel ATTN: Your…" at bounding box center [379, 172] width 162 height 46
drag, startPoint x: 405, startPoint y: 191, endPoint x: 339, endPoint y: 167, distance: 70.0
copy div "The Lodge at Gulf State Park, A Hilton Hotel ATTN: Your Name & Company Name Con…"
drag, startPoint x: 215, startPoint y: 186, endPoint x: 127, endPoint y: 120, distance: 109.8
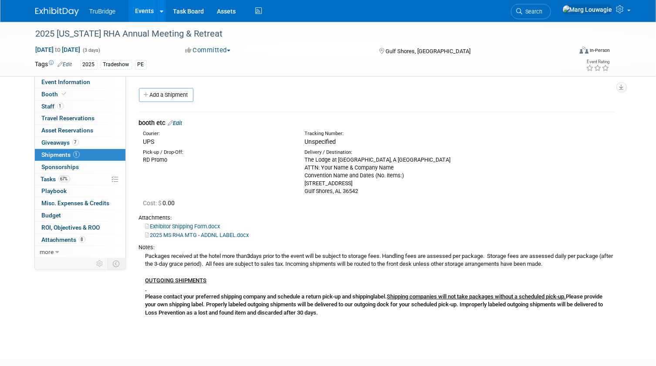
click at [200, 175] on div "Pick-up / Drop-Off: RD Promo Delivery / Destination: ATTN: Your Name & Company …" at bounding box center [376, 170] width 489 height 49
drag, startPoint x: 91, startPoint y: 82, endPoint x: 216, endPoint y: 139, distance: 137.2
click at [92, 82] on link "Event Information" at bounding box center [80, 82] width 91 height 12
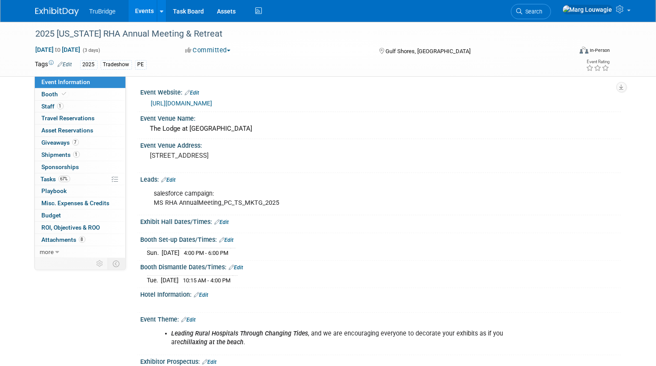
drag, startPoint x: 257, startPoint y: 253, endPoint x: 211, endPoint y: 253, distance: 45.3
click at [257, 253] on div "Sun. Sep 28, 2025 4:00 PM - 6:00 PM" at bounding box center [380, 252] width 467 height 12
drag, startPoint x: 137, startPoint y: 236, endPoint x: 283, endPoint y: 276, distance: 151.9
click at [283, 276] on div "Event Website: Edit https://www.mhanet.org/Web/Online/Events/Upcoming_Events.as…" at bounding box center [377, 309] width 476 height 447
copy div "Booth Set-up Dates/Times: Edit Sun. Sep 28, 2025 4:00 PM - 6:00 PM Save Changes…"
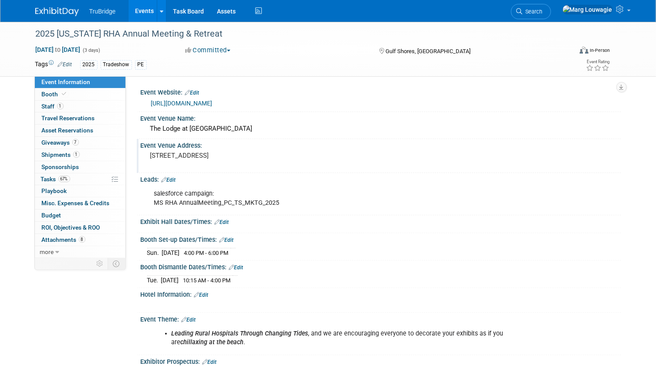
click at [289, 154] on pre "21196 East Beach Blvd Gulf Shores, AL" at bounding box center [240, 156] width 181 height 8
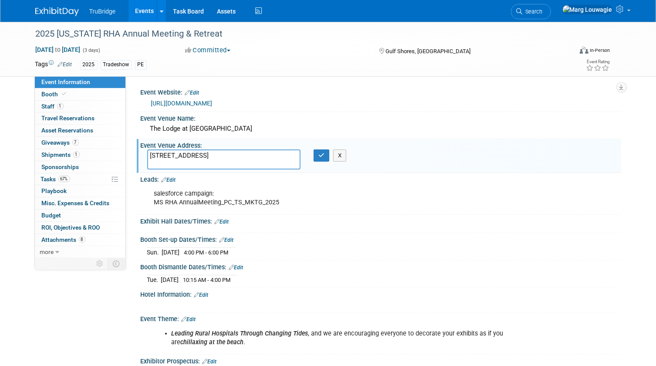
click at [244, 200] on div "salesforce campaign: MS RHA AnnualMeeting_PC_TS_MKTG_2025" at bounding box center [338, 198] width 380 height 26
click at [320, 151] on button "button" at bounding box center [322, 155] width 16 height 12
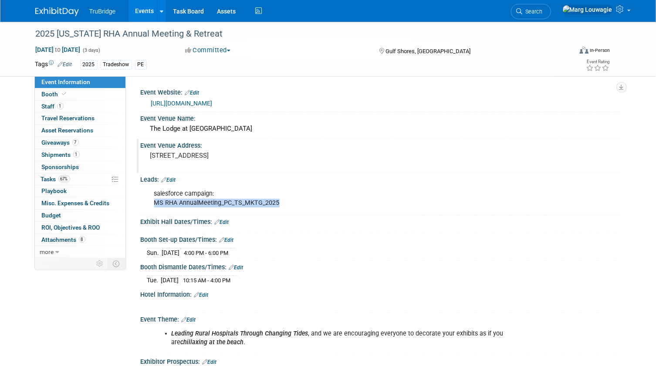
drag, startPoint x: 282, startPoint y: 201, endPoint x: 152, endPoint y: 202, distance: 129.8
click at [152, 202] on div "salesforce campaign: MS RHA AnnualMeeting_PC_TS_MKTG_2025" at bounding box center [338, 198] width 380 height 26
drag, startPoint x: 152, startPoint y: 202, endPoint x: 159, endPoint y: 201, distance: 7.0
copy div "MS RHA AnnualMeeting_PC_TS_MKTG_2025"
click at [523, 12] on icon at bounding box center [520, 11] width 6 height 6
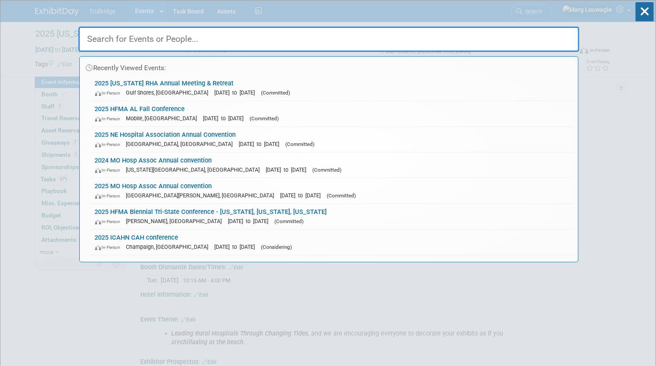
click at [345, 38] on input "text" at bounding box center [328, 39] width 501 height 25
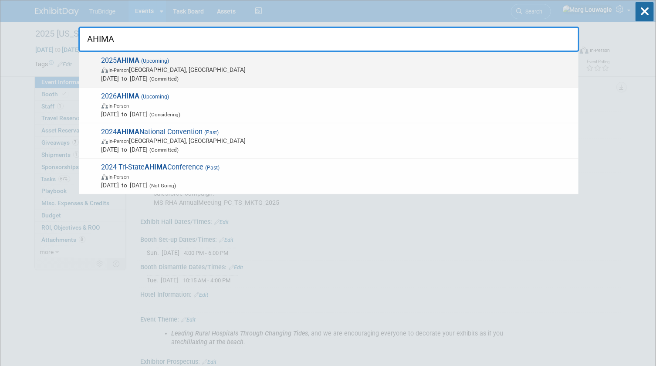
type input "AHIMA"
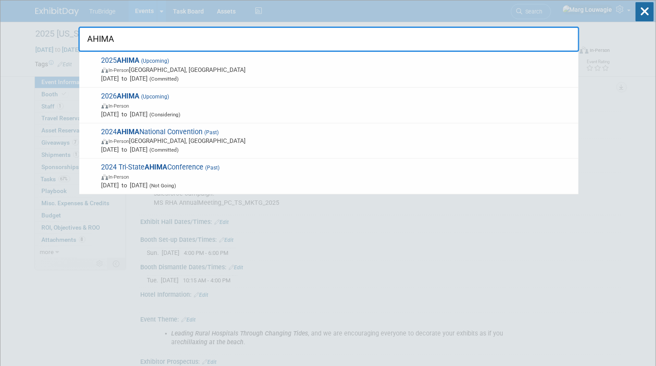
click at [121, 64] on strong "AHIMA" at bounding box center [128, 60] width 23 height 8
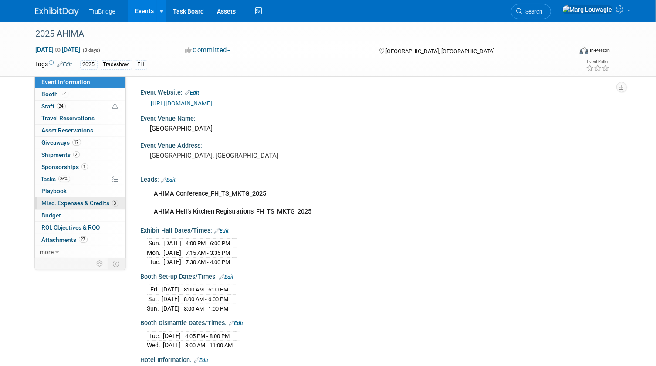
click at [91, 202] on span "Misc. Expenses & Credits 3" at bounding box center [80, 202] width 77 height 7
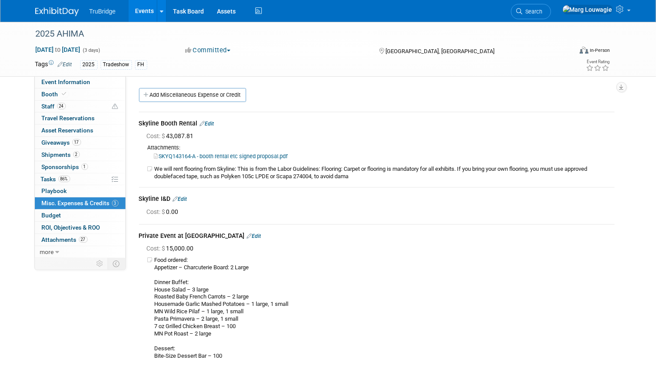
click at [211, 121] on link "Edit" at bounding box center [207, 124] width 14 height 6
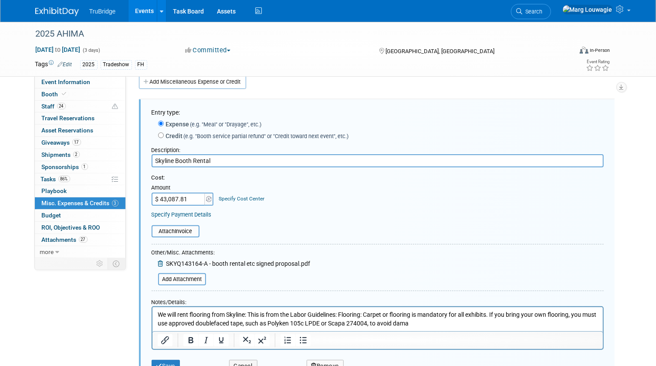
click at [189, 199] on input "$ 43,087.81" at bounding box center [179, 199] width 54 height 13
type input "$ 43,187.49"
drag, startPoint x: 186, startPoint y: 230, endPoint x: 189, endPoint y: 226, distance: 4.9
click at [189, 226] on input "file" at bounding box center [147, 231] width 104 height 10
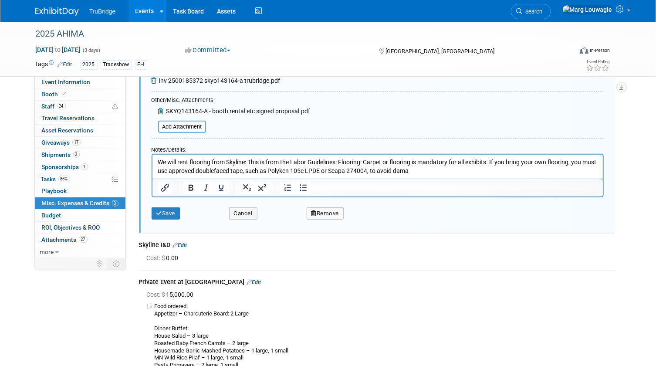
scroll to position [171, 0]
click at [166, 213] on button "Save" at bounding box center [166, 213] width 29 height 12
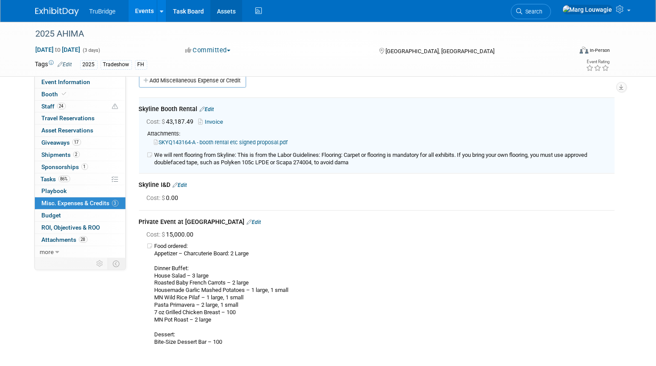
scroll to position [13, 0]
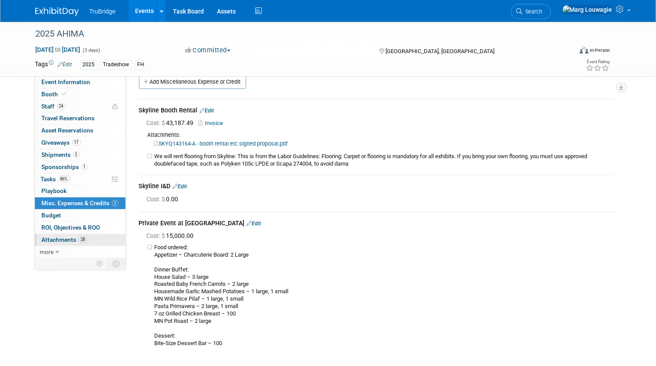
click at [58, 239] on span "Attachments 28" at bounding box center [65, 239] width 46 height 7
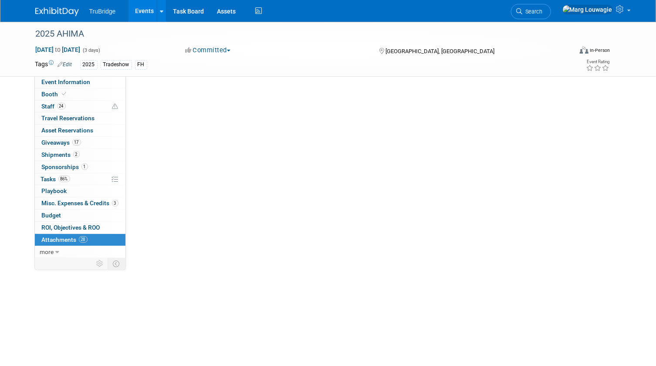
scroll to position [0, 0]
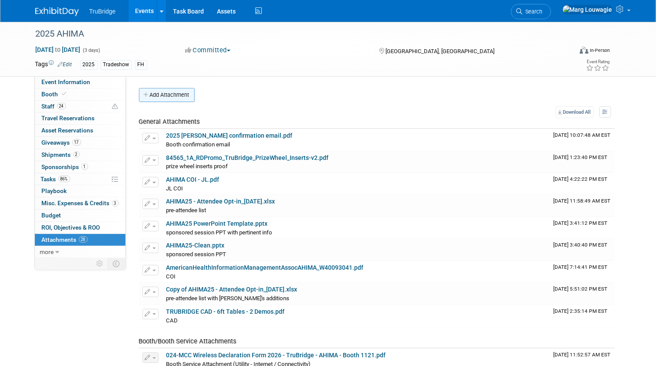
click at [182, 93] on button "Add Attachment" at bounding box center [167, 95] width 56 height 14
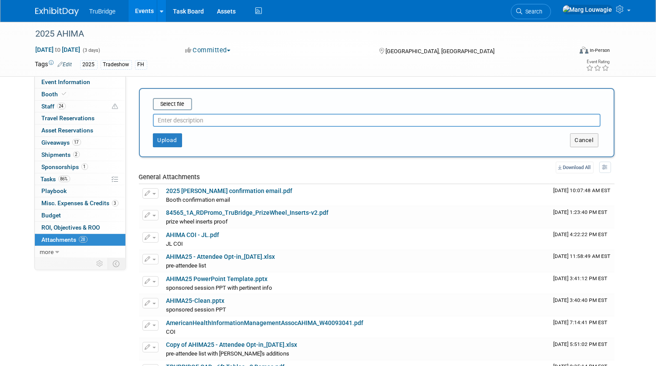
click at [207, 118] on input "text" at bounding box center [377, 120] width 448 height 13
drag, startPoint x: 588, startPoint y: 139, endPoint x: 585, endPoint y: 120, distance: 19.8
click at [588, 139] on button "Cancel" at bounding box center [584, 140] width 28 height 14
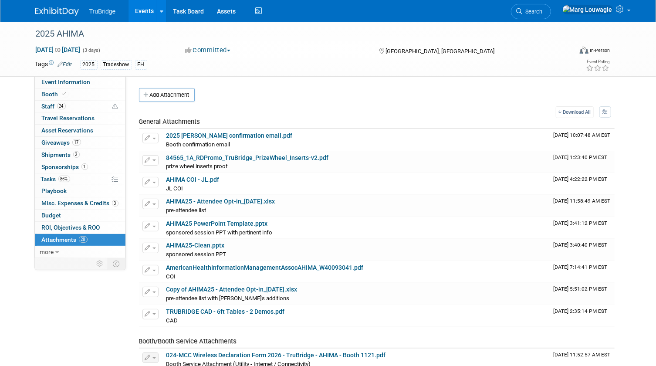
click at [551, 8] on link "Search" at bounding box center [531, 11] width 40 height 15
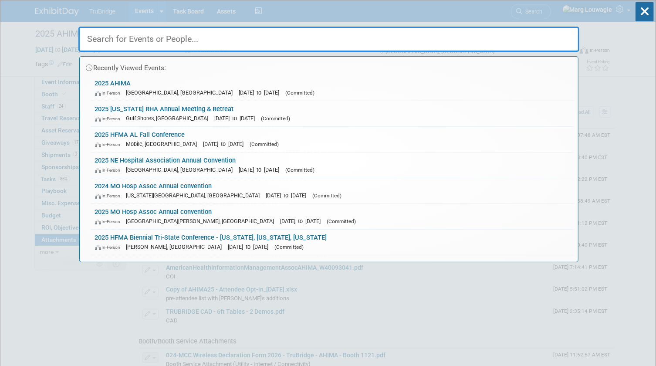
drag, startPoint x: 548, startPoint y: 34, endPoint x: 535, endPoint y: 28, distance: 13.6
click at [542, 31] on input "text" at bounding box center [328, 39] width 501 height 25
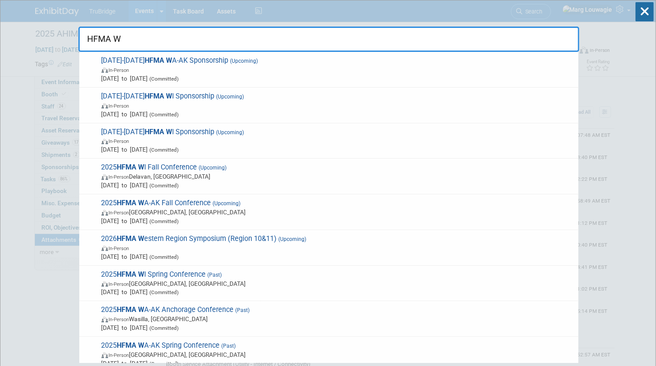
type input "HFMA Wi"
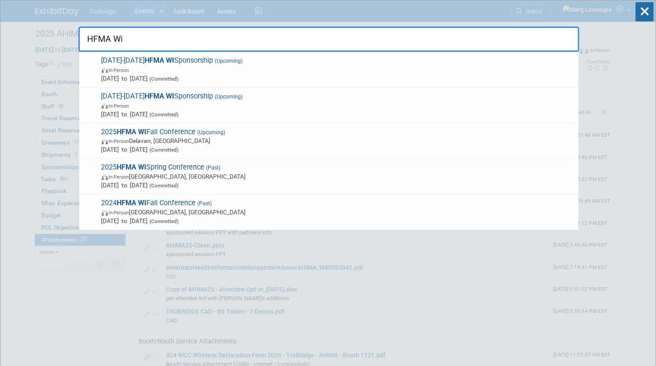
click at [231, 137] on span "In-Person [PERSON_NAME], [GEOGRAPHIC_DATA]" at bounding box center [337, 140] width 473 height 9
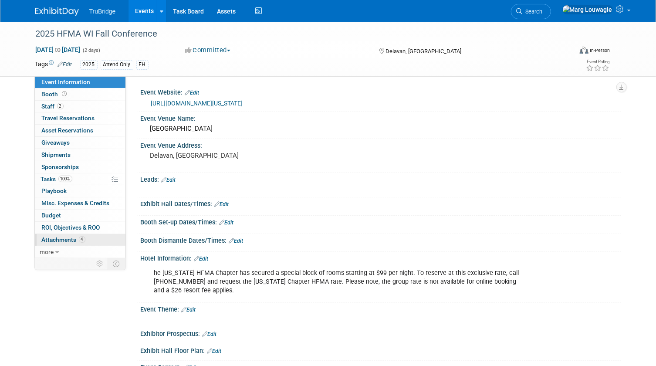
click at [73, 238] on span "Attachments 4" at bounding box center [64, 239] width 44 height 7
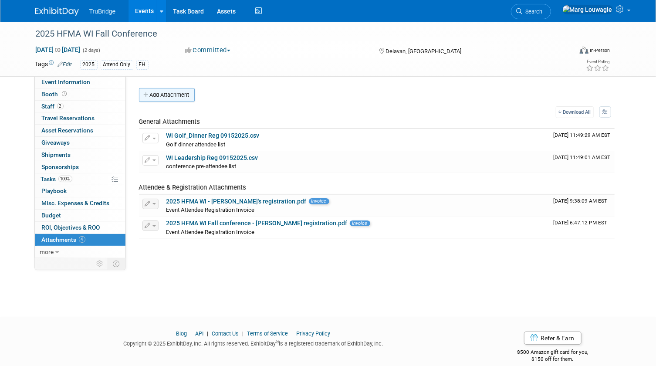
click at [174, 95] on button "Add Attachment" at bounding box center [167, 95] width 56 height 14
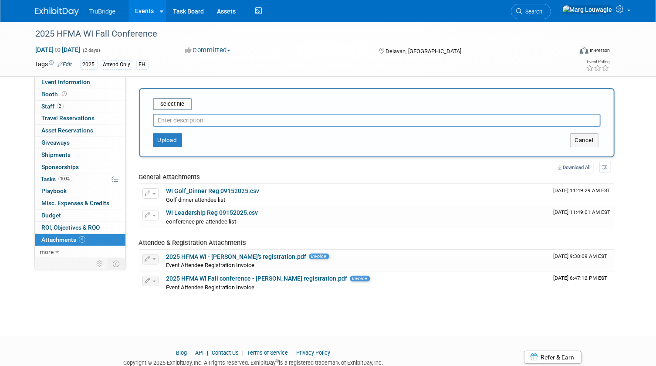
click at [191, 122] on input "text" at bounding box center [377, 120] width 448 height 13
type input "pre-attendee list"
click at [174, 102] on input "file" at bounding box center [140, 104] width 104 height 10
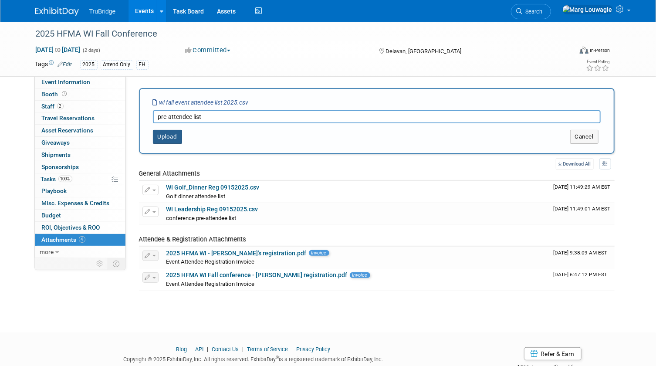
click at [171, 135] on button "Upload" at bounding box center [167, 137] width 29 height 14
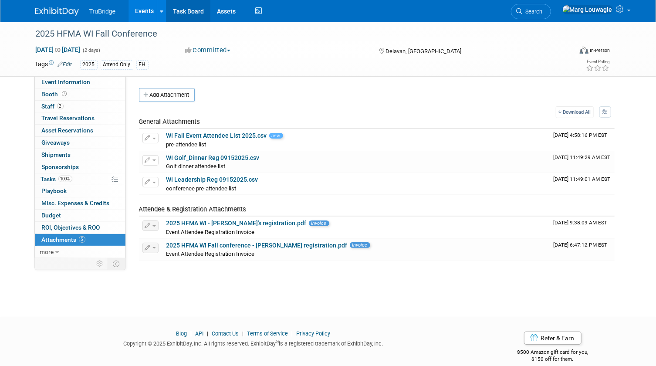
drag, startPoint x: 174, startPoint y: 8, endPoint x: 249, endPoint y: 10, distance: 75.4
click at [174, 8] on link "Task Board" at bounding box center [188, 11] width 44 height 22
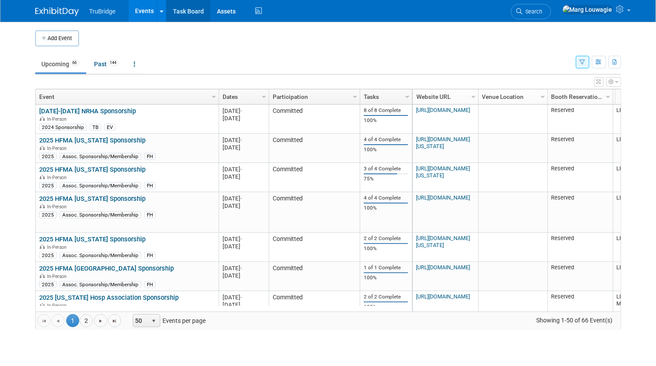
click at [195, 10] on link "Task Board" at bounding box center [188, 11] width 44 height 22
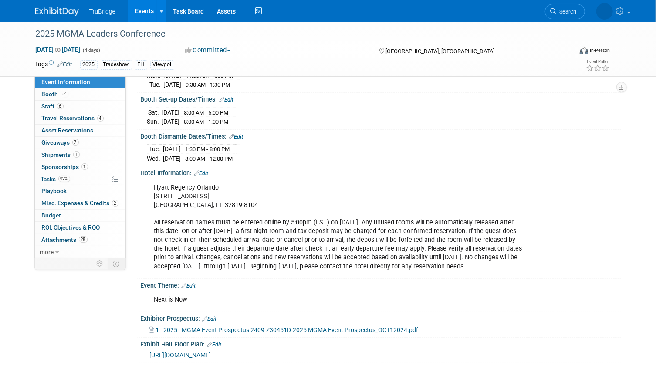
scroll to position [198, 0]
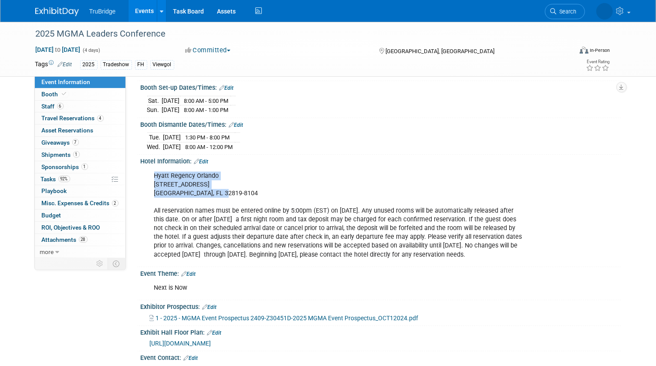
drag, startPoint x: 154, startPoint y: 172, endPoint x: 229, endPoint y: 188, distance: 76.5
click at [229, 188] on div "[GEOGRAPHIC_DATA] [STREET_ADDRESS] All reservation names must be entered online…" at bounding box center [338, 215] width 380 height 96
drag, startPoint x: 229, startPoint y: 188, endPoint x: 197, endPoint y: 178, distance: 33.8
copy div "Hyatt Regency Orlando [STREET_ADDRESS]"
click at [276, 173] on div "[GEOGRAPHIC_DATA] [STREET_ADDRESS] All reservation names must be entered online…" at bounding box center [338, 215] width 380 height 96
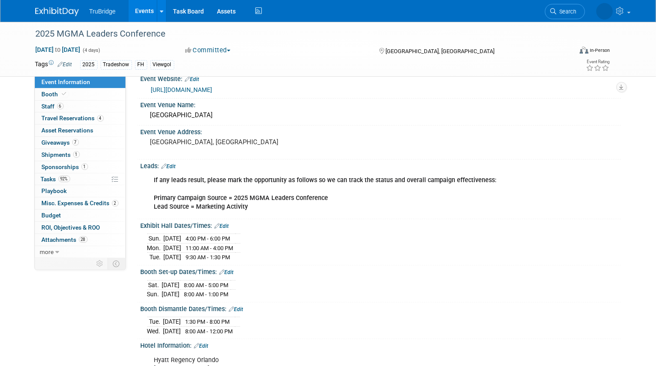
scroll to position [0, 0]
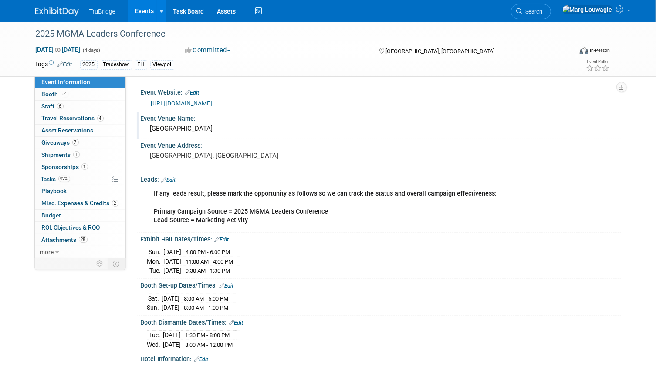
drag, startPoint x: 149, startPoint y: 127, endPoint x: 250, endPoint y: 129, distance: 100.6
click at [250, 129] on div "[GEOGRAPHIC_DATA]" at bounding box center [380, 129] width 467 height 14
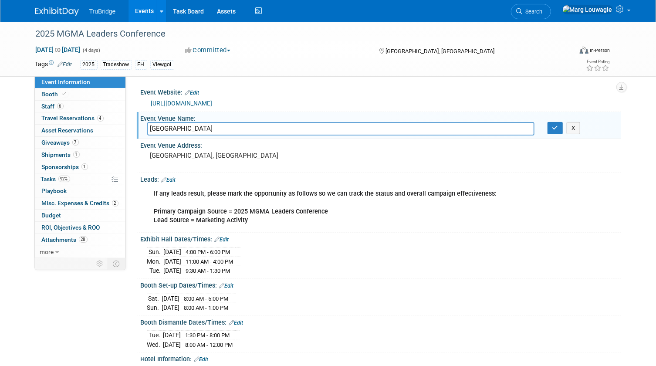
drag, startPoint x: 257, startPoint y: 129, endPoint x: 135, endPoint y: 129, distance: 122.0
click at [135, 129] on div "Event Website: Edit [URL][DOMAIN_NAME] Event Venue Name: [GEOGRAPHIC_DATA] [GEO…" at bounding box center [373, 166] width 495 height 181
click at [556, 128] on icon "button" at bounding box center [555, 128] width 6 height 6
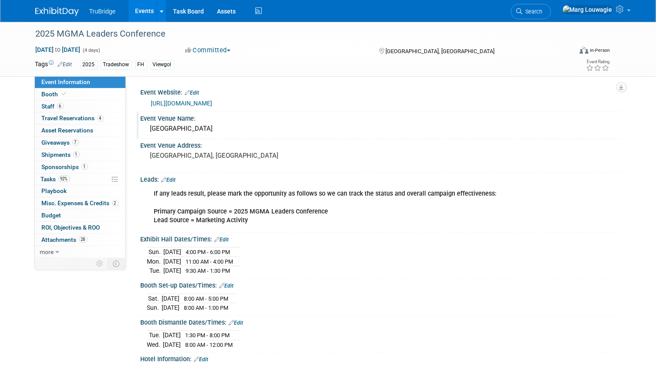
click at [213, 101] on link "[URL][DOMAIN_NAME]" at bounding box center [181, 103] width 61 height 7
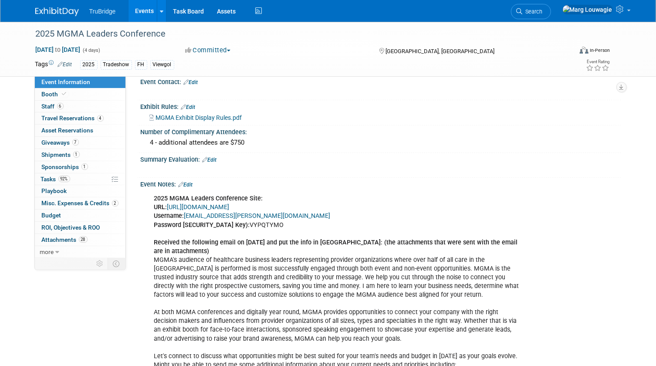
scroll to position [475, 0]
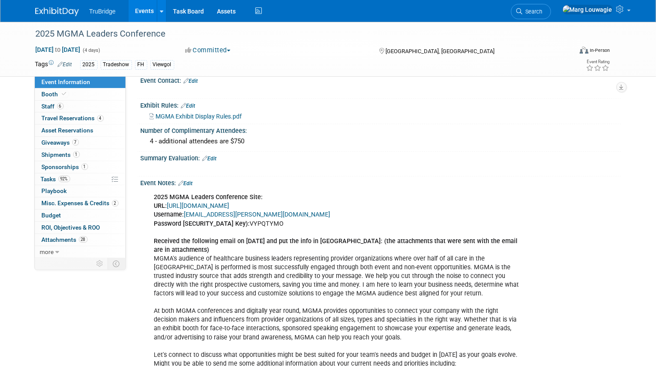
click at [230, 210] on link "[URL][DOMAIN_NAME]" at bounding box center [198, 205] width 62 height 7
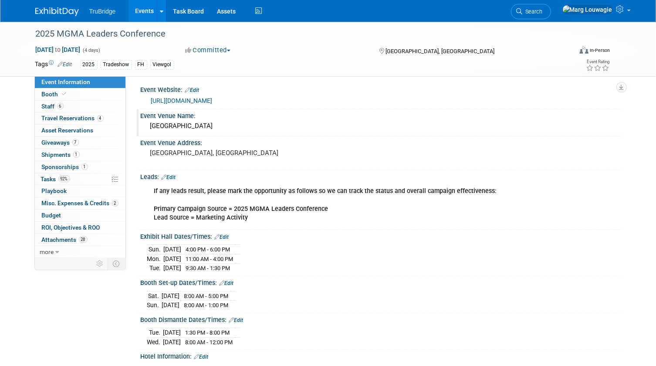
scroll to position [0, 0]
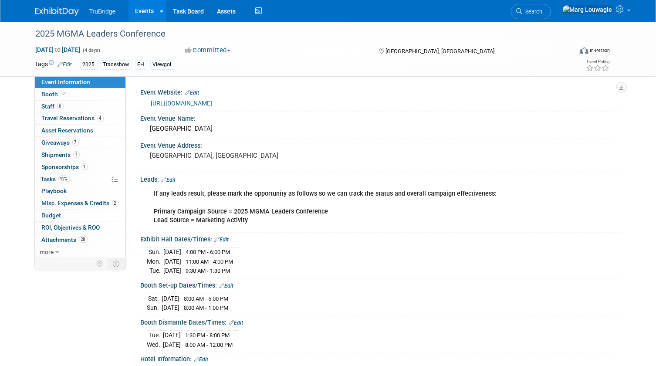
drag, startPoint x: 74, startPoint y: 95, endPoint x: 132, endPoint y: 96, distance: 58.0
click at [74, 95] on link "Booth" at bounding box center [80, 94] width 91 height 12
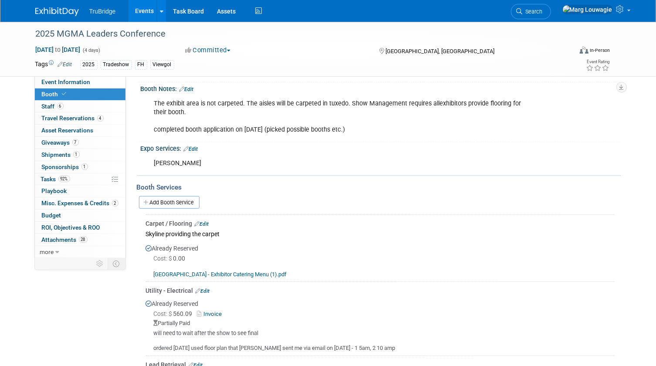
scroll to position [118, 0]
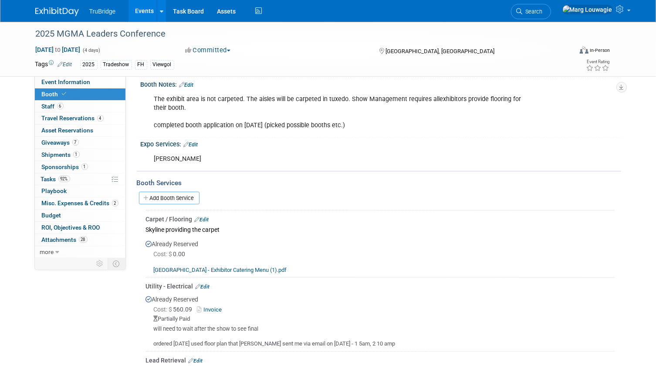
click at [291, 217] on div "Carpet / Flooring Edit" at bounding box center [380, 219] width 469 height 9
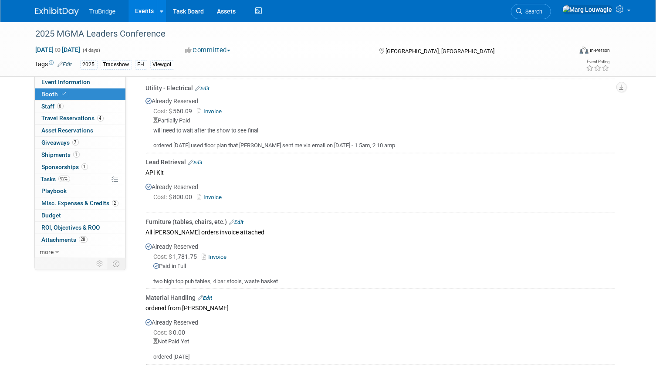
scroll to position [356, 0]
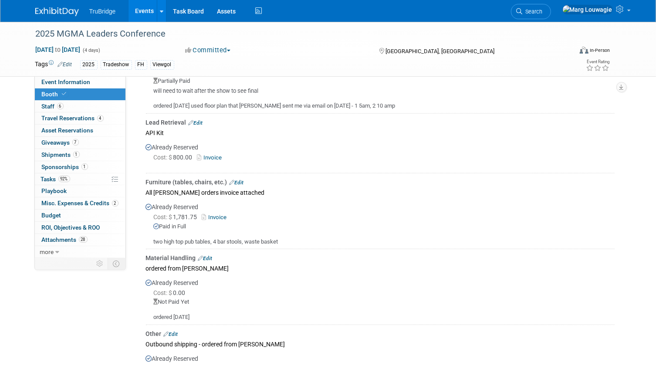
click at [220, 214] on link "Invoice" at bounding box center [216, 217] width 28 height 7
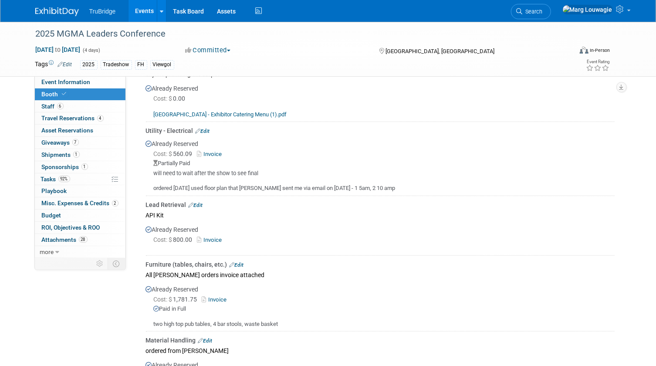
scroll to position [257, 0]
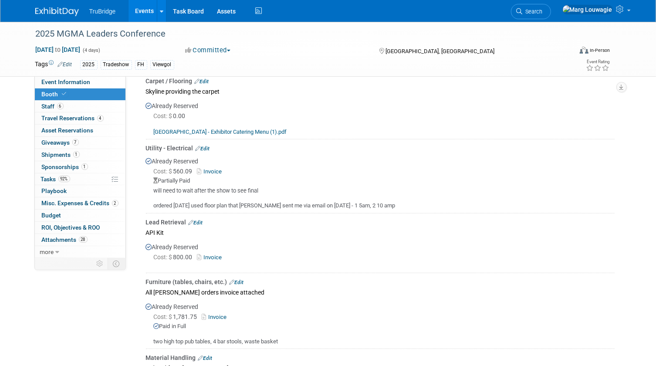
click at [216, 170] on link "Invoice" at bounding box center [211, 171] width 28 height 7
click at [55, 151] on span "Shipments 1" at bounding box center [61, 154] width 38 height 7
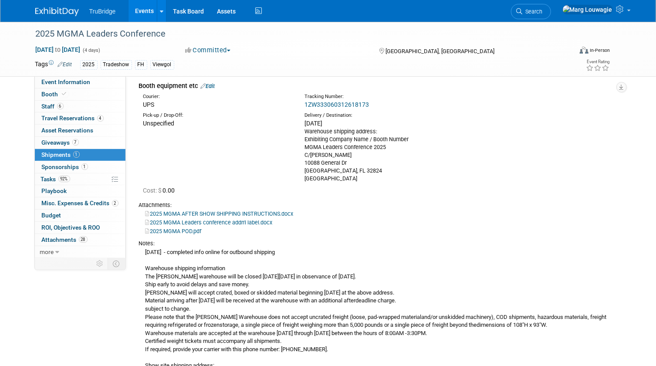
scroll to position [0, 0]
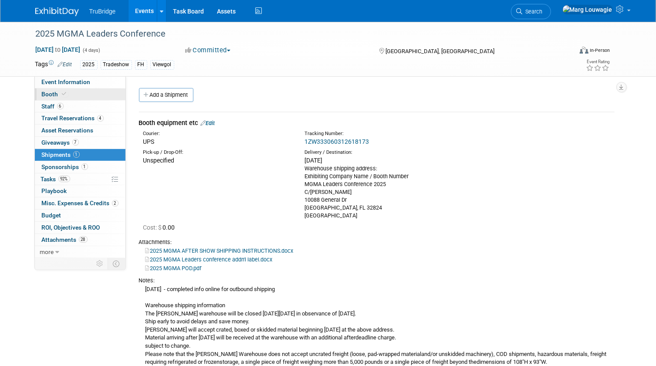
click at [56, 92] on span "Booth" at bounding box center [55, 94] width 27 height 7
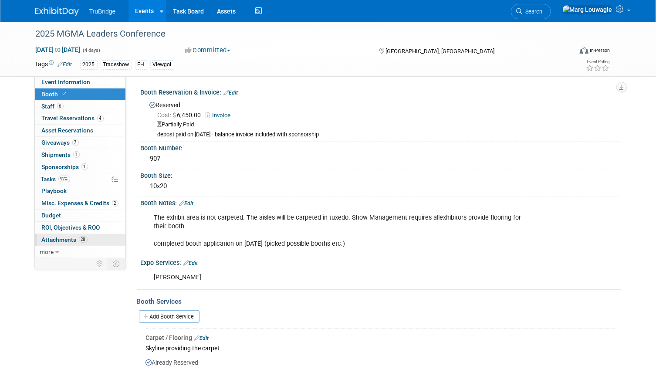
click at [69, 237] on span "Attachments 28" at bounding box center [65, 239] width 46 height 7
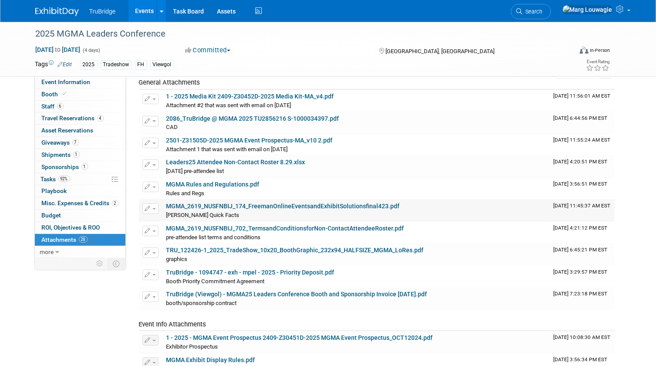
scroll to position [79, 0]
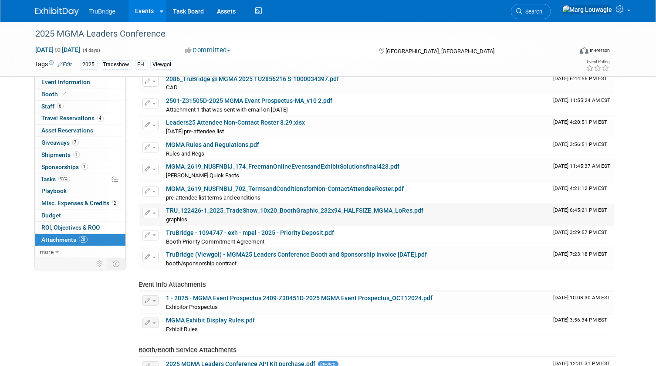
click at [319, 209] on link "TRU_122426-1_2025_TradeShow_10x20_BoothGraphic_232x94_HALFSIZE_MGMA_LoRes.pdf" at bounding box center [294, 210] width 257 height 7
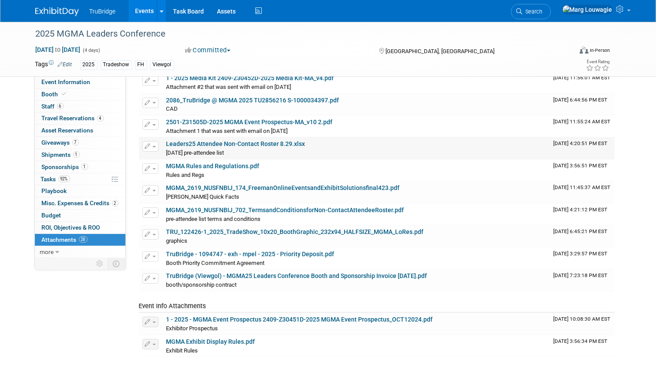
scroll to position [0, 0]
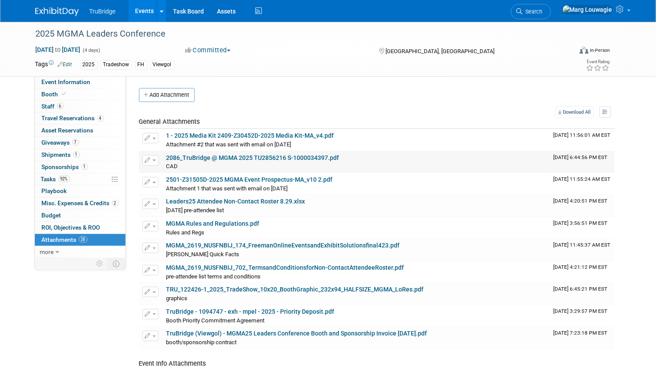
click at [258, 157] on link "2086_TruBridge @ MGMA 2025 TU2856216 S-1000034397.pdf" at bounding box center [252, 157] width 173 height 7
drag, startPoint x: 59, startPoint y: 141, endPoint x: 93, endPoint y: 139, distance: 34.0
click at [59, 141] on span "Giveaways 7" at bounding box center [60, 142] width 37 height 7
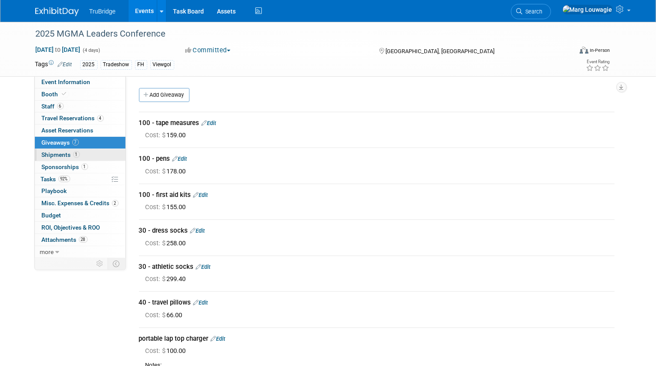
drag, startPoint x: 52, startPoint y: 155, endPoint x: 70, endPoint y: 154, distance: 17.4
click at [52, 155] on span "Shipments 1" at bounding box center [61, 154] width 38 height 7
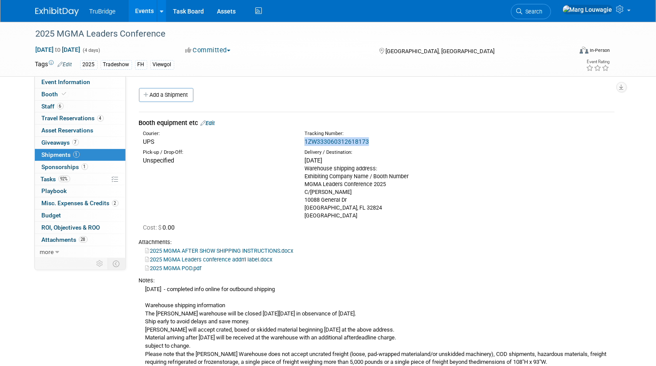
drag, startPoint x: 378, startPoint y: 143, endPoint x: 304, endPoint y: 144, distance: 74.5
click at [304, 144] on div "Tracking Number: 1ZW333060312618173" at bounding box center [399, 138] width 202 height 16
drag, startPoint x: 304, startPoint y: 144, endPoint x: 320, endPoint y: 142, distance: 16.7
copy link "1ZW333060312618173"
click at [446, 202] on div "Warehouse shipping address: Exhibiting Company Name / Booth Number MGMA Leaders…" at bounding box center [378, 192] width 149 height 55
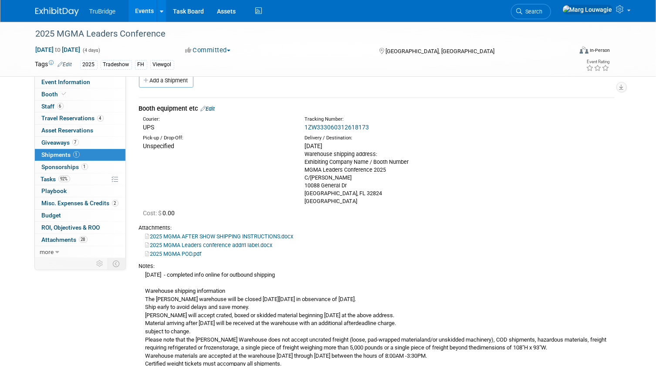
scroll to position [39, 0]
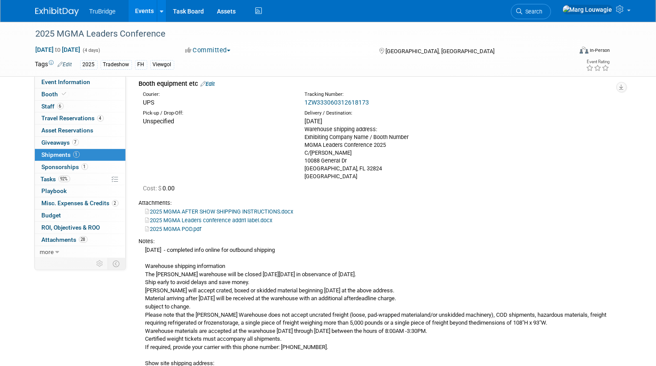
click at [196, 226] on link "2025 MGMA POD.pdf" at bounding box center [173, 229] width 56 height 7
click at [220, 156] on div "Pick-up / Drop-Off: Unspecified Delivery / Destination: [DATE] Exhibiting Compa…" at bounding box center [376, 143] width 489 height 73
drag, startPoint x: 56, startPoint y: 102, endPoint x: 85, endPoint y: 102, distance: 29.6
click at [56, 103] on span "Staff 6" at bounding box center [53, 106] width 22 height 7
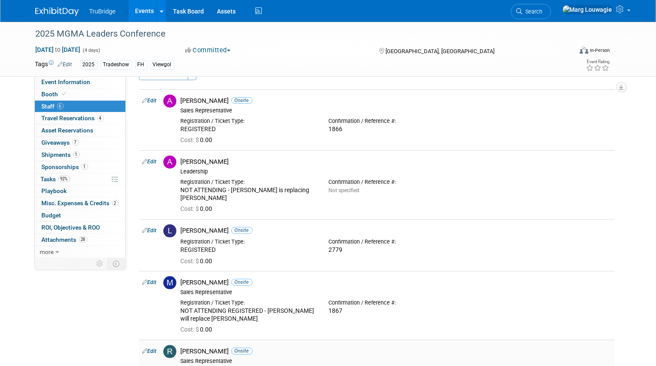
scroll to position [0, 0]
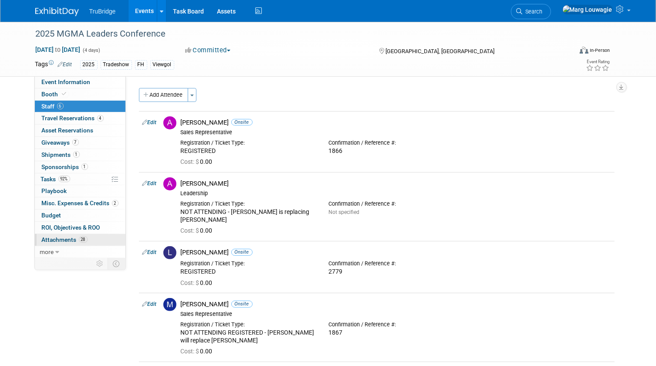
click at [54, 238] on span "Attachments 28" at bounding box center [65, 239] width 46 height 7
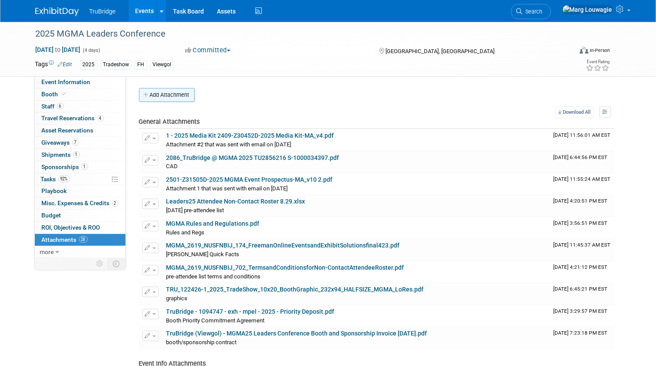
click at [169, 91] on button "Add Attachment" at bounding box center [167, 95] width 56 height 14
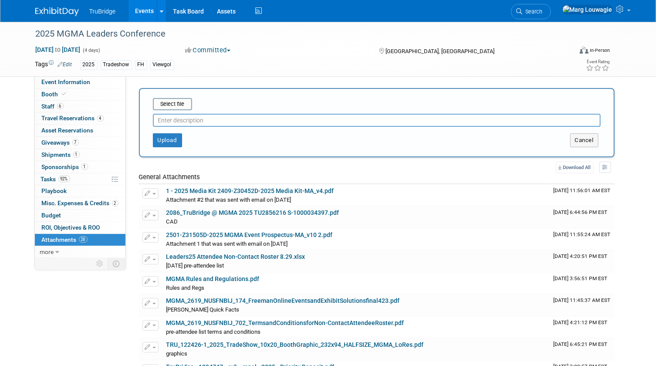
click at [197, 119] on input "text" at bounding box center [377, 120] width 448 height 13
type input "MGMA Info"
click at [174, 104] on input "file" at bounding box center [140, 104] width 104 height 10
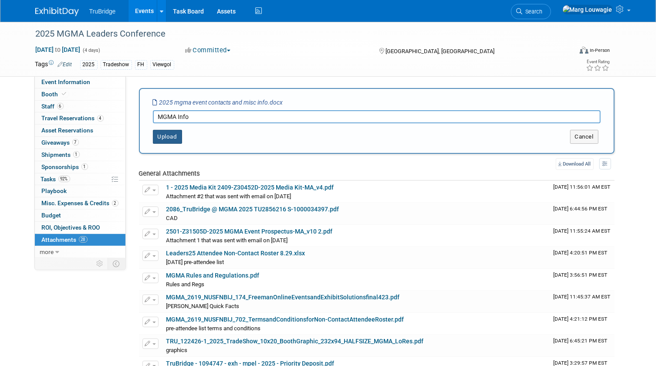
click at [163, 138] on button "Upload" at bounding box center [167, 137] width 29 height 14
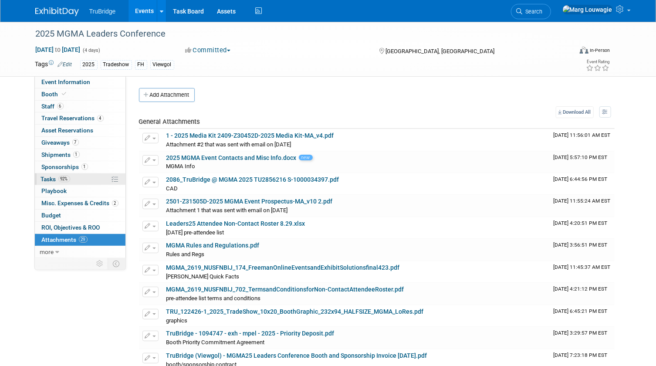
click at [47, 178] on span "Tasks 92%" at bounding box center [55, 179] width 29 height 7
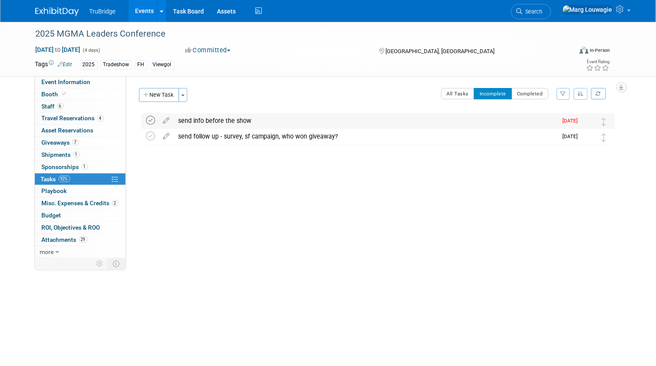
click at [152, 120] on icon at bounding box center [150, 120] width 9 height 9
